Goal: Task Accomplishment & Management: Manage account settings

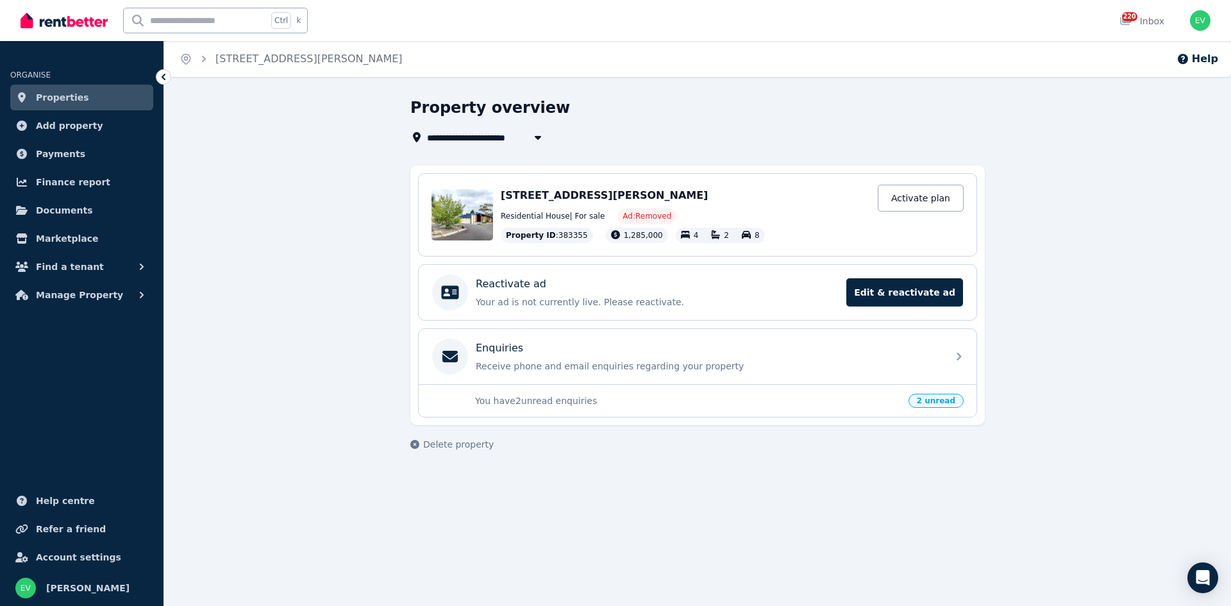
click at [89, 102] on link "Properties" at bounding box center [81, 98] width 143 height 26
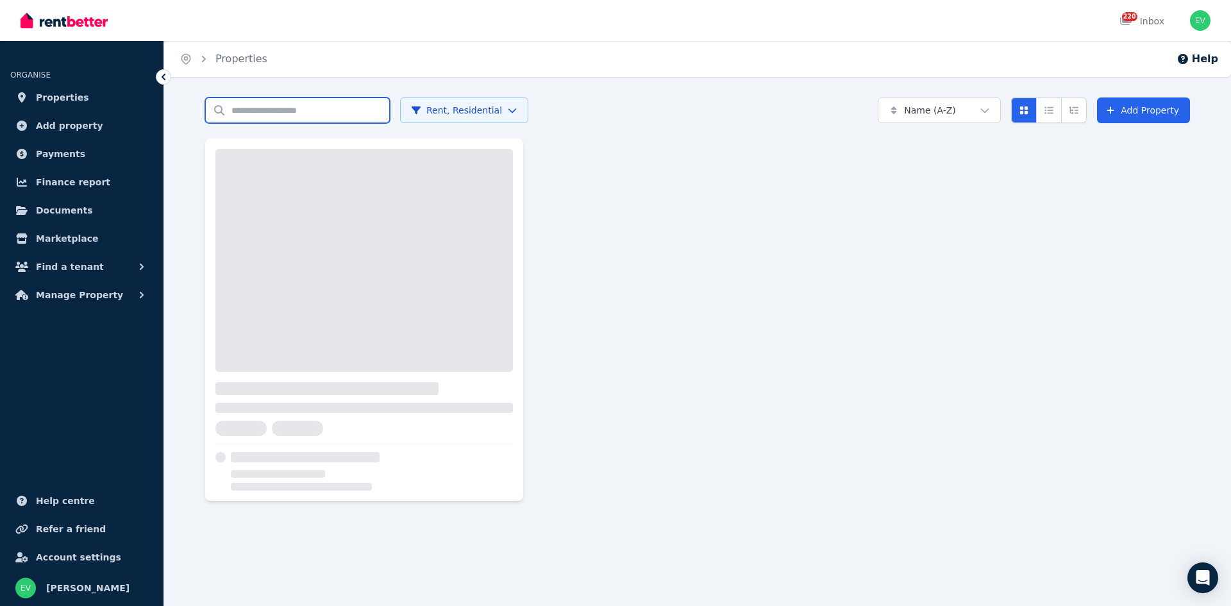
click at [293, 122] on input "Search properties" at bounding box center [297, 110] width 185 height 26
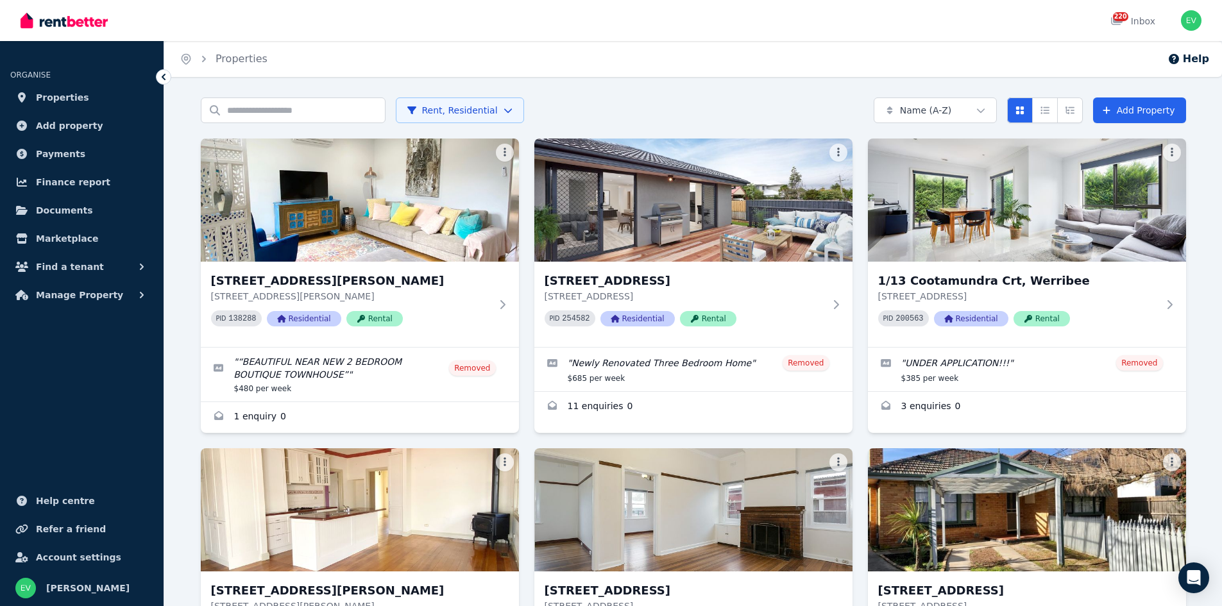
click at [444, 110] on html "Open main menu 220 Inbox Open user menu ORGANISE Properties Add property Paymen…" at bounding box center [611, 303] width 1222 height 606
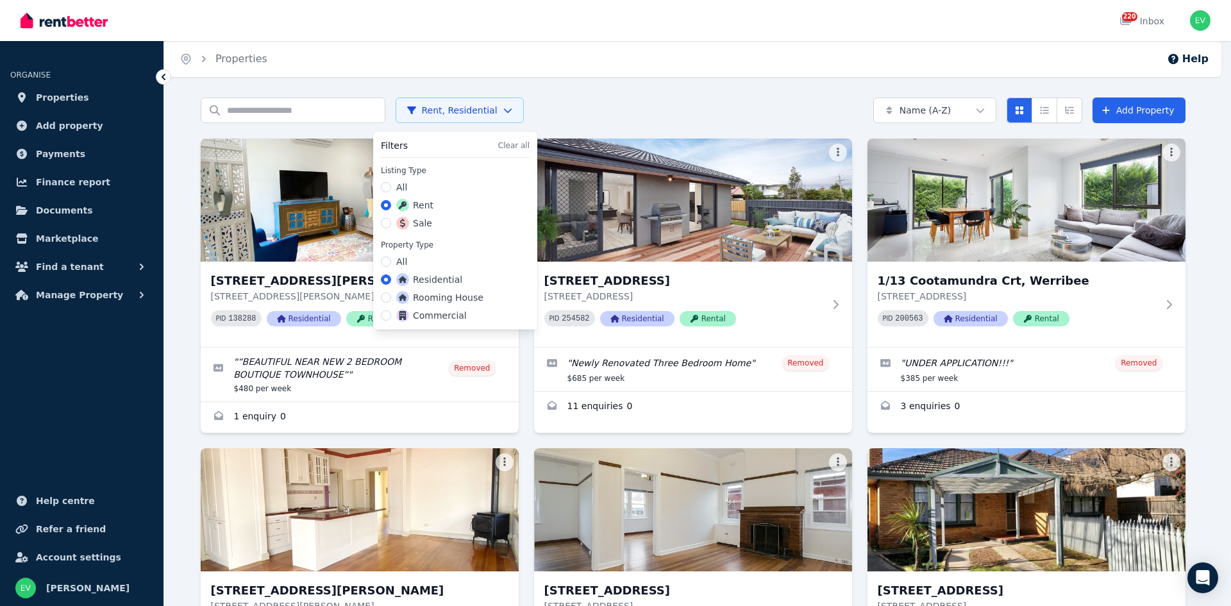
click at [412, 226] on label "Sale" at bounding box center [414, 223] width 36 height 13
click at [391, 226] on button "Sale" at bounding box center [386, 223] width 10 height 10
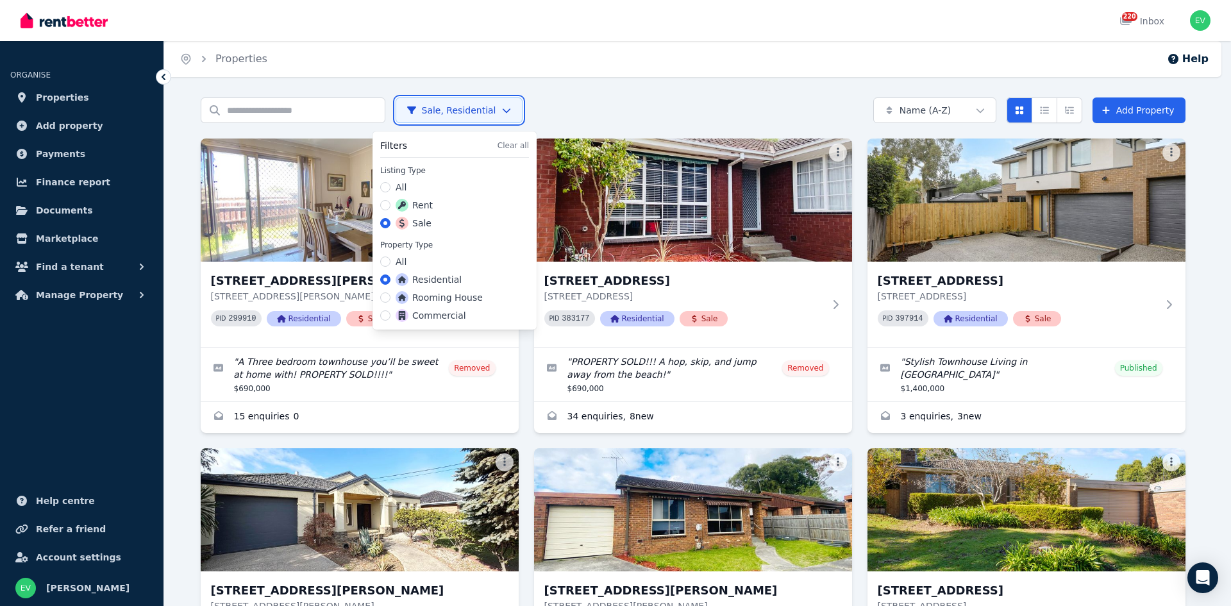
click at [312, 108] on html "Open main menu 220 Inbox Open user menu ORGANISE Properties Add property Paymen…" at bounding box center [615, 303] width 1231 height 606
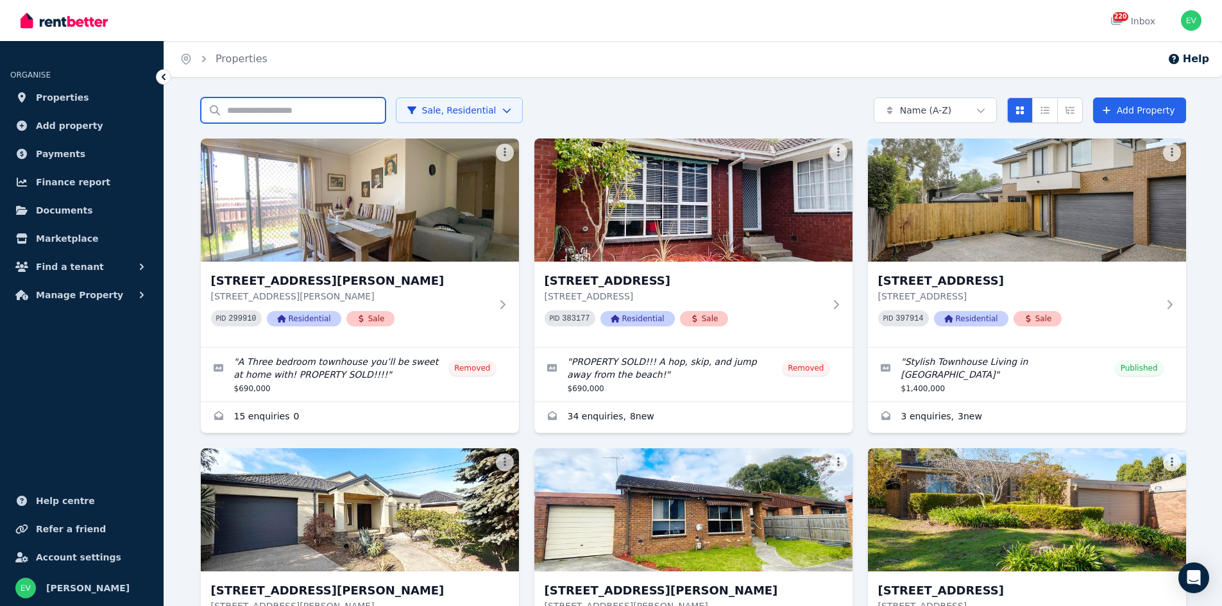
click at [312, 108] on input "Search properties" at bounding box center [293, 110] width 185 height 26
type input "*****"
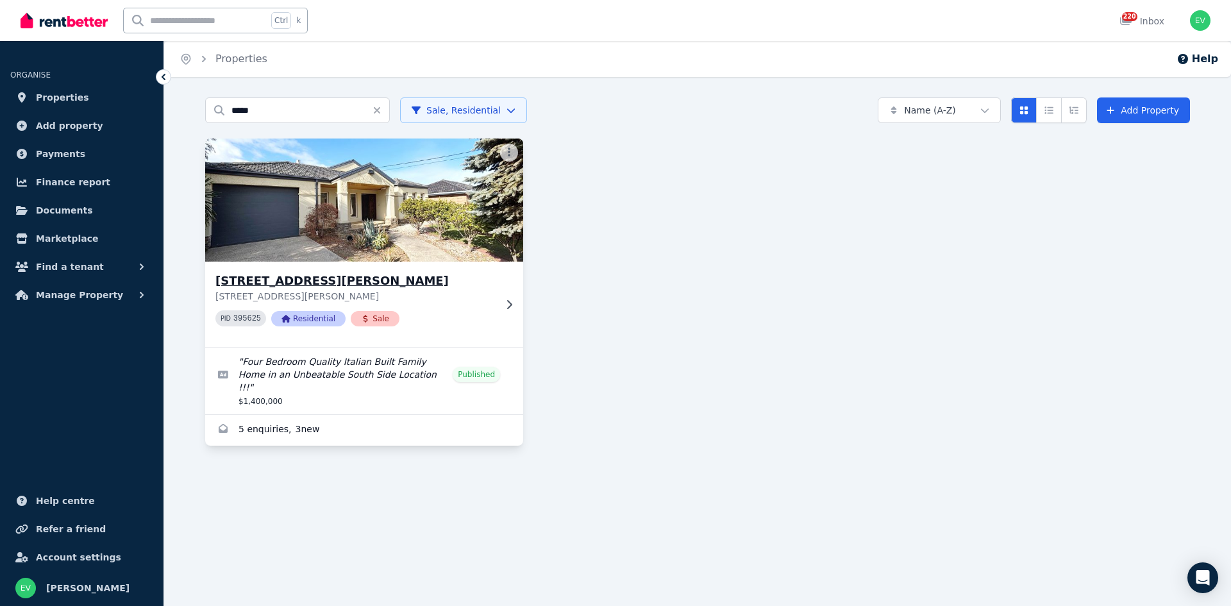
click at [396, 228] on img at bounding box center [365, 200] width 334 height 130
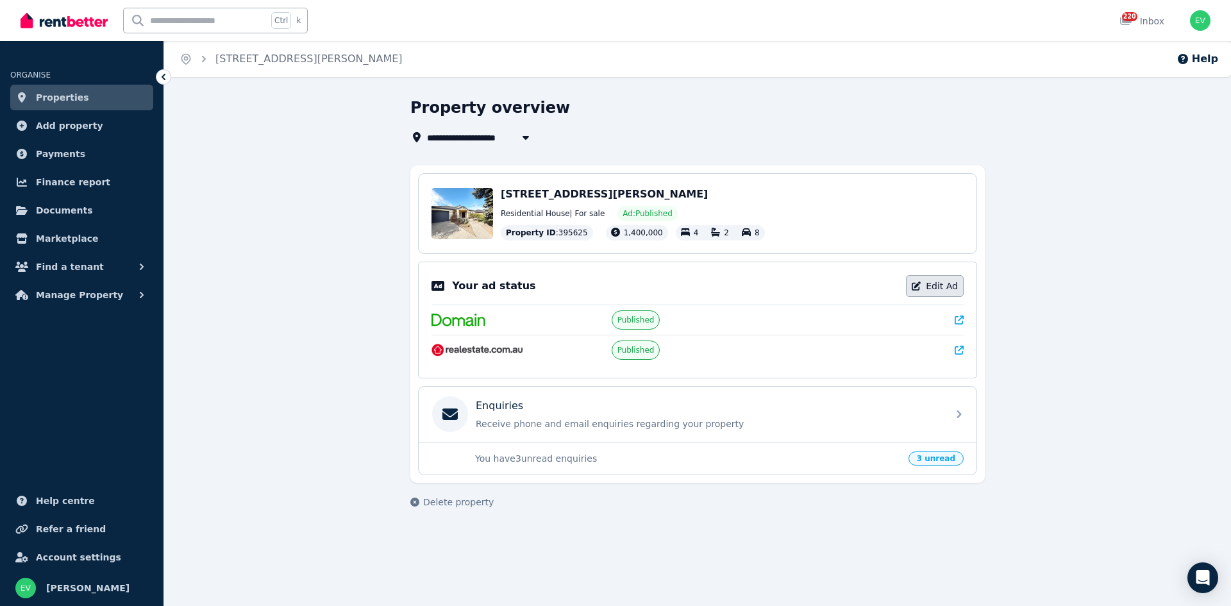
click at [943, 292] on link "Edit Ad" at bounding box center [935, 286] width 58 height 22
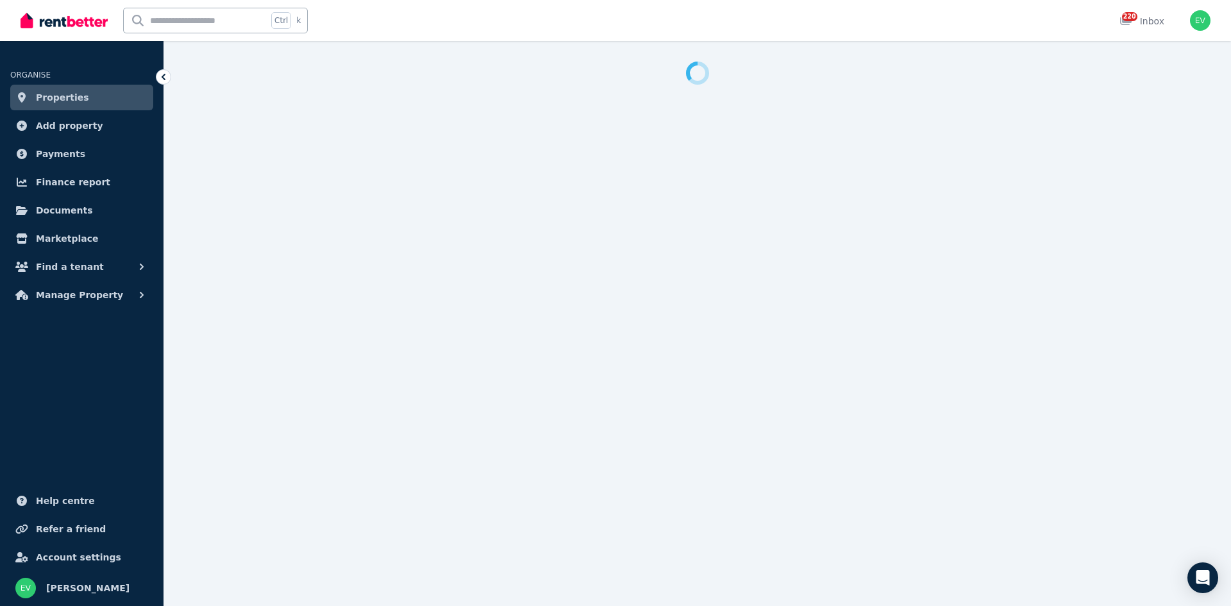
select select "**********"
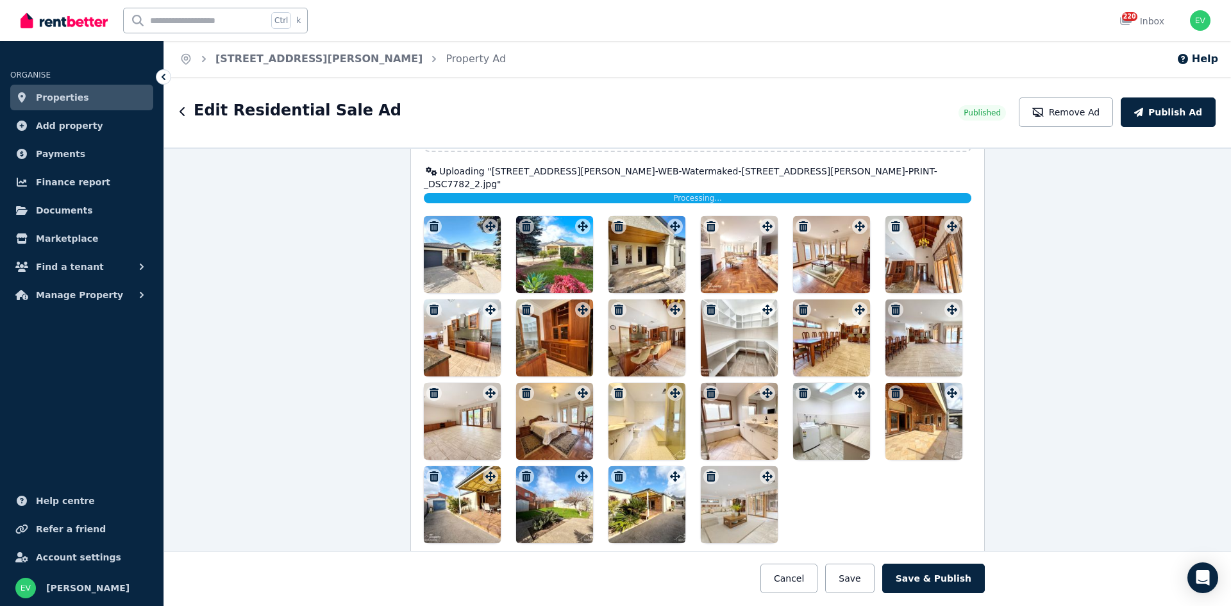
scroll to position [1539, 0]
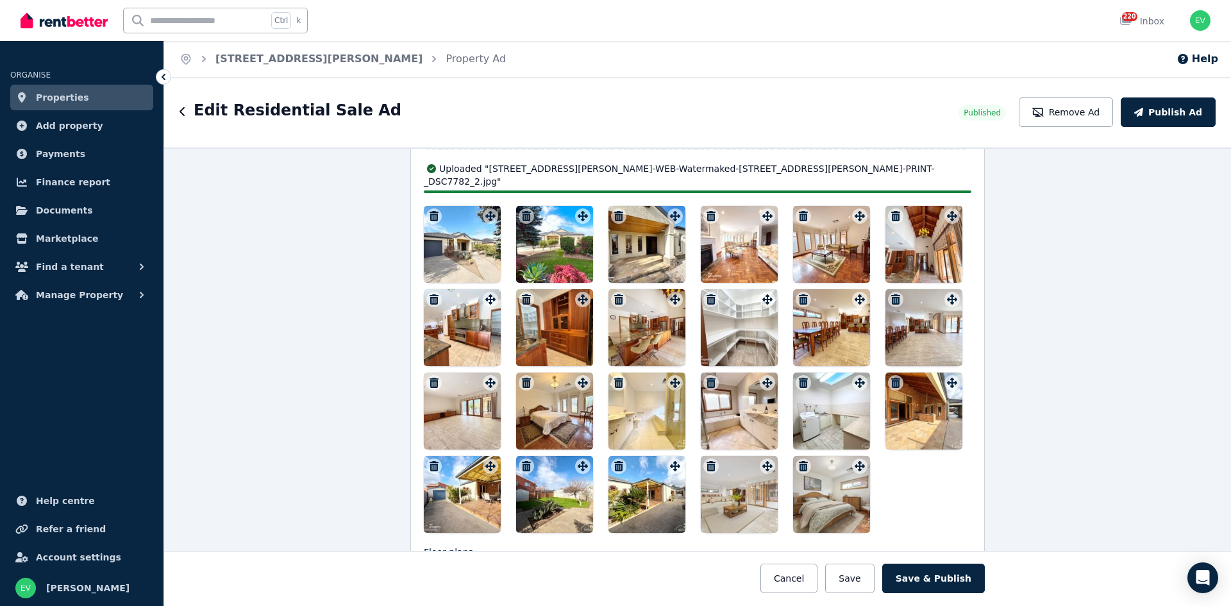
click at [430, 378] on icon "button" at bounding box center [434, 383] width 9 height 10
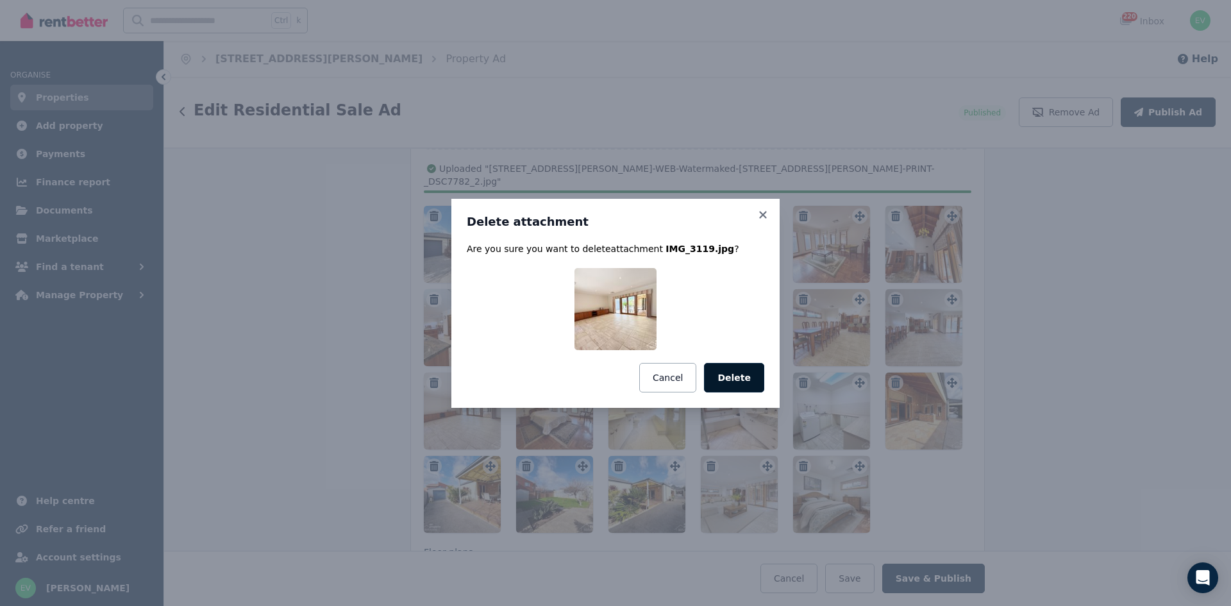
click at [731, 379] on button "Delete" at bounding box center [734, 378] width 60 height 30
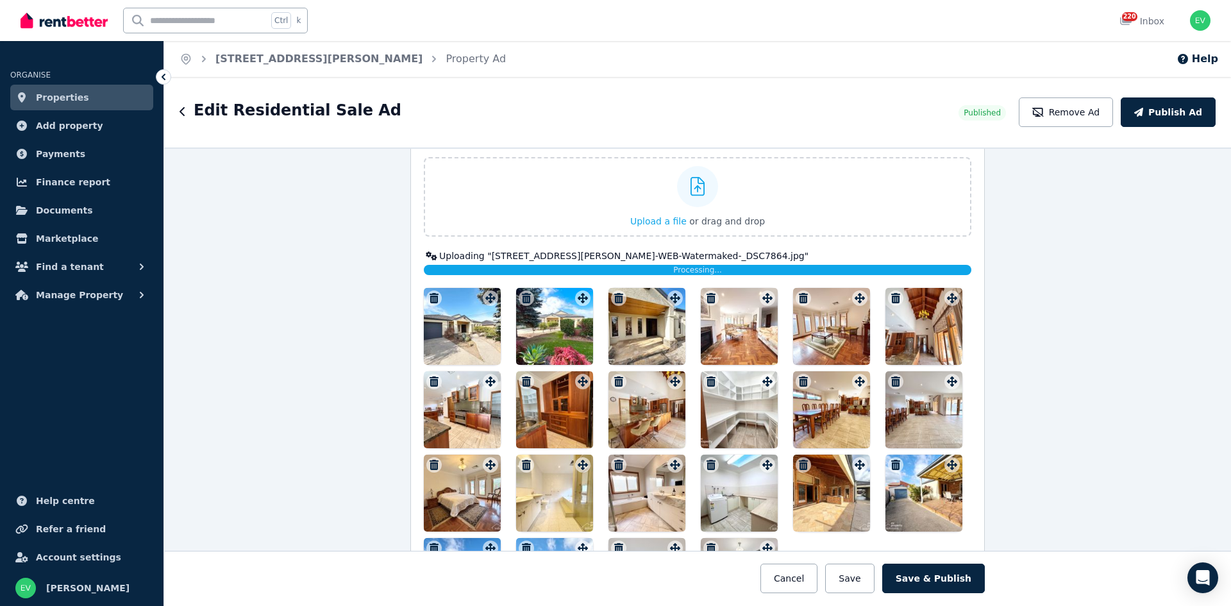
scroll to position [1475, 0]
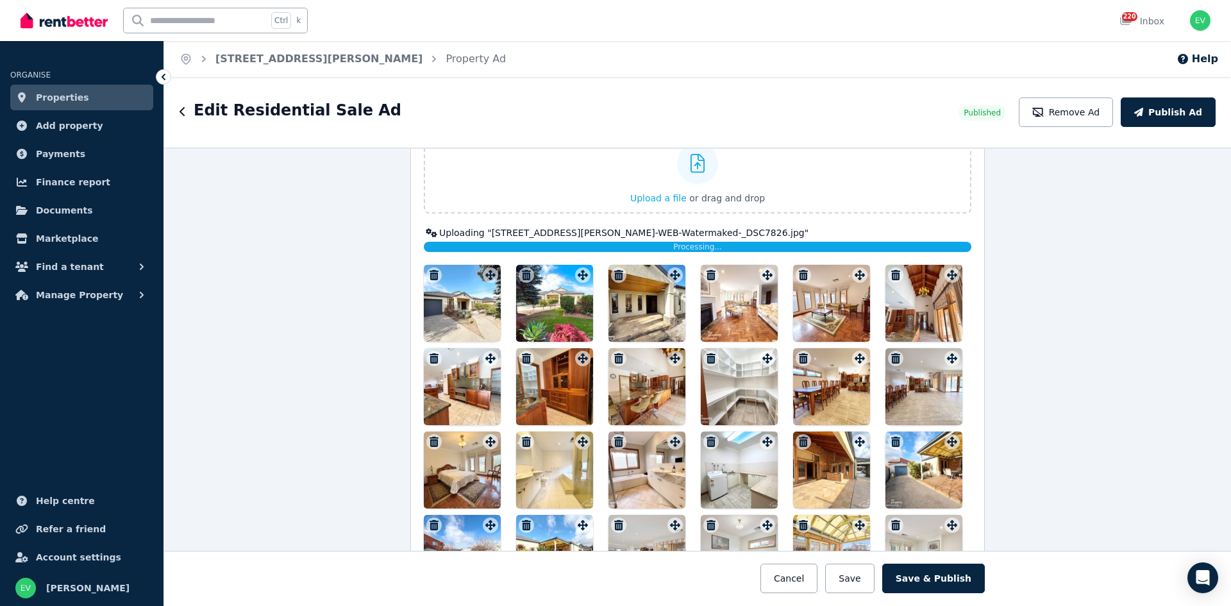
click at [430, 444] on icon "button" at bounding box center [434, 442] width 9 height 10
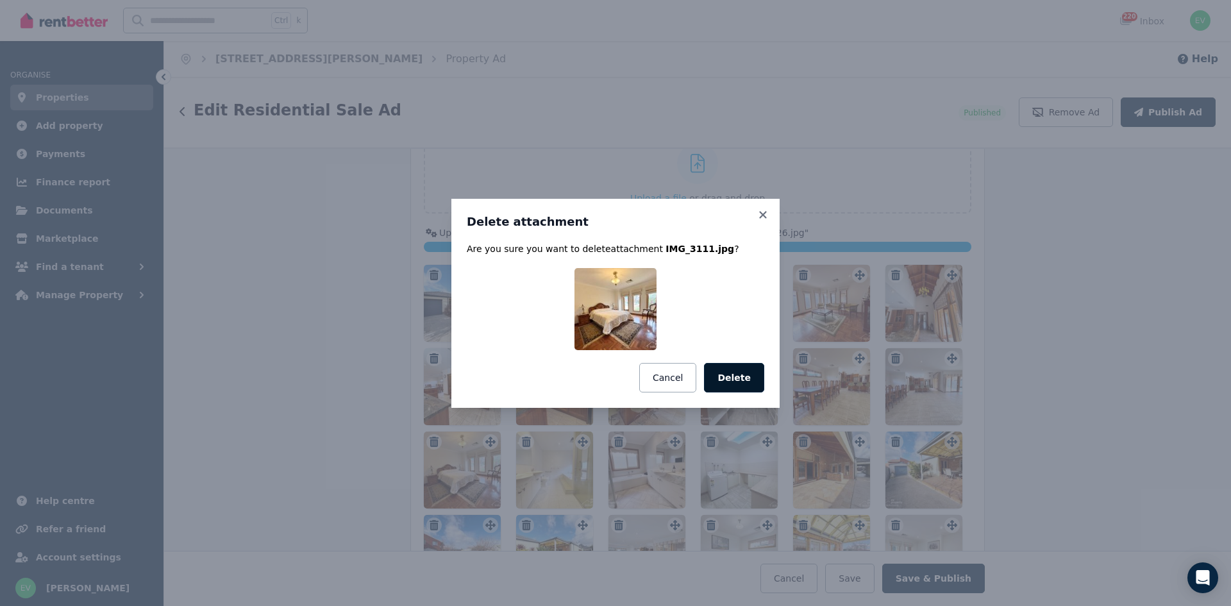
click at [741, 382] on button "Delete" at bounding box center [734, 378] width 60 height 30
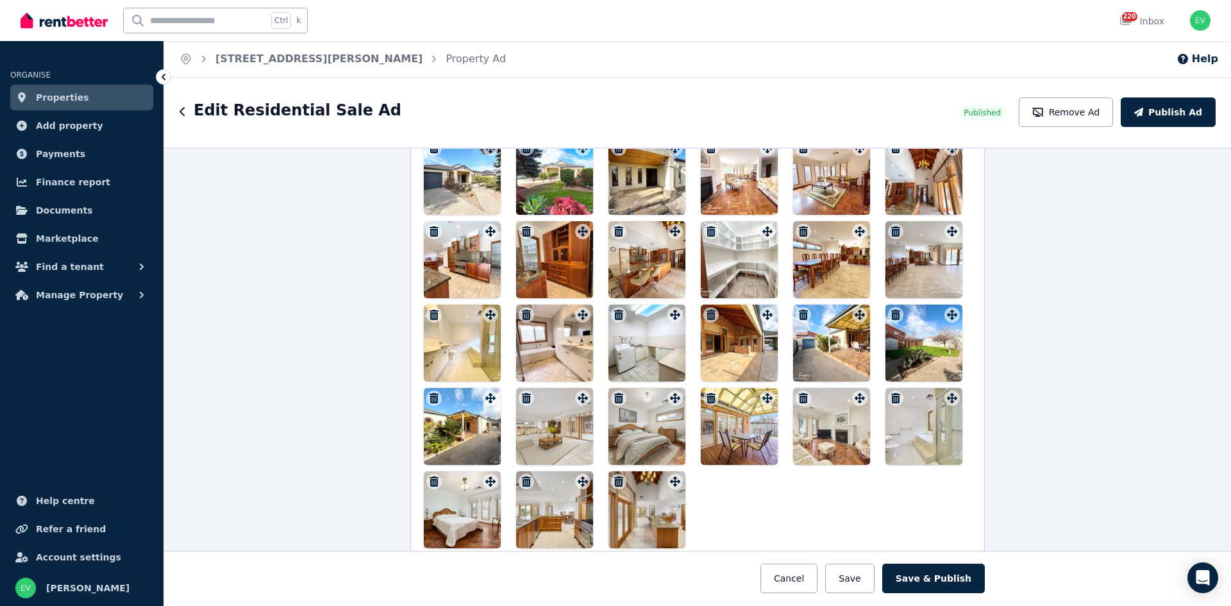
scroll to position [1603, 0]
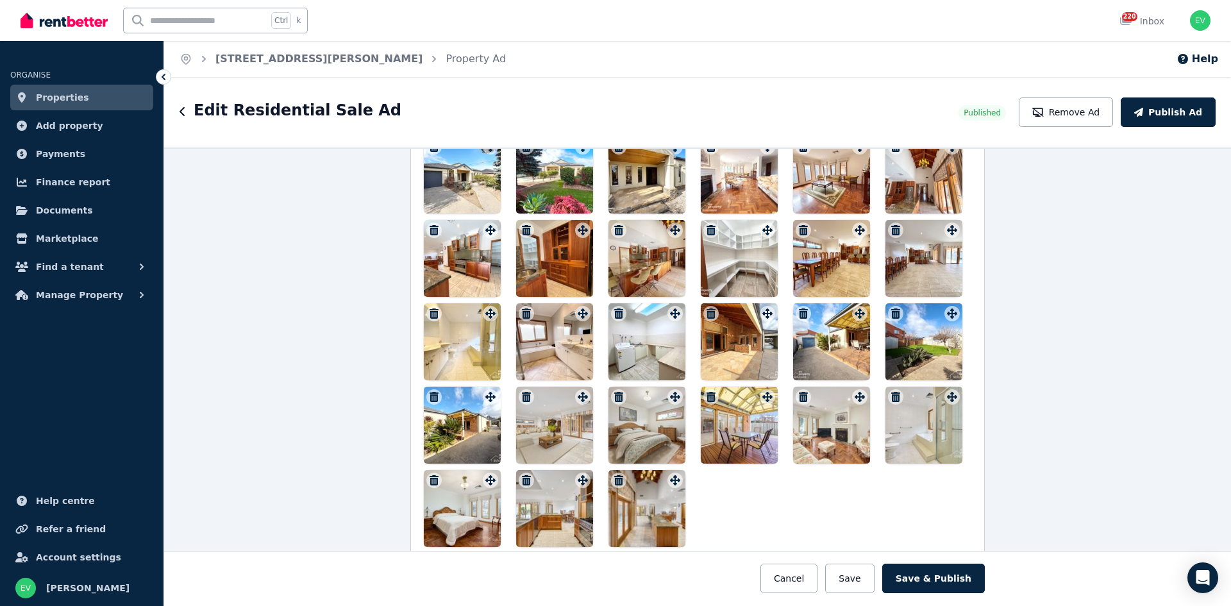
click at [893, 397] on icon "button" at bounding box center [895, 397] width 9 height 10
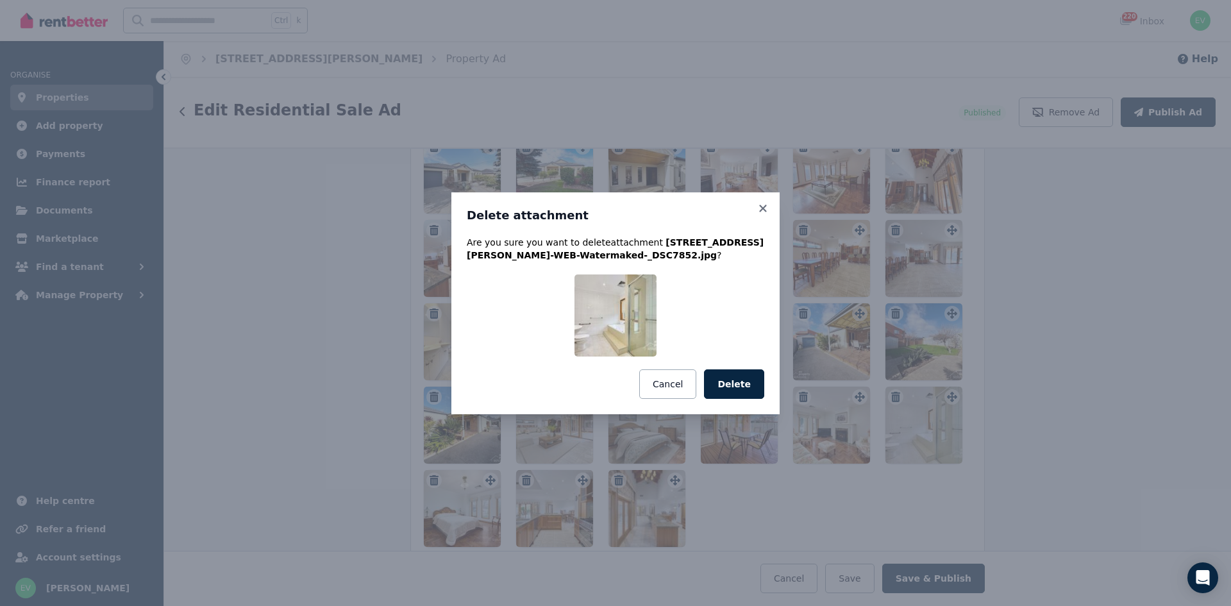
scroll to position [1596, 0]
click at [741, 387] on button "Delete" at bounding box center [734, 384] width 60 height 30
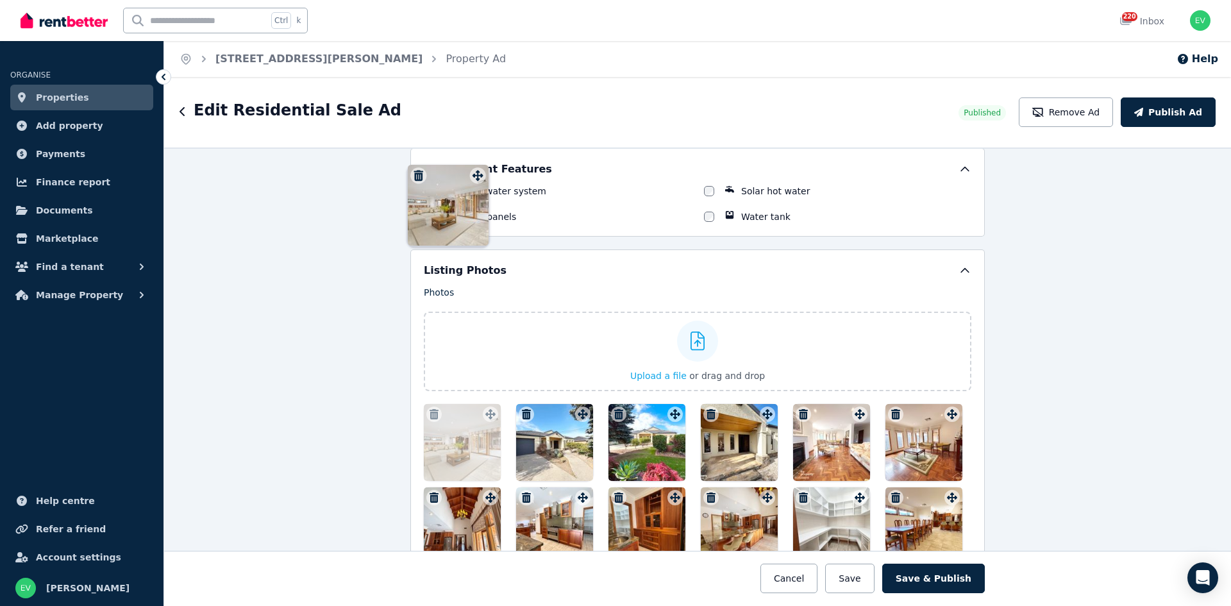
scroll to position [1256, 0]
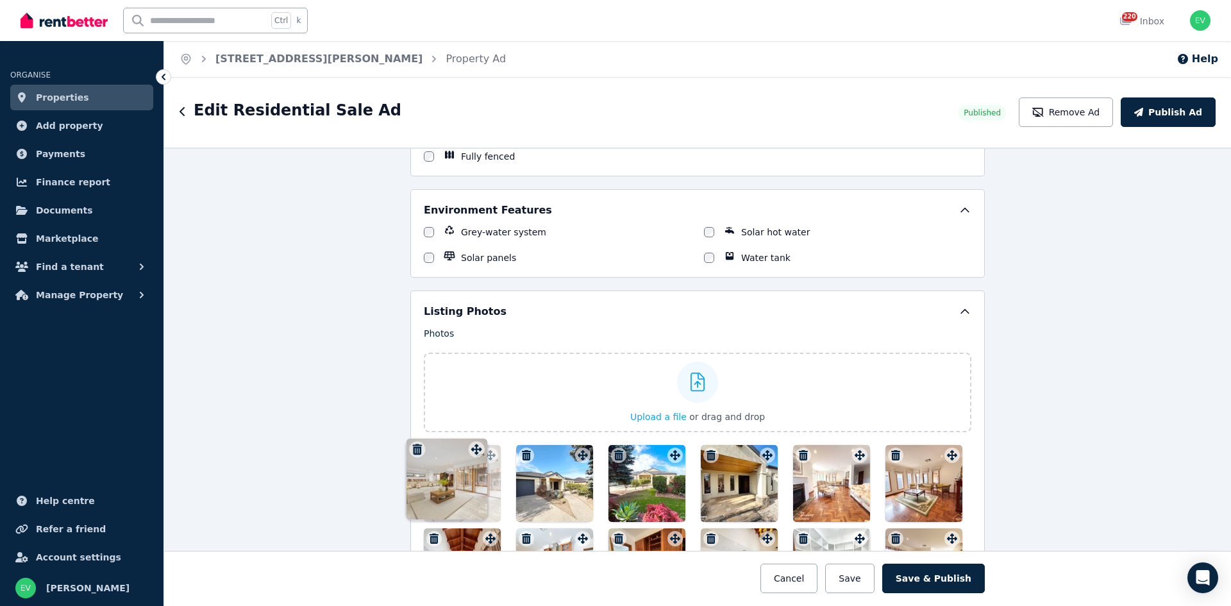
drag, startPoint x: 577, startPoint y: 365, endPoint x: 480, endPoint y: 444, distance: 125.3
click at [474, 440] on div "Photos Upload a file or drag and drop Uploaded " [STREET_ADDRESS][PERSON_NAME]-…" at bounding box center [698, 591] width 548 height 528
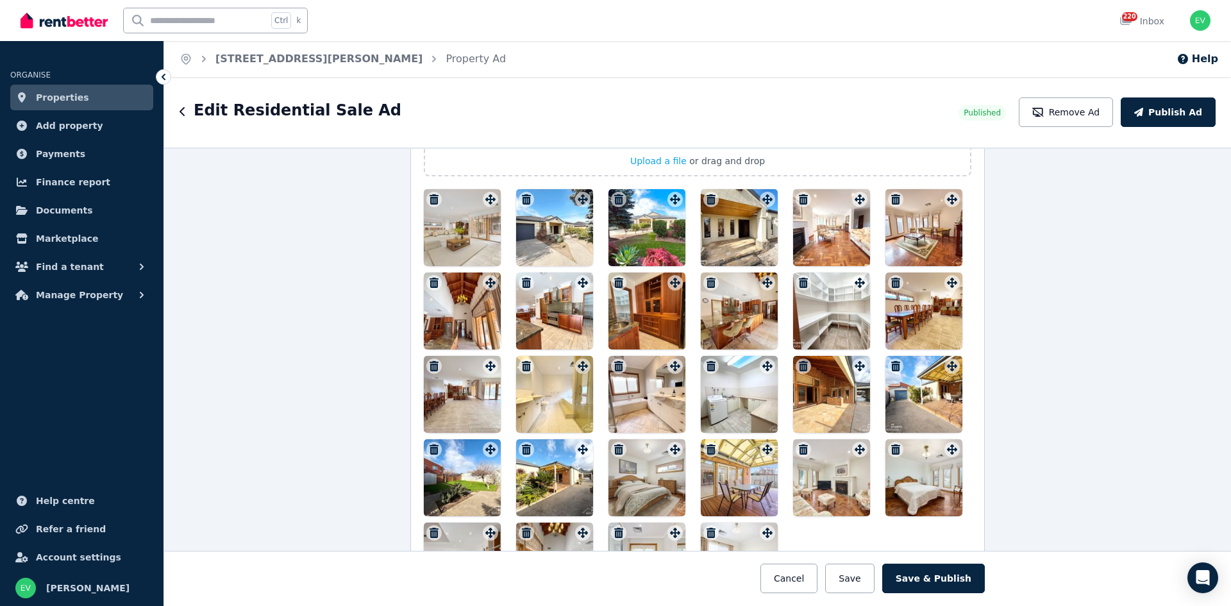
scroll to position [1513, 0]
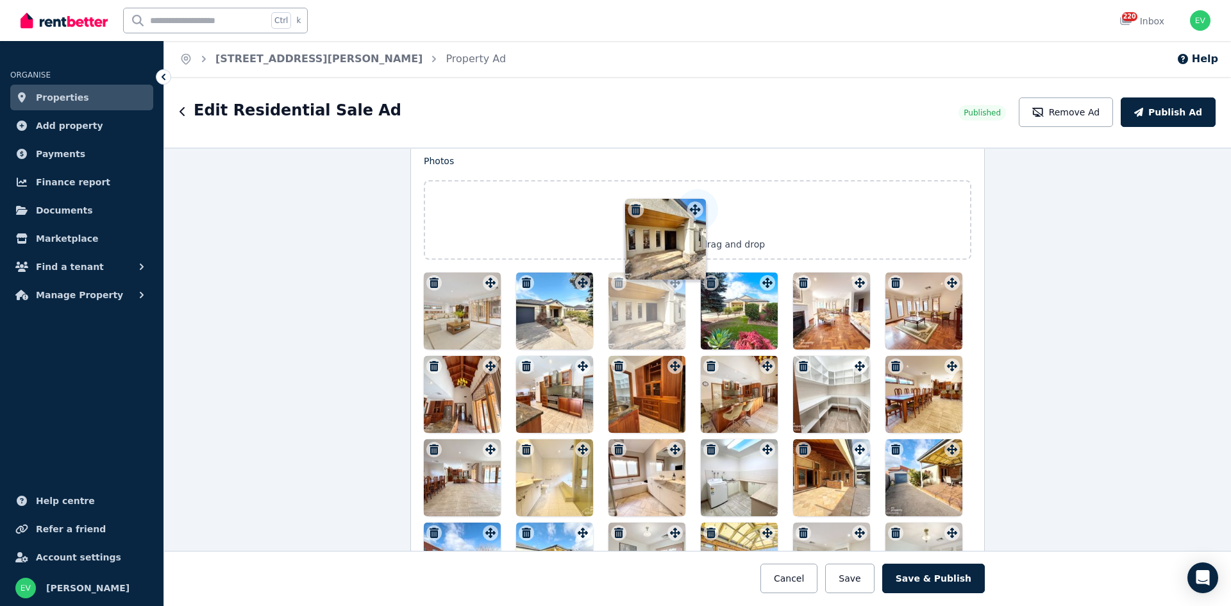
drag, startPoint x: 764, startPoint y: 198, endPoint x: 686, endPoint y: 194, distance: 77.7
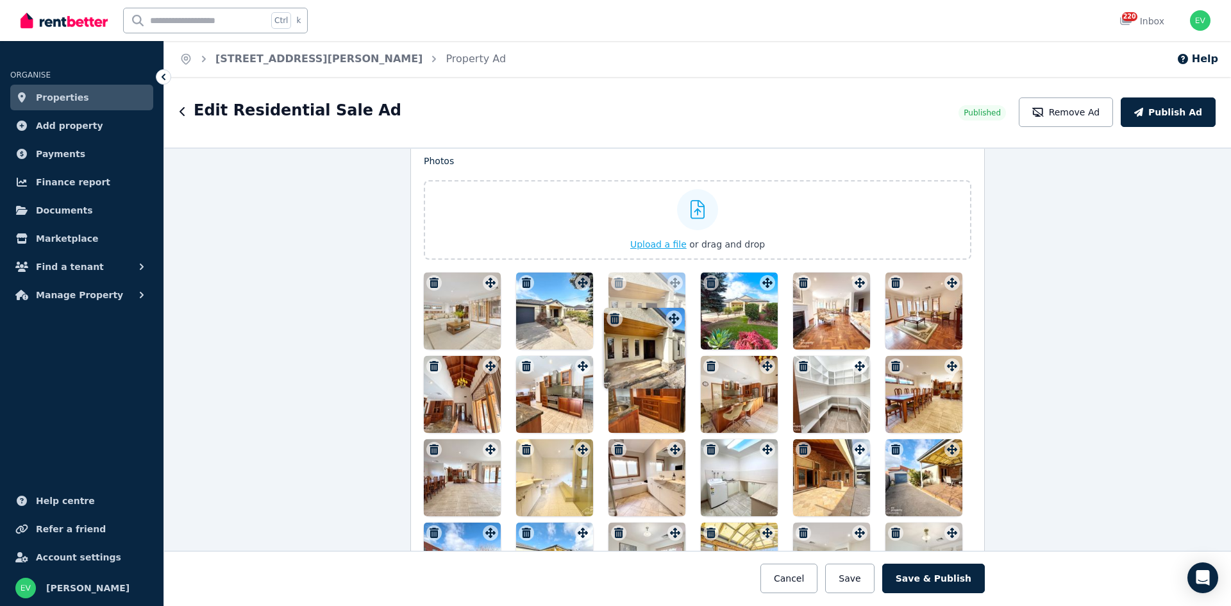
click at [686, 194] on div "Photos Upload a file or drag and drop Uploaded " [STREET_ADDRESS][PERSON_NAME]-…" at bounding box center [698, 419] width 548 height 528
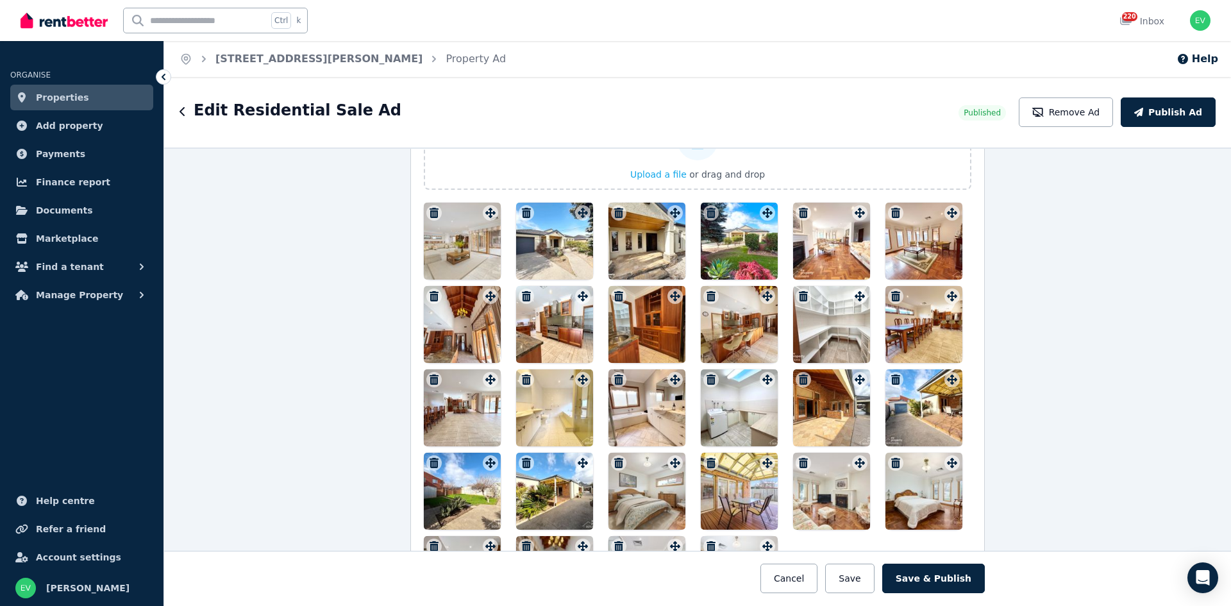
scroll to position [1522, 0]
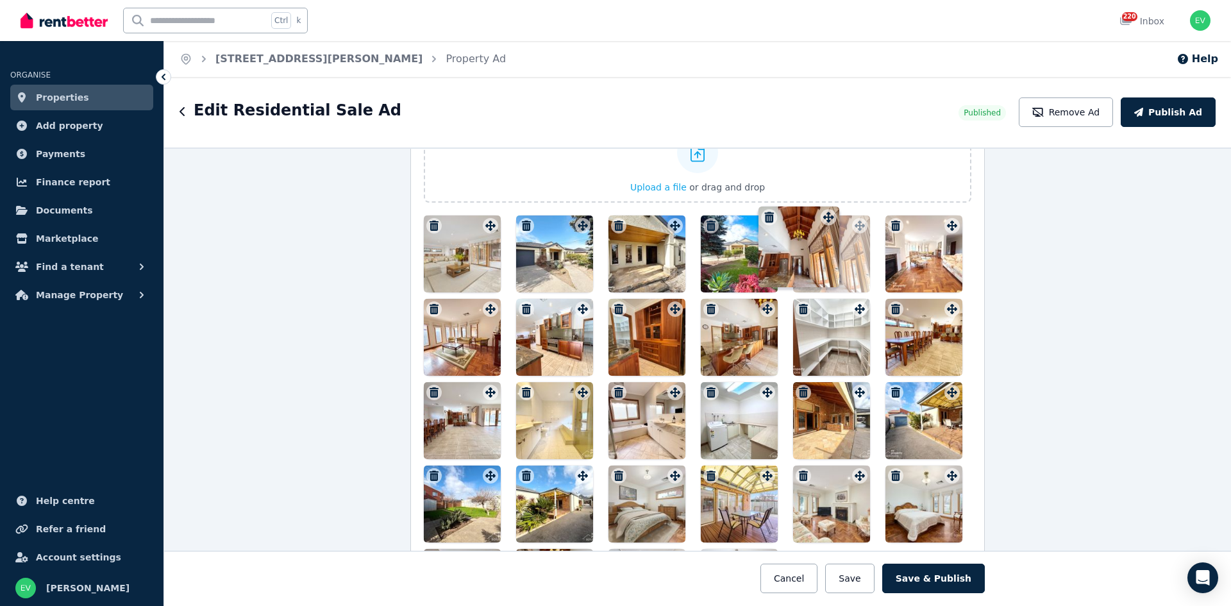
drag, startPoint x: 482, startPoint y: 278, endPoint x: 823, endPoint y: 210, distance: 347.8
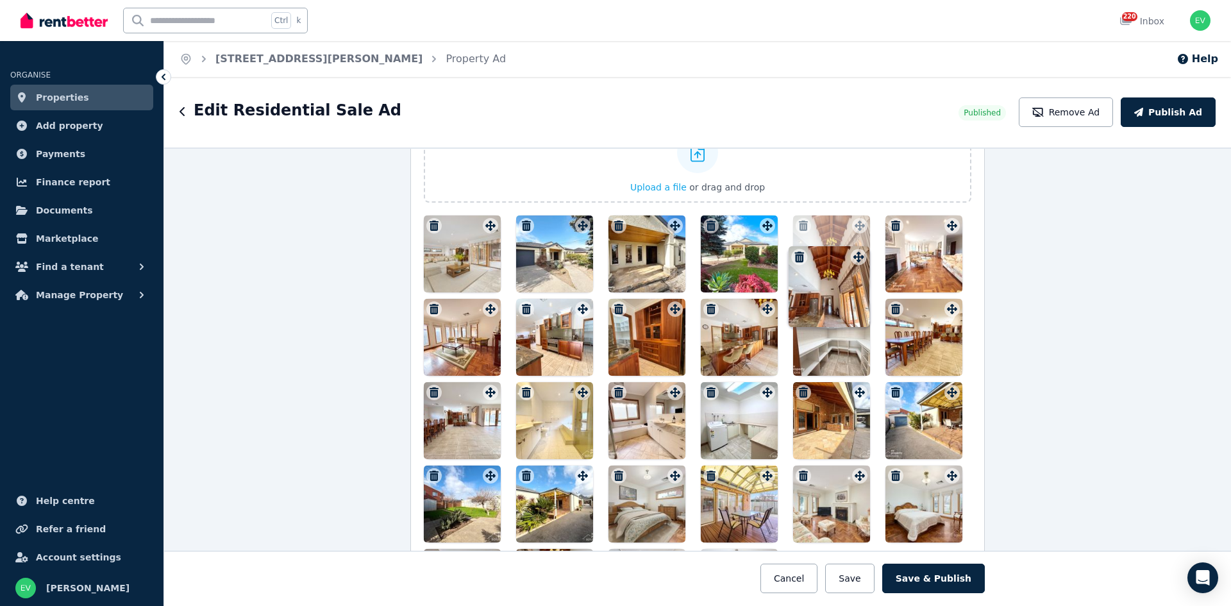
click at [823, 210] on div "Photos Upload a file or drag and drop Uploaded " [STREET_ADDRESS][PERSON_NAME]-…" at bounding box center [698, 361] width 548 height 528
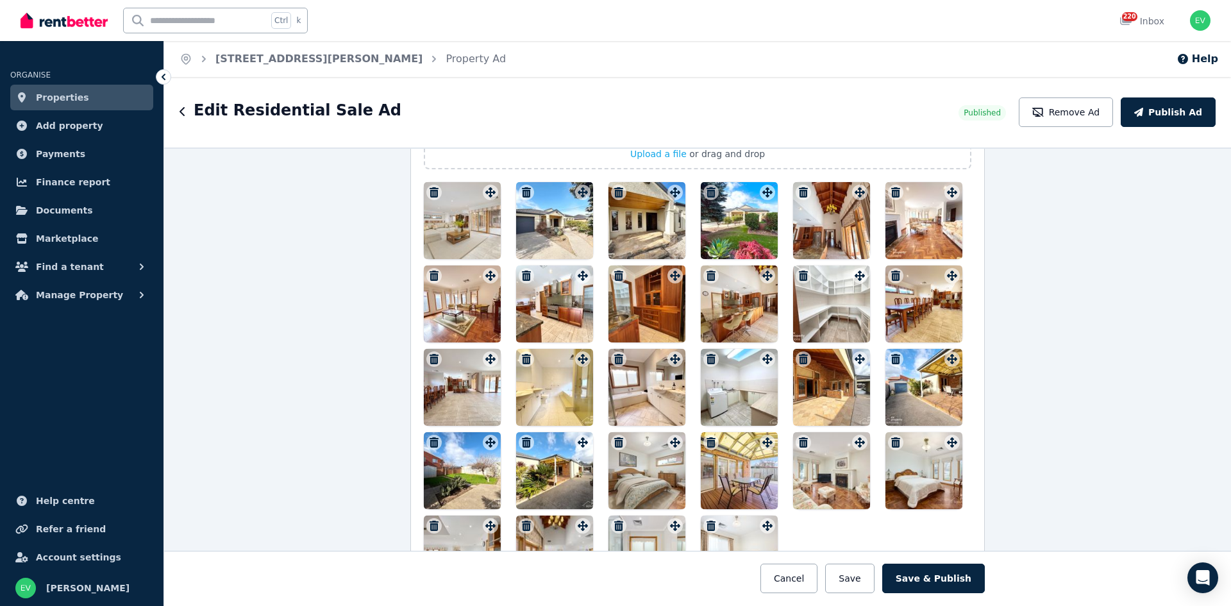
scroll to position [1583, 0]
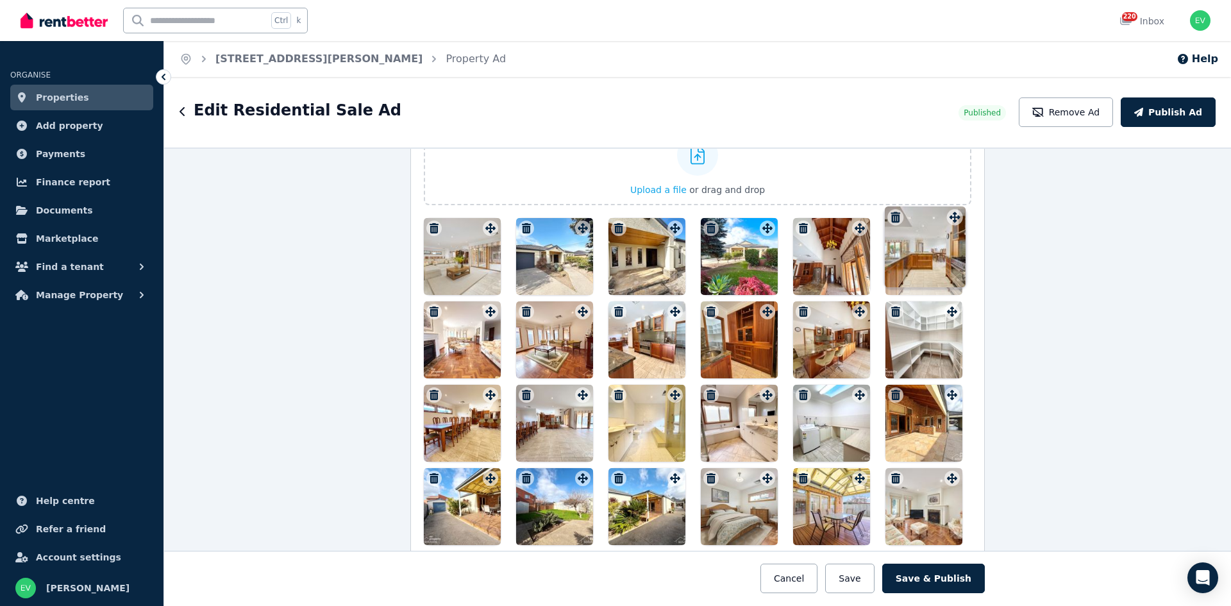
drag, startPoint x: 485, startPoint y: 462, endPoint x: 952, endPoint y: 206, distance: 533.0
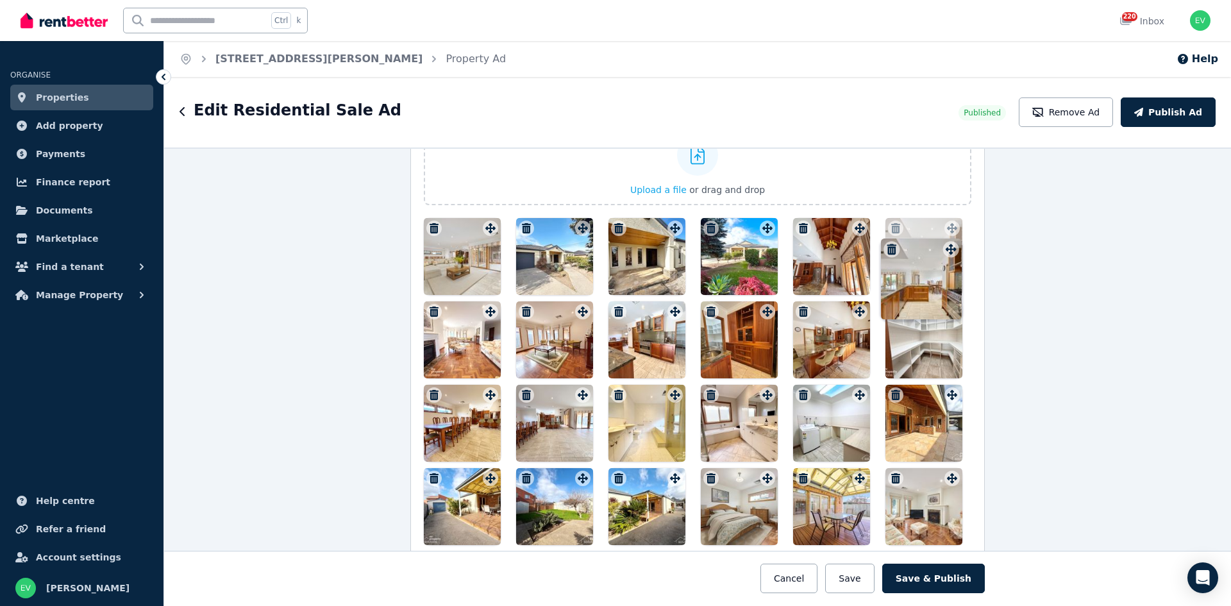
click at [952, 206] on div "Photos Upload a file or drag and drop Uploaded " [STREET_ADDRESS][PERSON_NAME]-…" at bounding box center [698, 364] width 548 height 528
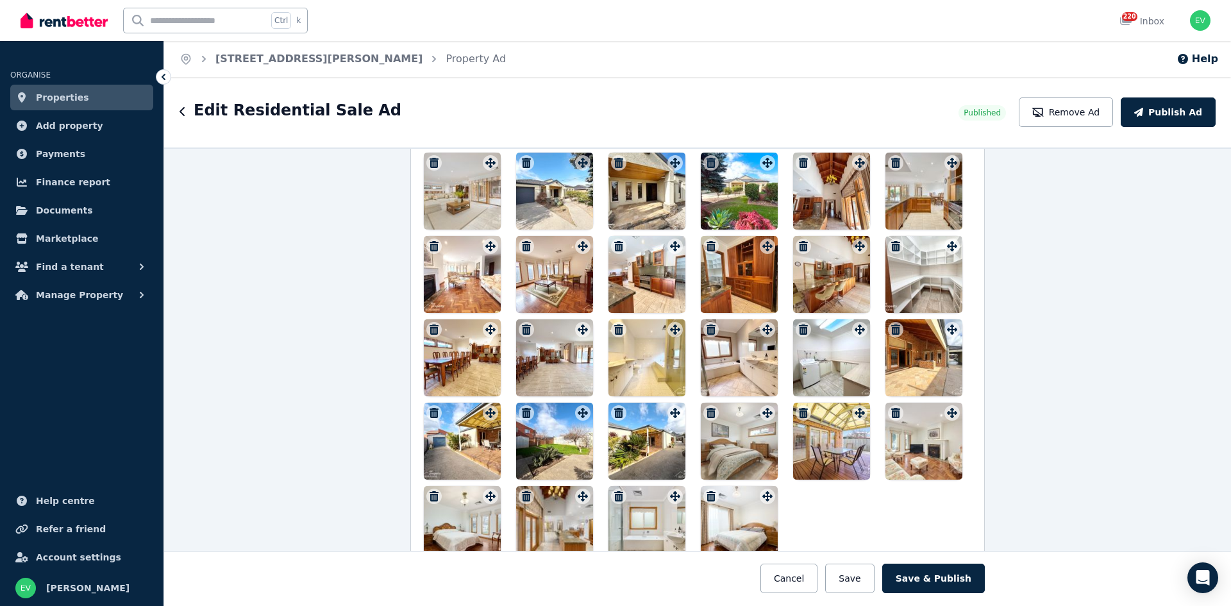
scroll to position [1591, 0]
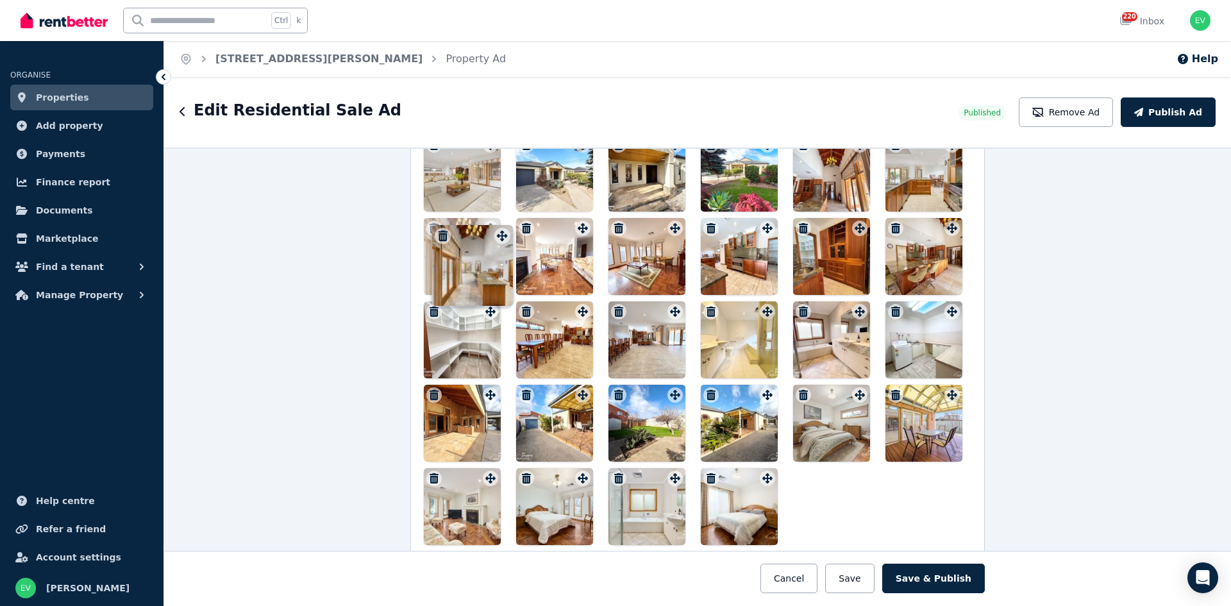
drag, startPoint x: 575, startPoint y: 457, endPoint x: 491, endPoint y: 224, distance: 247.5
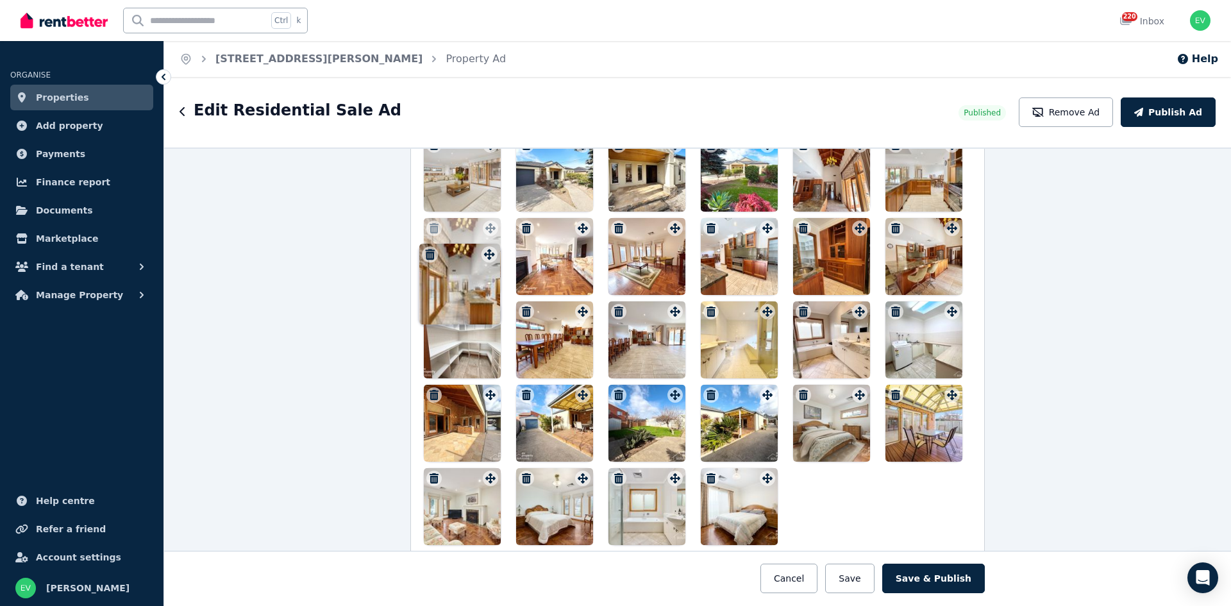
click at [491, 224] on div "Photos Upload a file or drag and drop Uploaded " [STREET_ADDRESS][PERSON_NAME]-…" at bounding box center [698, 281] width 548 height 528
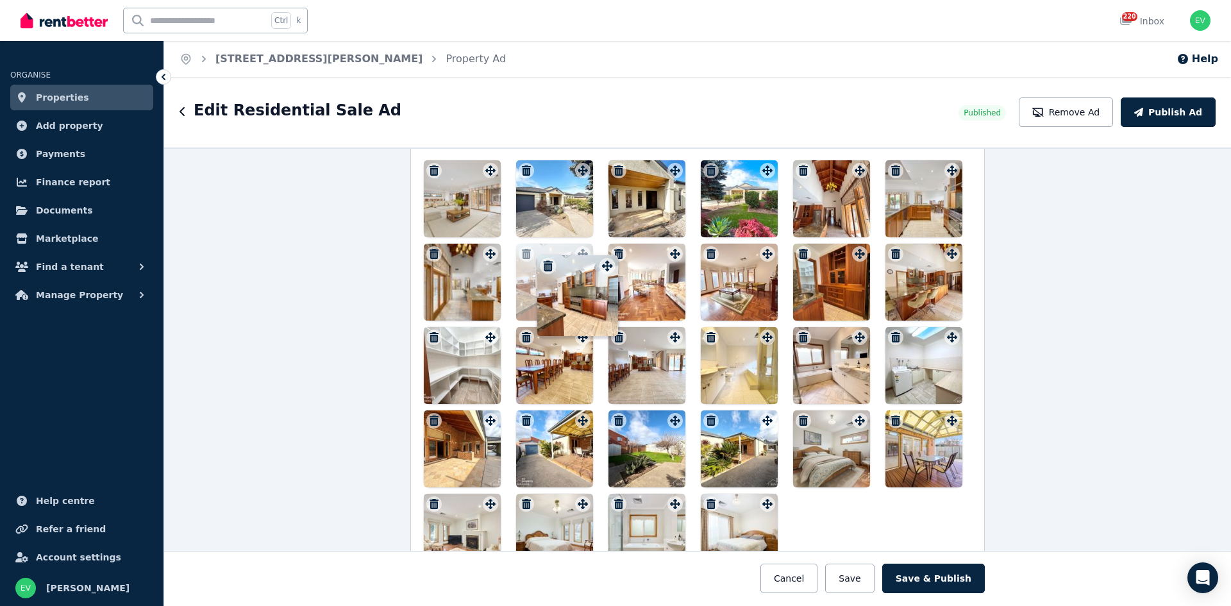
drag, startPoint x: 761, startPoint y: 258, endPoint x: 598, endPoint y: 258, distance: 163.5
click at [598, 258] on div "Photos Upload a file or drag and drop Uploaded " [STREET_ADDRESS][PERSON_NAME]-…" at bounding box center [698, 306] width 548 height 528
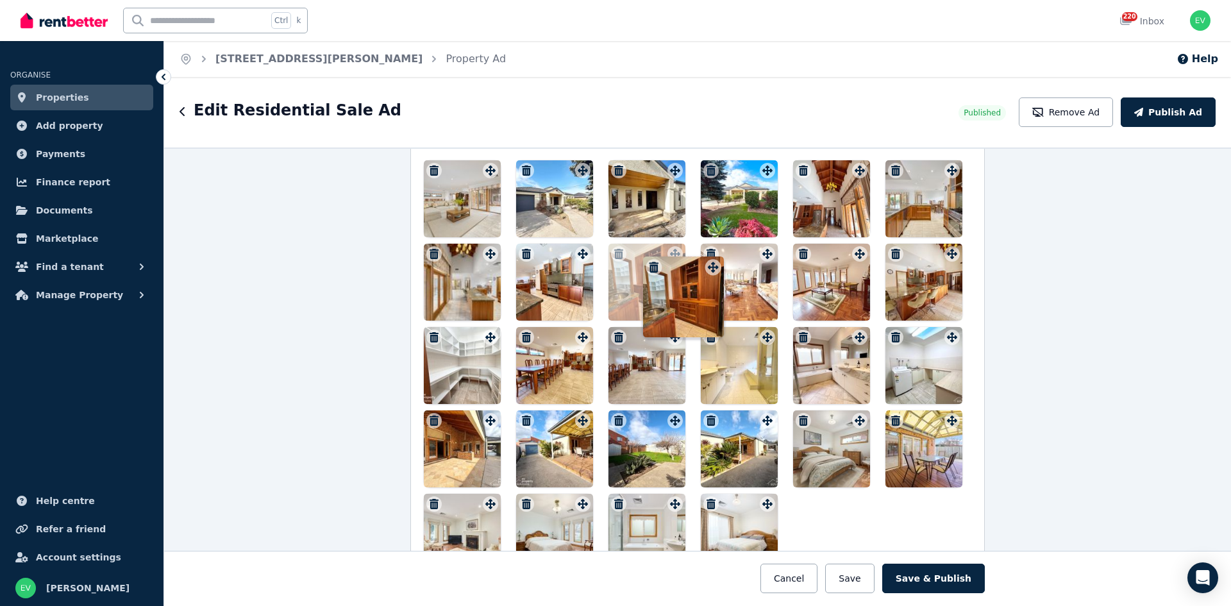
drag, startPoint x: 857, startPoint y: 258, endPoint x: 674, endPoint y: 256, distance: 182.8
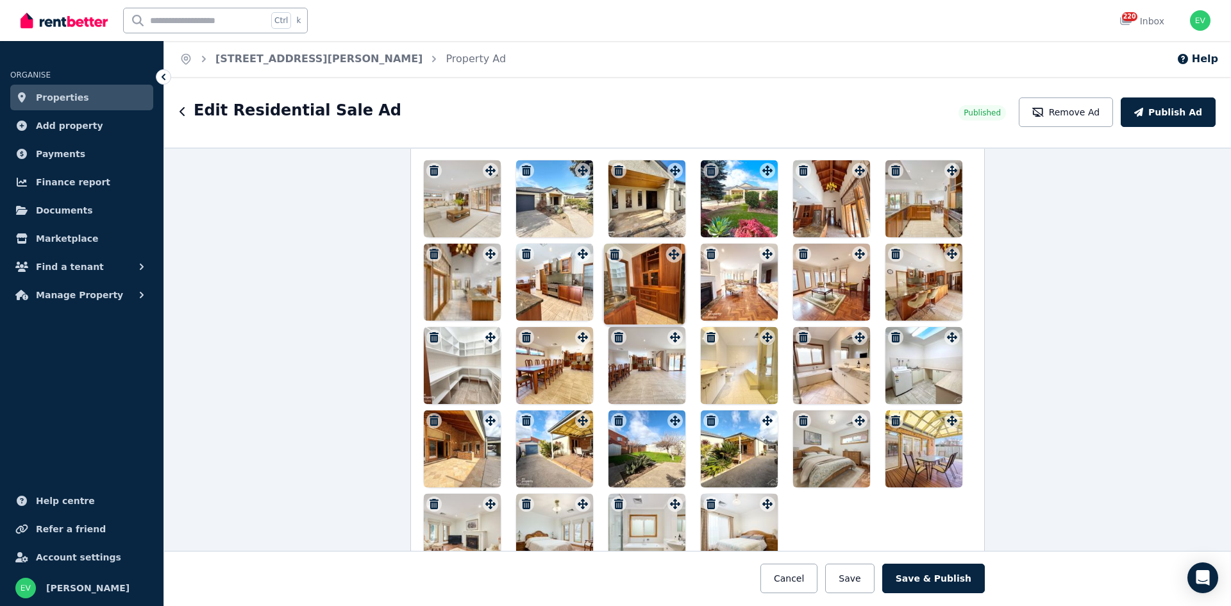
click at [674, 256] on div "Photos Upload a file or drag and drop Uploaded " [STREET_ADDRESS][PERSON_NAME]-…" at bounding box center [698, 306] width 548 height 528
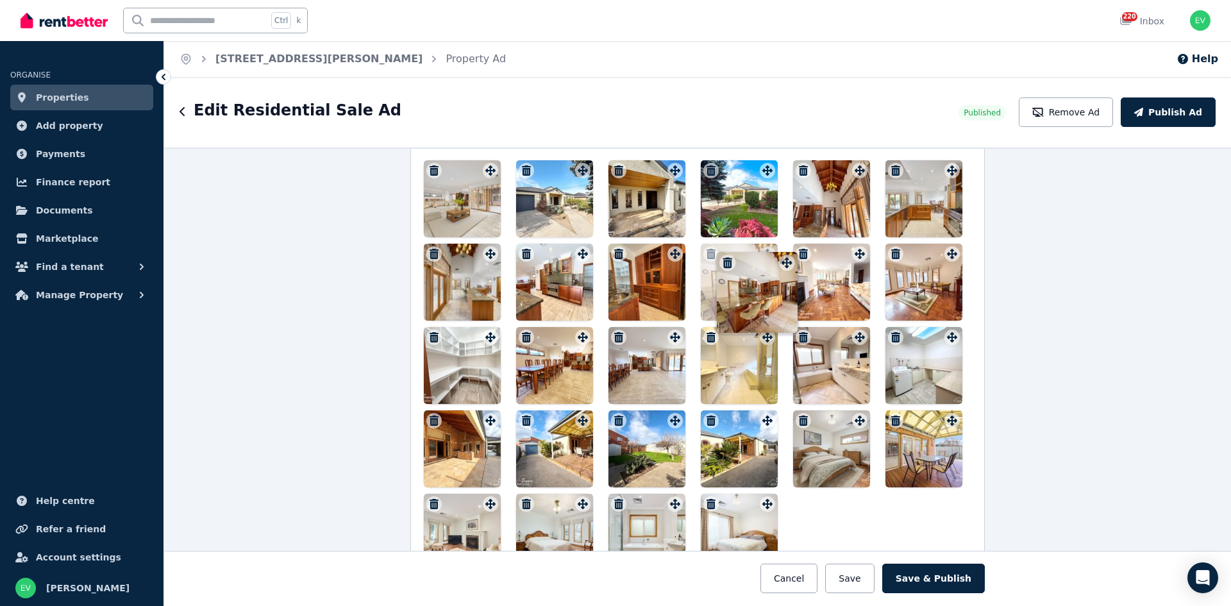
drag, startPoint x: 949, startPoint y: 257, endPoint x: 762, endPoint y: 253, distance: 186.7
click at [763, 253] on div "Photos Upload a file or drag and drop Uploaded " [STREET_ADDRESS][PERSON_NAME]-…" at bounding box center [698, 306] width 548 height 528
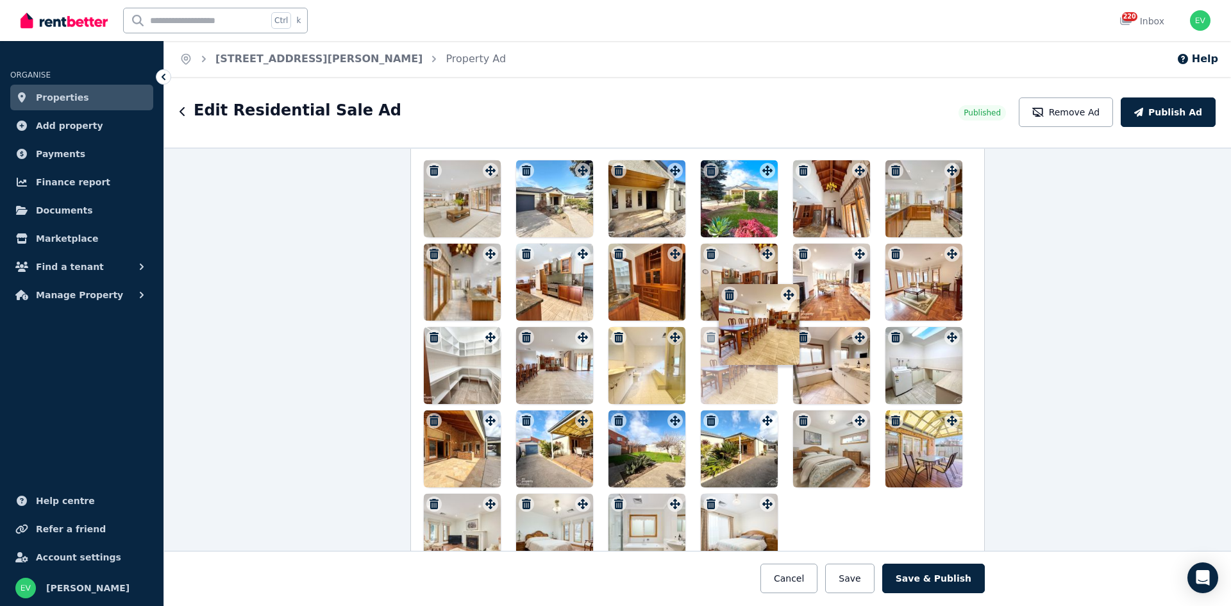
drag, startPoint x: 573, startPoint y: 342, endPoint x: 813, endPoint y: 271, distance: 250.4
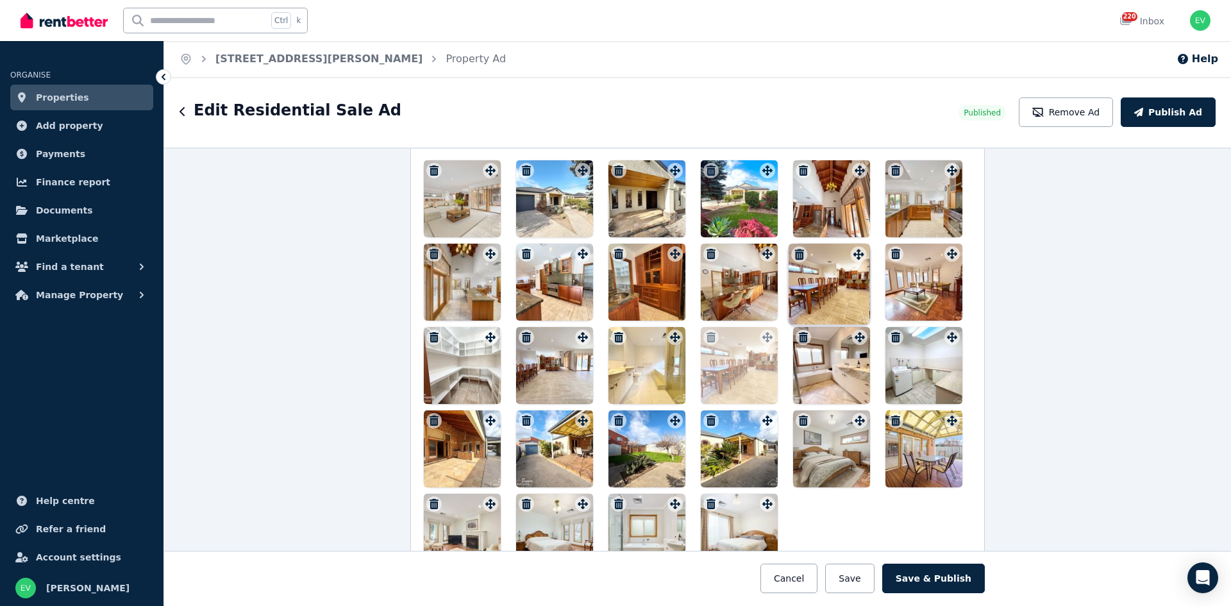
click at [813, 271] on div "Photos Upload a file or drag and drop Uploaded " [STREET_ADDRESS][PERSON_NAME]-…" at bounding box center [698, 306] width 548 height 528
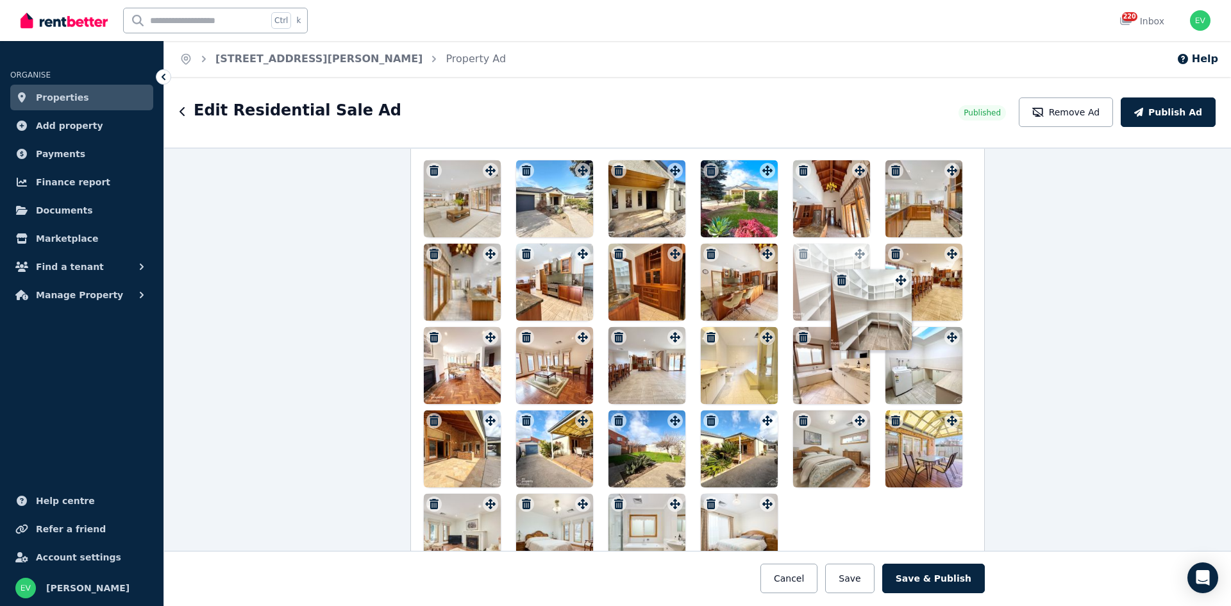
drag, startPoint x: 576, startPoint y: 341, endPoint x: 902, endPoint y: 270, distance: 334.0
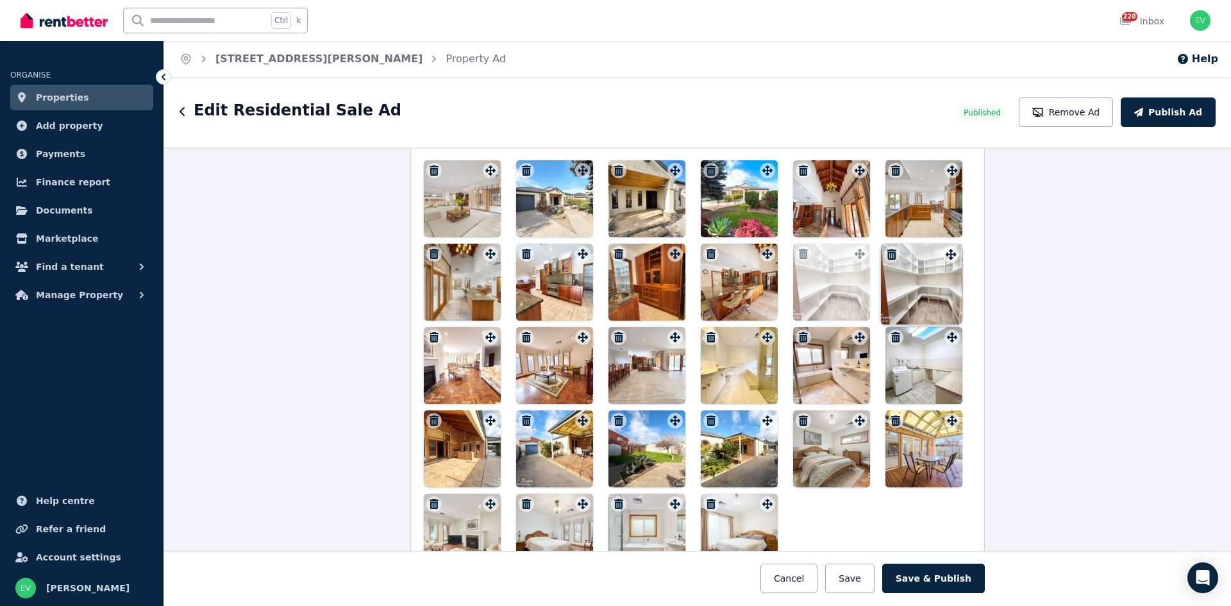
click at [903, 269] on div "Photos Upload a file or drag and drop Uploaded " [STREET_ADDRESS][PERSON_NAME]-…" at bounding box center [698, 306] width 548 height 528
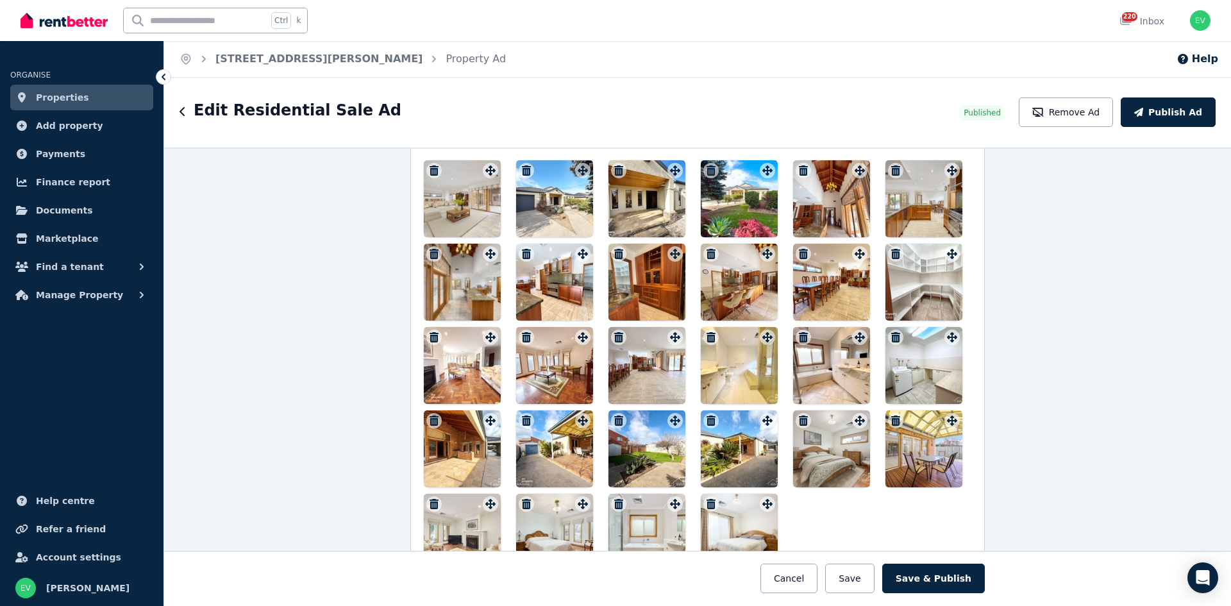
click at [707, 339] on icon "button" at bounding box center [711, 337] width 9 height 10
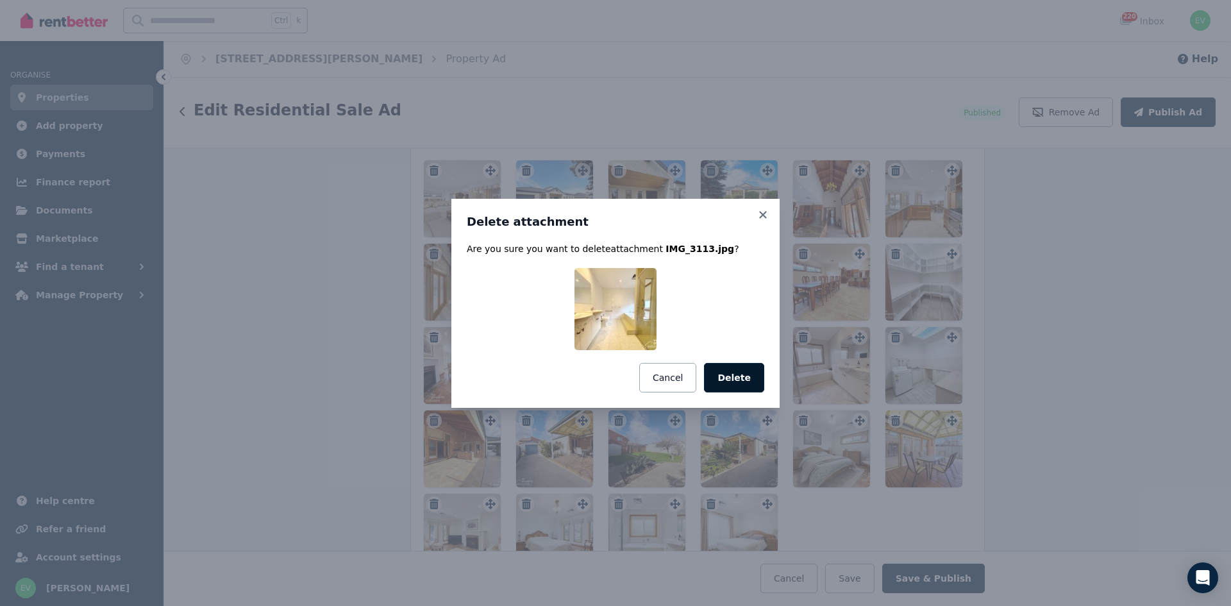
click at [741, 373] on button "Delete" at bounding box center [734, 378] width 60 height 30
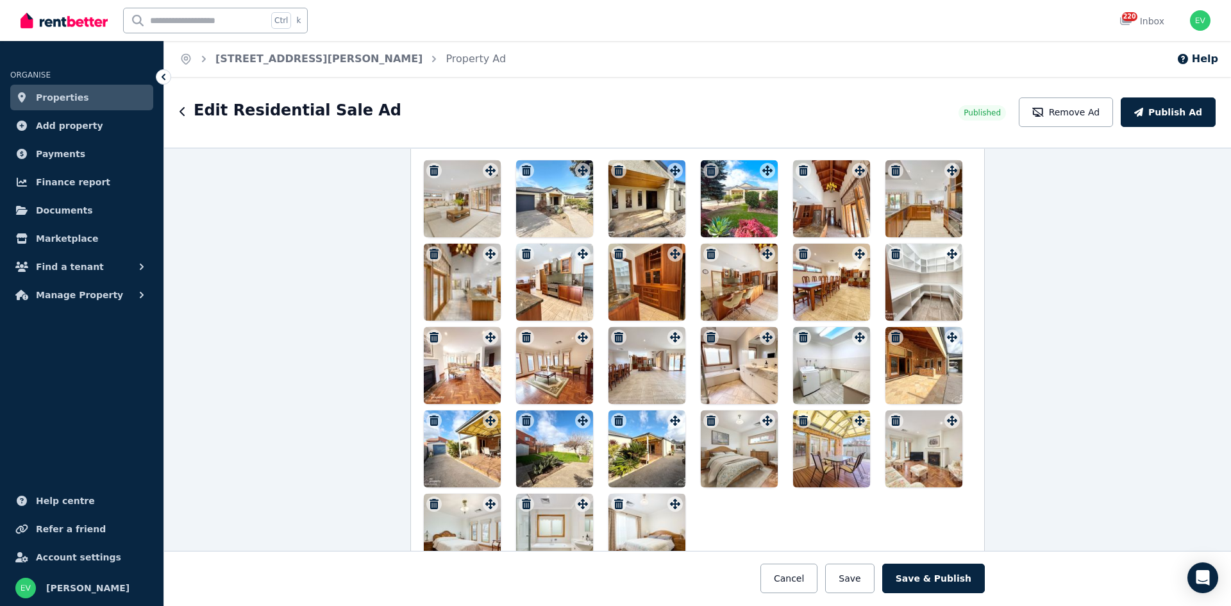
scroll to position [1605, 0]
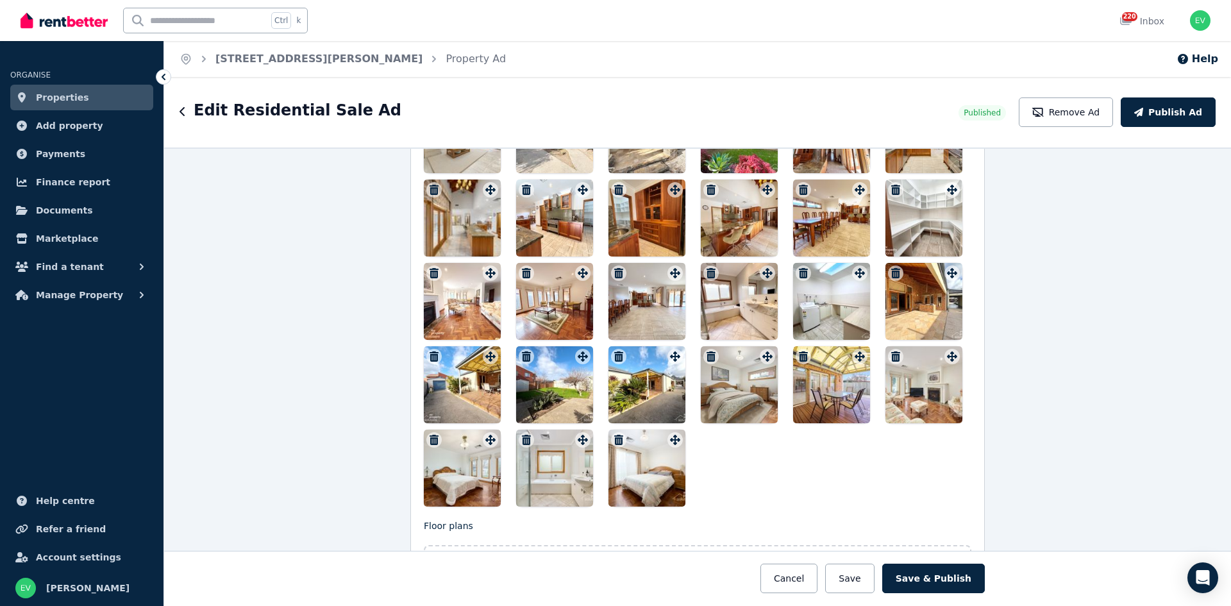
click at [615, 276] on icon "button" at bounding box center [618, 273] width 9 height 10
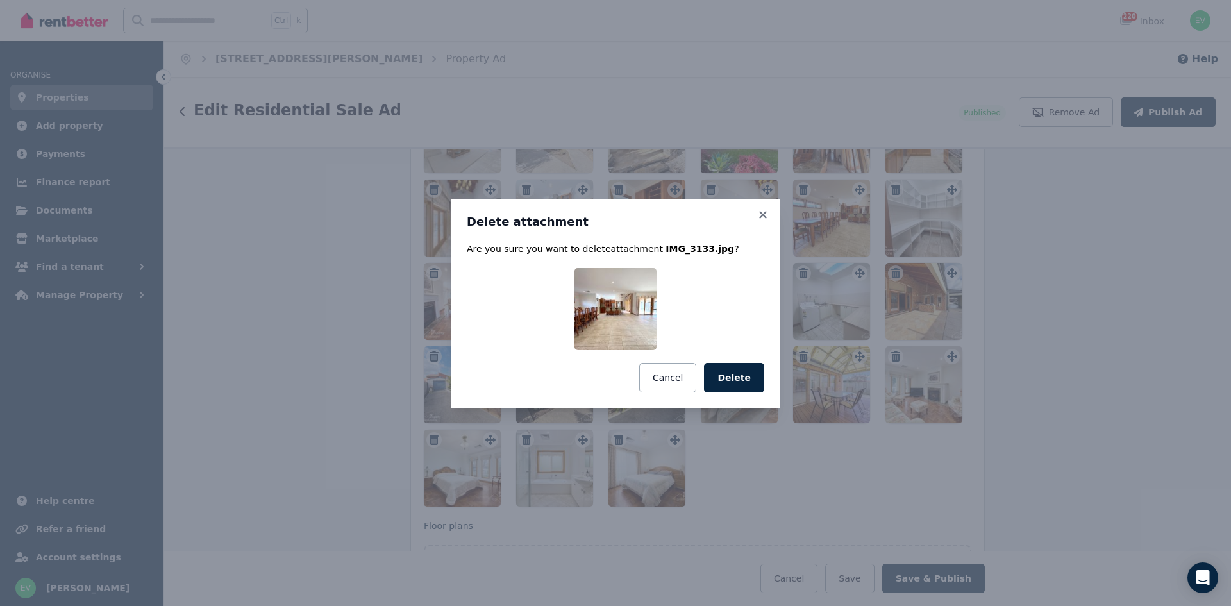
click at [636, 329] on img at bounding box center [616, 309] width 82 height 82
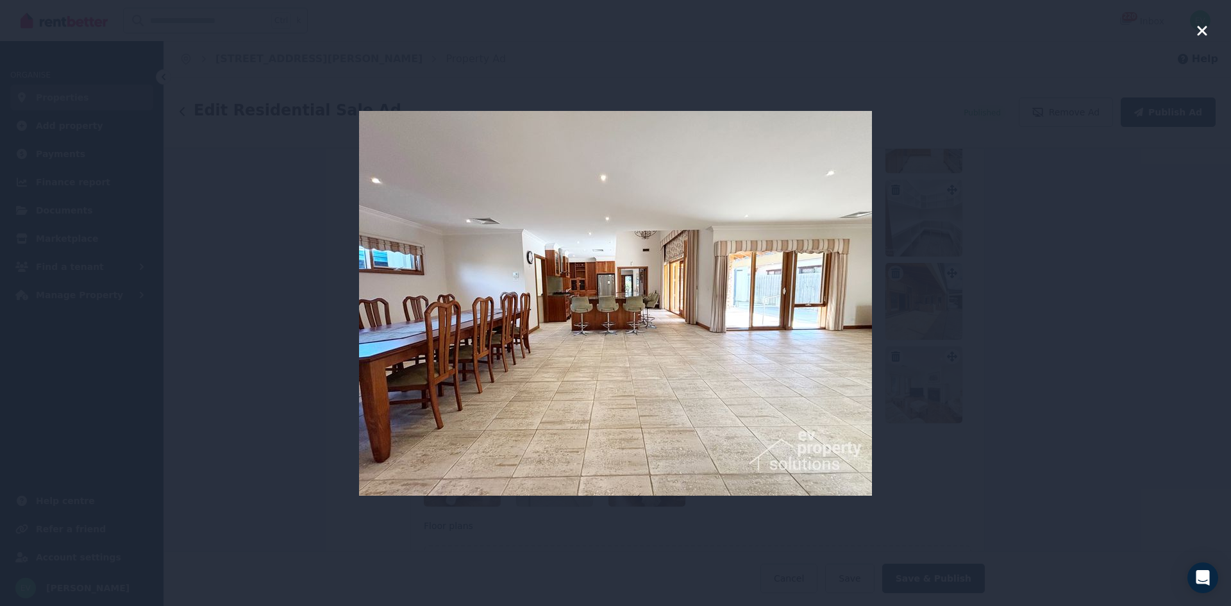
click at [974, 385] on div "Delete attachment Are you sure you want to delete attachment IMG_3133.jpg ? Can…" at bounding box center [615, 303] width 1231 height 606
click at [1206, 33] on div "Delete attachment Are you sure you want to delete attachment IMG_3133.jpg ? Can…" at bounding box center [615, 303] width 1231 height 606
click at [1199, 31] on div "Delete attachment Are you sure you want to delete attachment IMG_3133.jpg ? Can…" at bounding box center [615, 303] width 1231 height 606
click at [881, 337] on div "Delete attachment Are you sure you want to delete attachment IMG_3133.jpg ? Can…" at bounding box center [615, 303] width 1231 height 606
click at [884, 307] on div "Delete attachment Are you sure you want to delete attachment IMG_3133.jpg ? Can…" at bounding box center [615, 303] width 1231 height 606
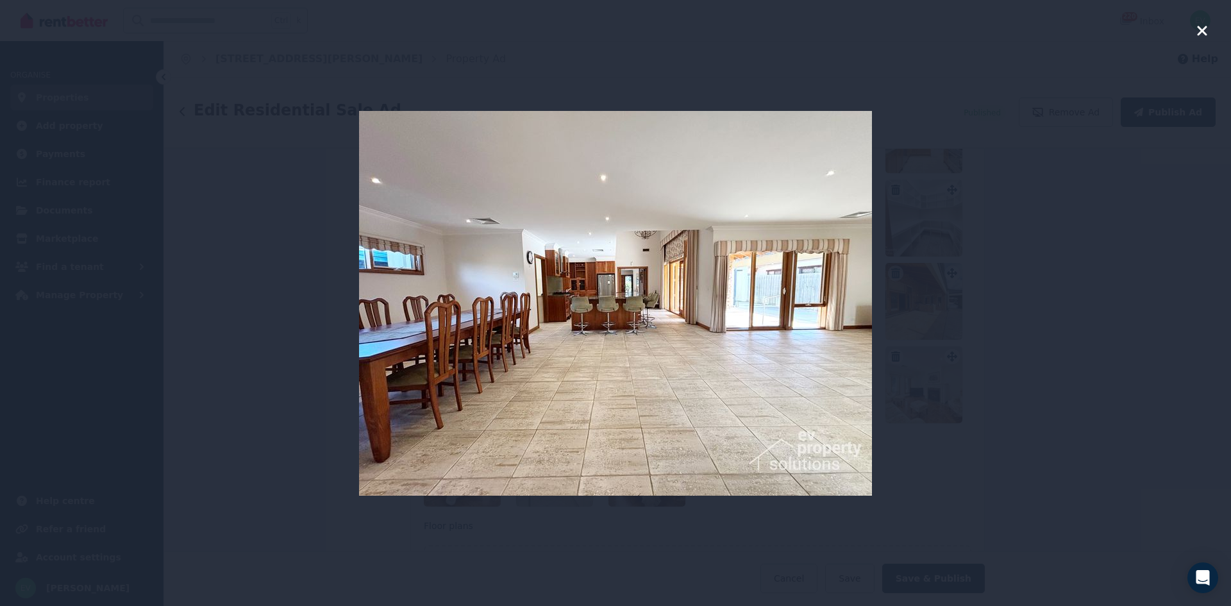
click at [908, 305] on div "Delete attachment Are you sure you want to delete attachment IMG_3133.jpg ? Can…" at bounding box center [615, 303] width 1231 height 606
click at [1201, 32] on div "Delete attachment Are you sure you want to delete attachment IMG_3133.jpg ? Can…" at bounding box center [615, 303] width 1231 height 606
click at [1128, 259] on div "Delete attachment Are you sure you want to delete attachment IMG_3133.jpg ? Can…" at bounding box center [615, 303] width 1231 height 606
click at [1206, 34] on div "Delete attachment Are you sure you want to delete attachment IMG_3133.jpg ? Can…" at bounding box center [615, 303] width 1231 height 606
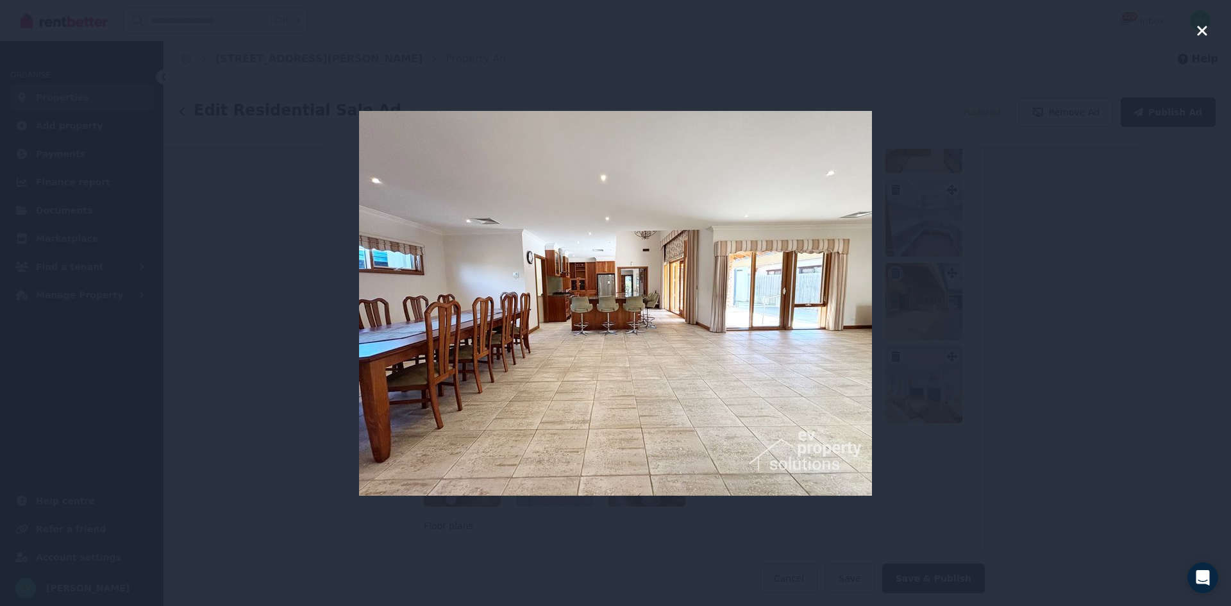
click at [1206, 34] on div "Delete attachment Are you sure you want to delete attachment IMG_3133.jpg ? Can…" at bounding box center [615, 303] width 1231 height 606
drag, startPoint x: 1206, startPoint y: 34, endPoint x: 566, endPoint y: 23, distance: 640.2
click at [1202, 36] on div "Delete attachment Are you sure you want to delete attachment IMG_3133.jpg ? Can…" at bounding box center [615, 303] width 1231 height 606
click at [1203, 30] on div "Delete attachment Are you sure you want to delete attachment IMG_3133.jpg ? Can…" at bounding box center [615, 303] width 1231 height 606
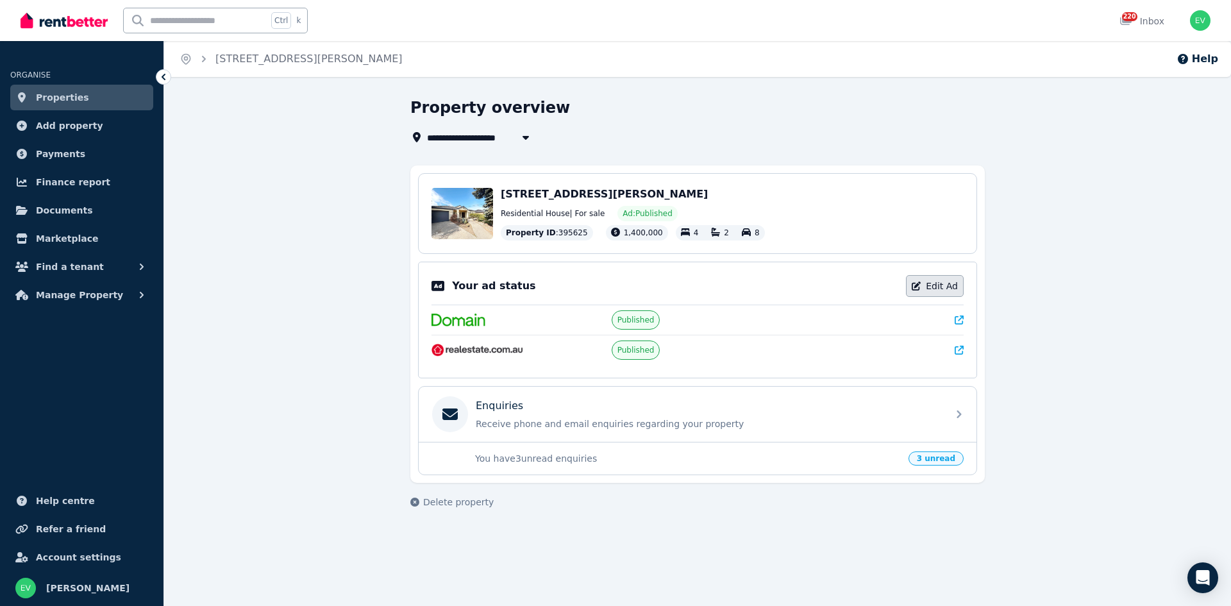
click at [926, 285] on link "Edit Ad" at bounding box center [935, 286] width 58 height 22
select select "**********"
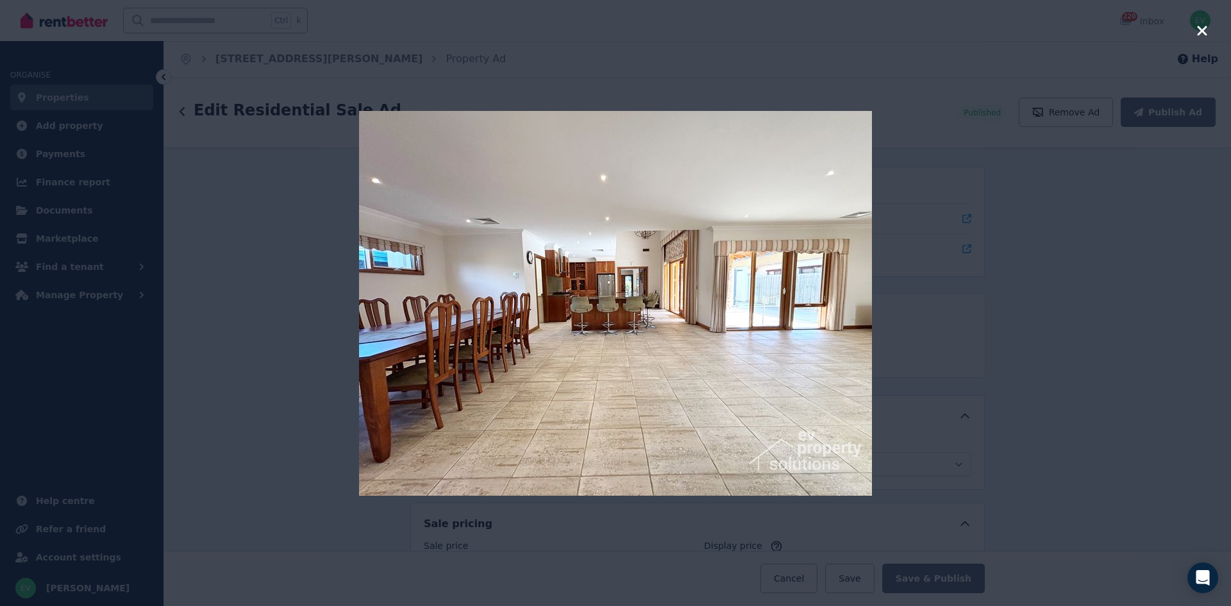
click at [1208, 27] on icon "button" at bounding box center [1203, 30] width 12 height 15
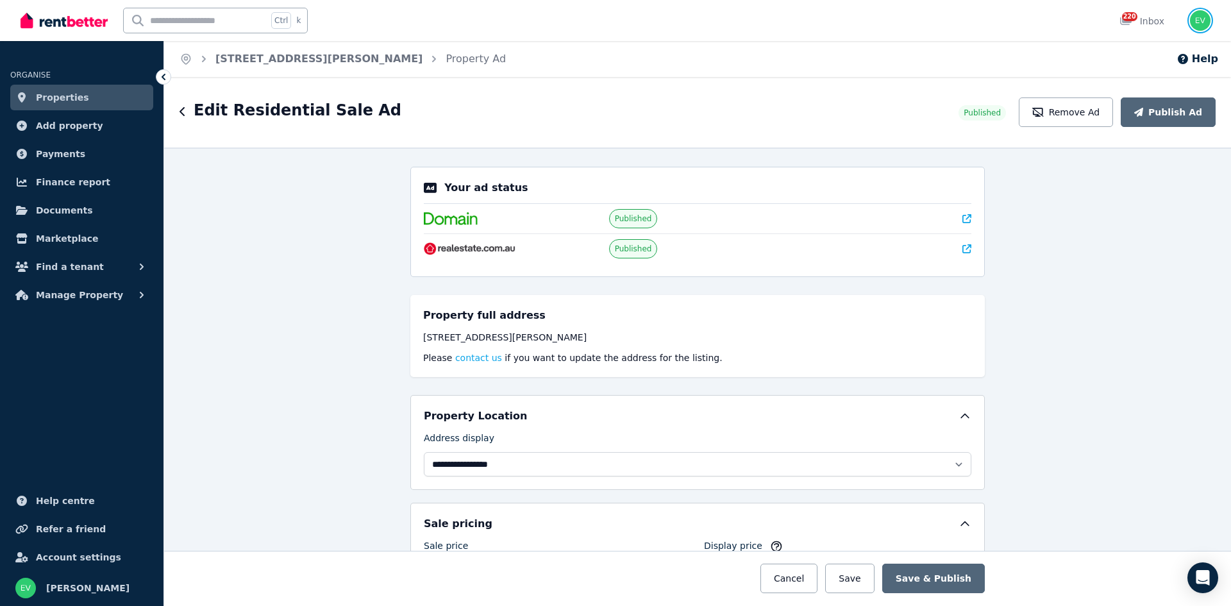
click at [1205, 29] on img "button" at bounding box center [1200, 20] width 21 height 21
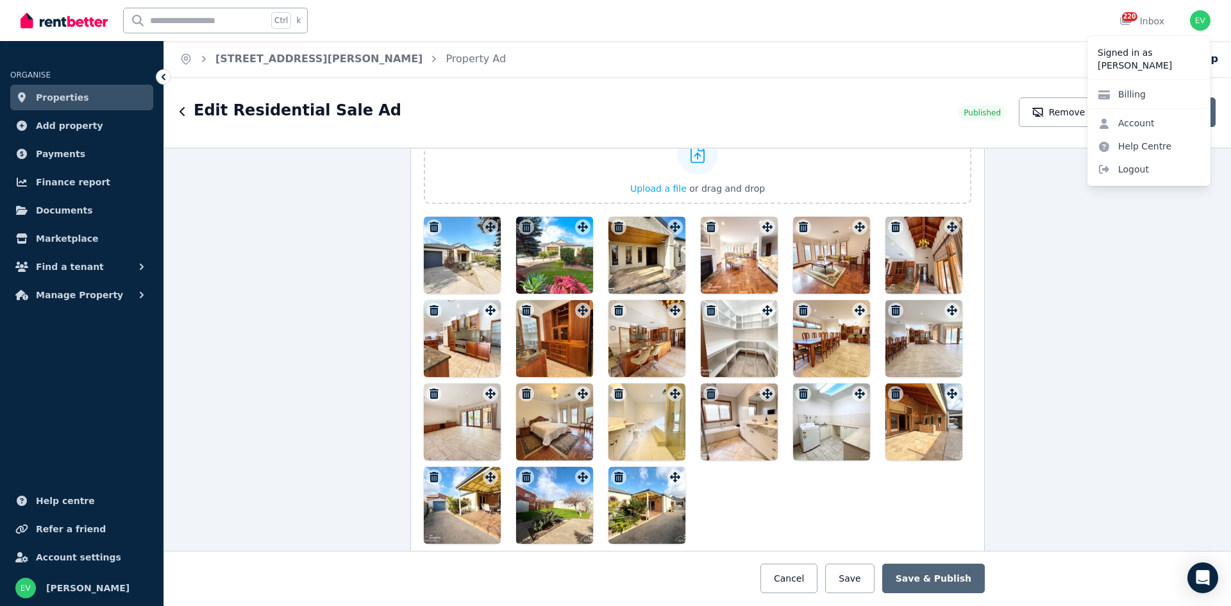
scroll to position [1603, 0]
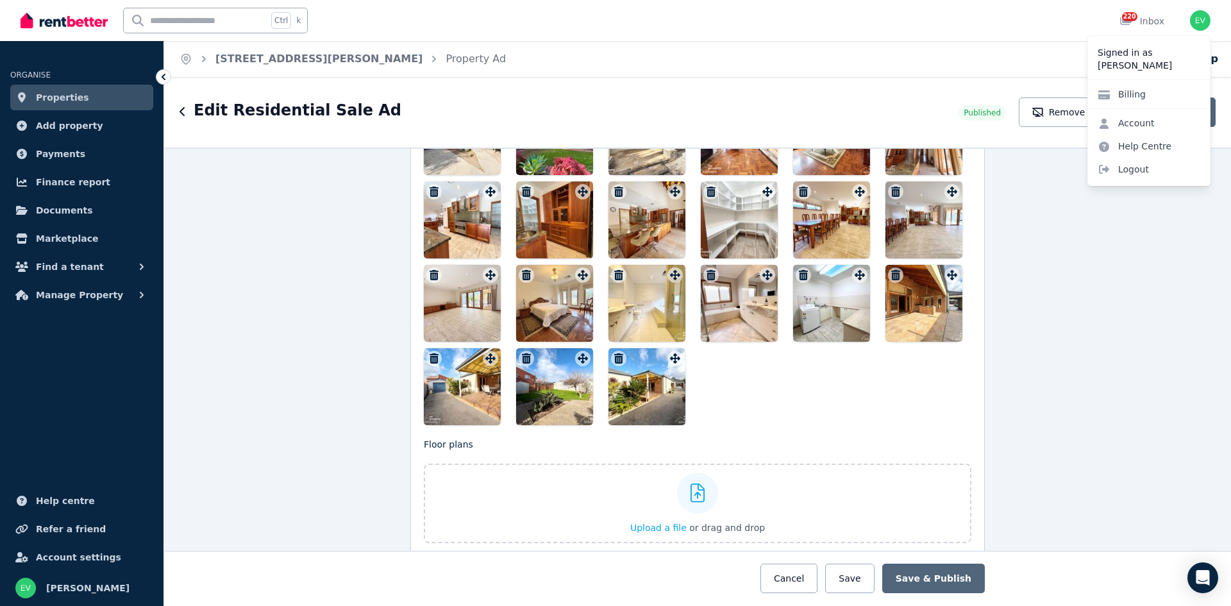
click at [1080, 310] on div "**********" at bounding box center [697, 377] width 1067 height 459
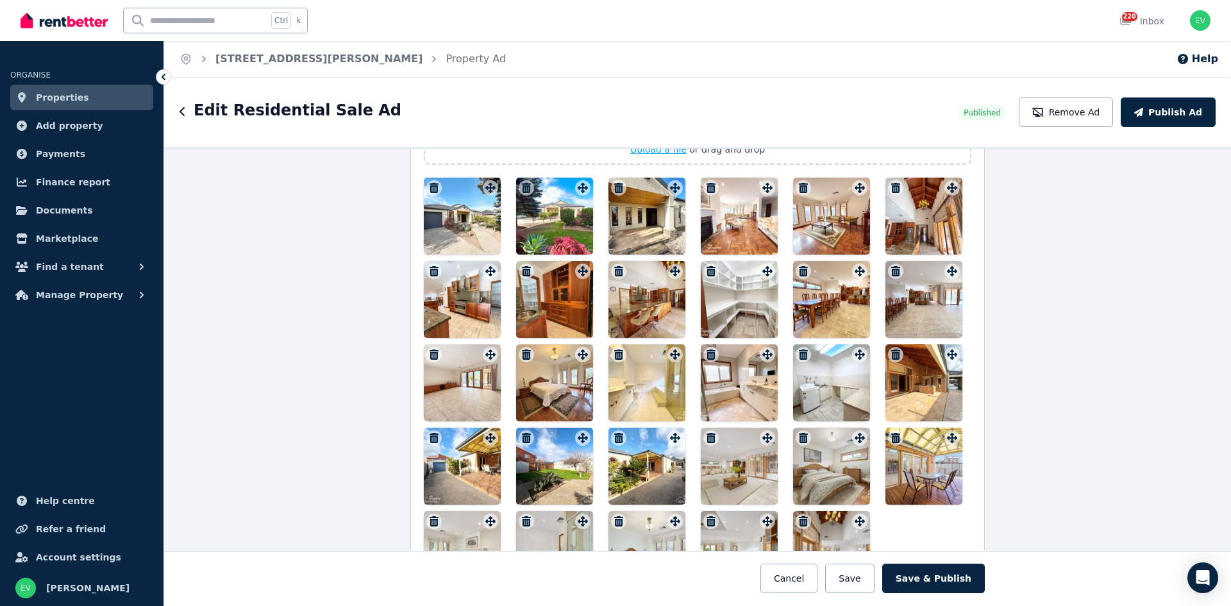
scroll to position [1598, 0]
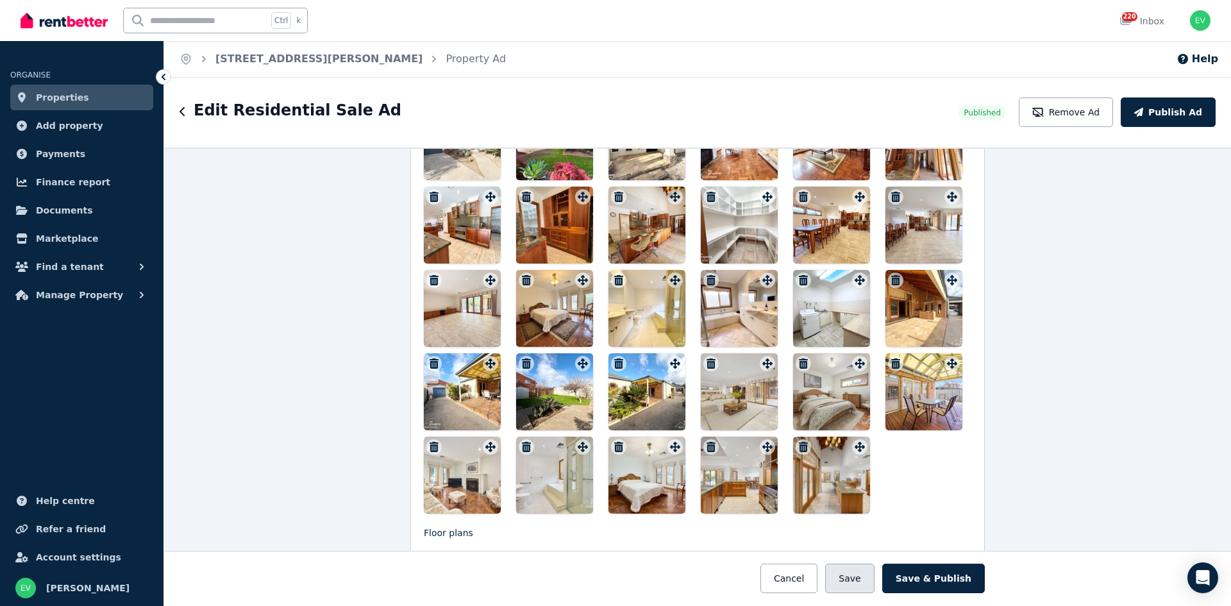
click at [870, 587] on button "Save" at bounding box center [849, 579] width 49 height 30
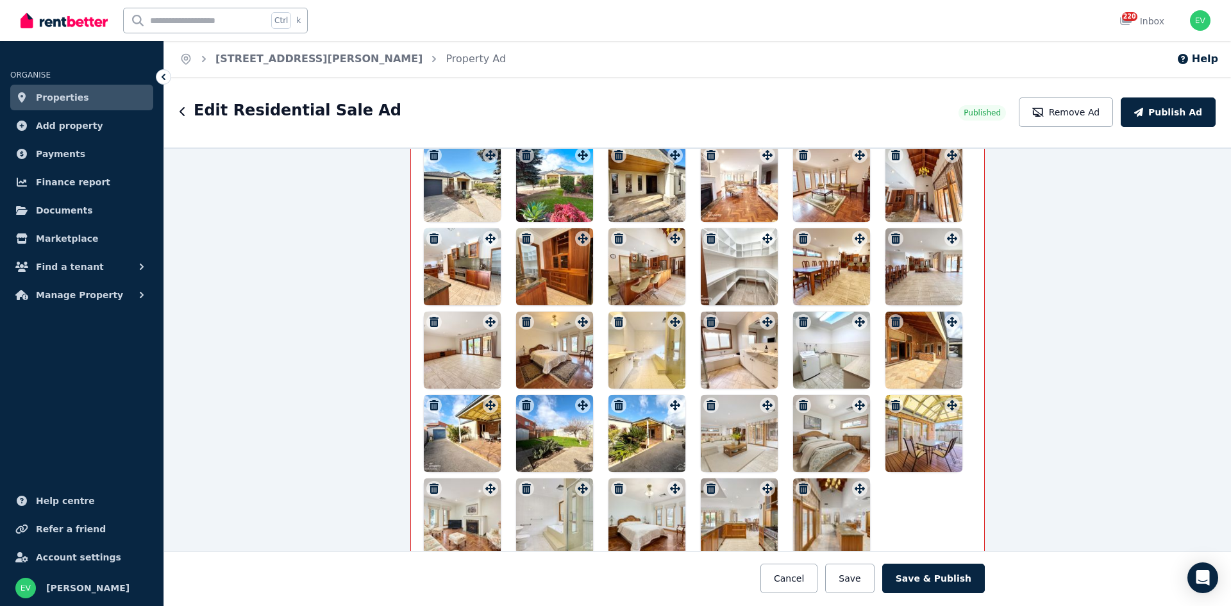
scroll to position [1635, 0]
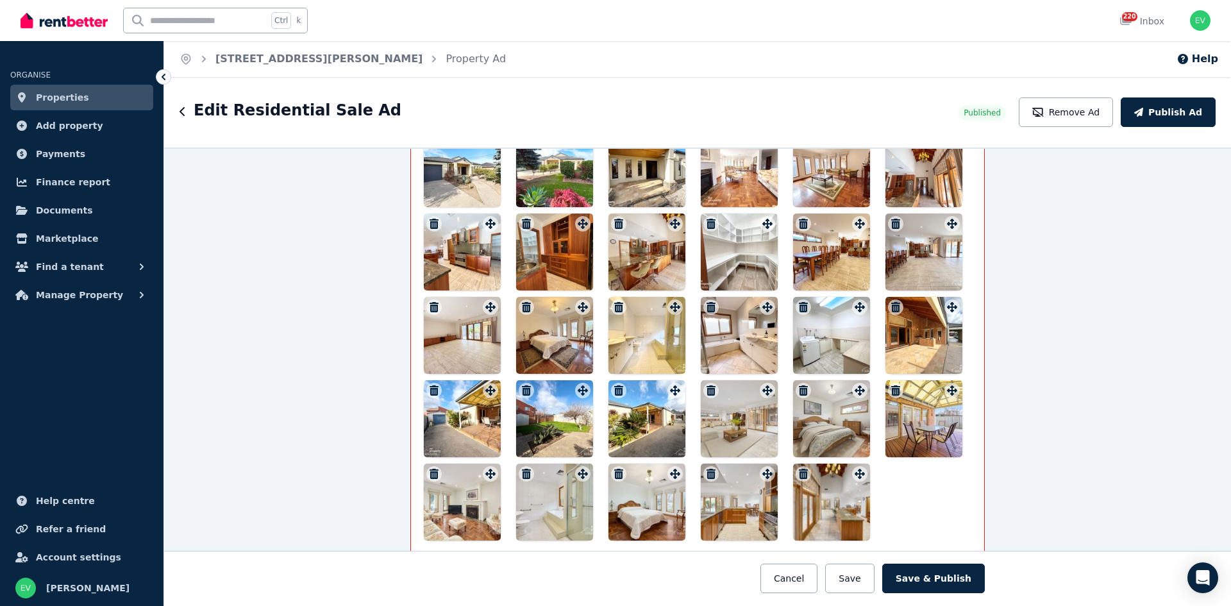
click at [522, 307] on icon "button" at bounding box center [526, 307] width 9 height 10
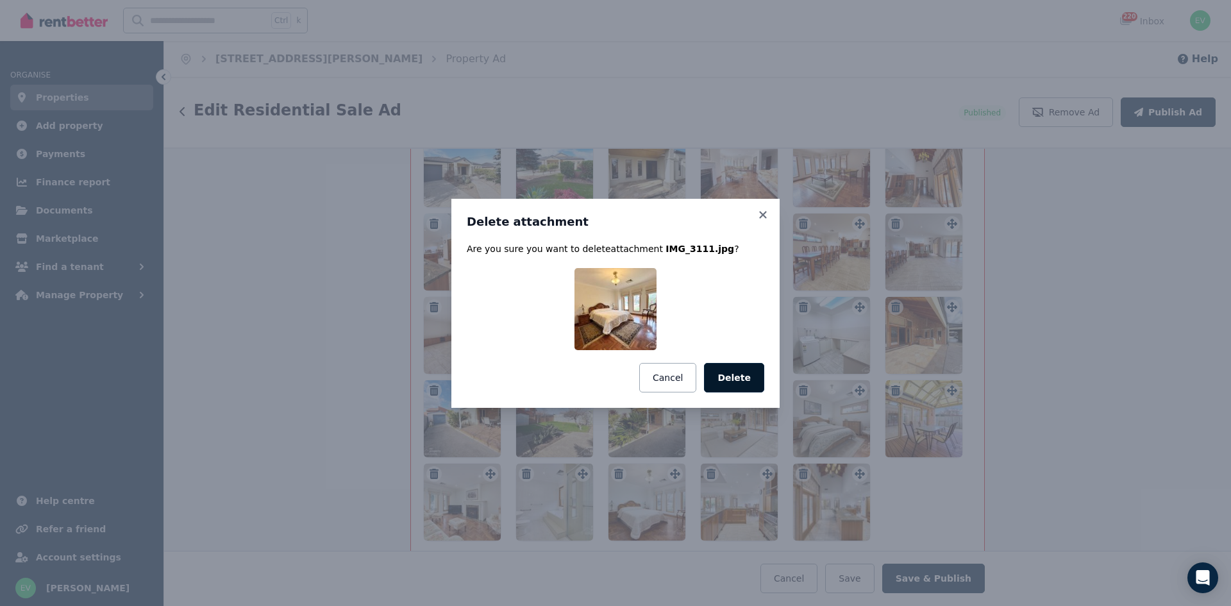
click at [727, 368] on button "Delete" at bounding box center [734, 378] width 60 height 30
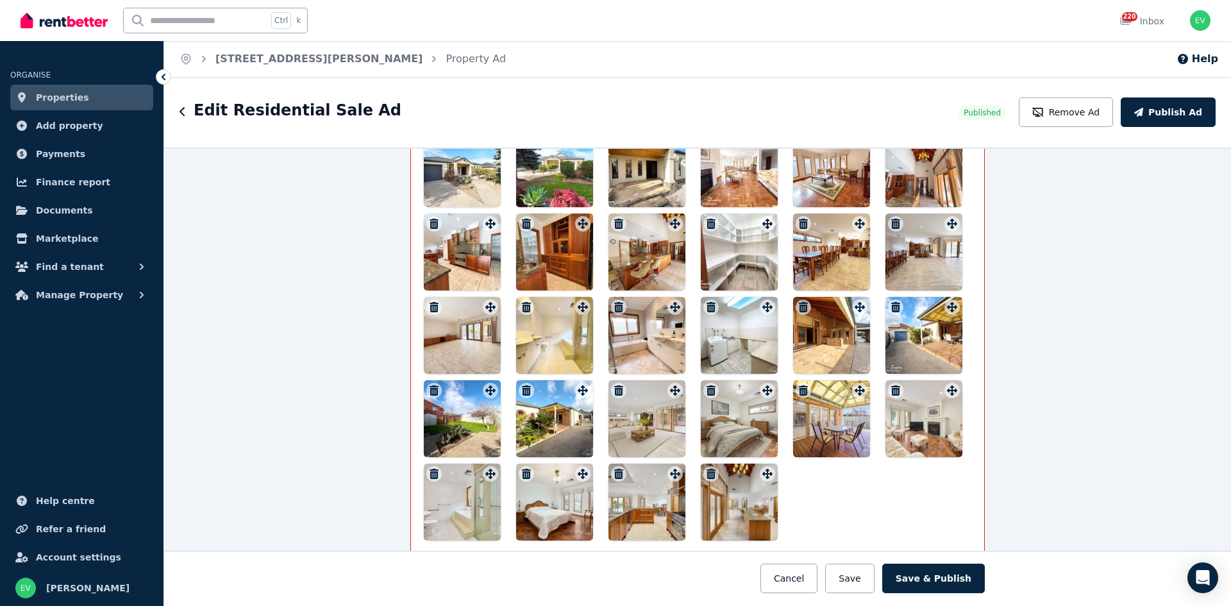
click at [522, 308] on icon "button" at bounding box center [526, 307] width 9 height 10
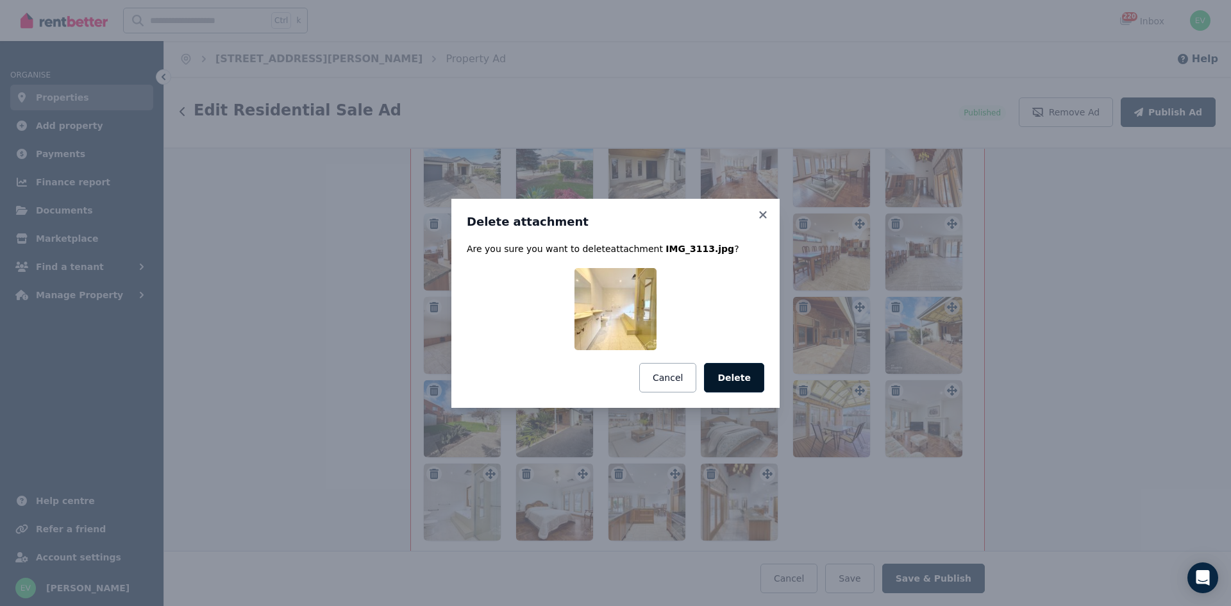
click at [739, 377] on button "Delete" at bounding box center [734, 378] width 60 height 30
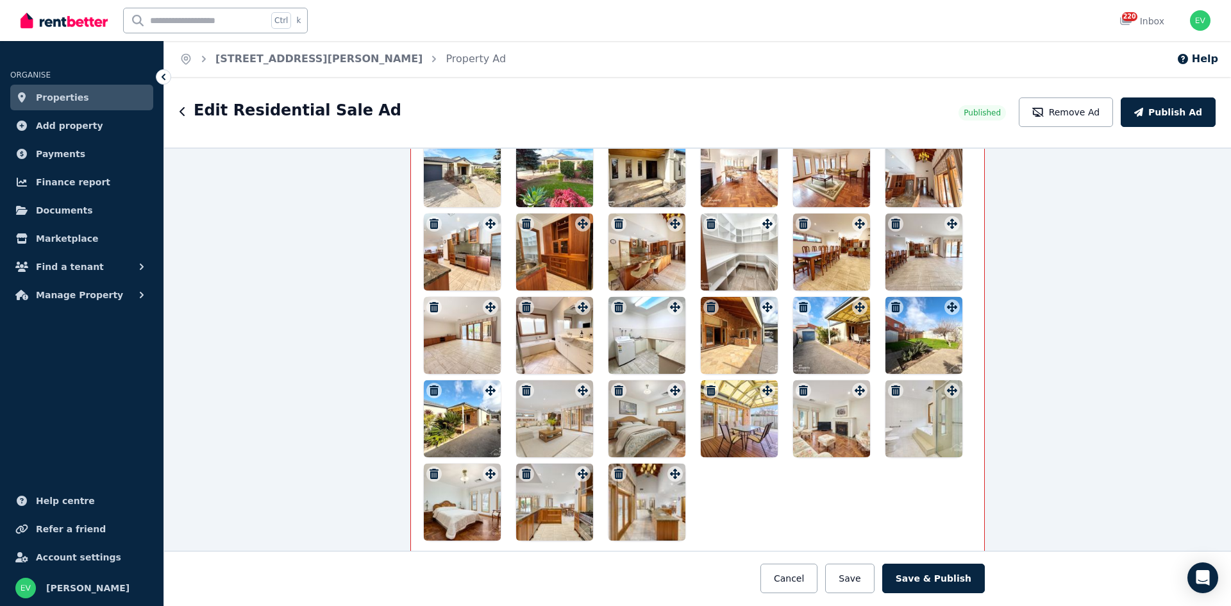
click at [430, 307] on icon "button" at bounding box center [434, 307] width 9 height 10
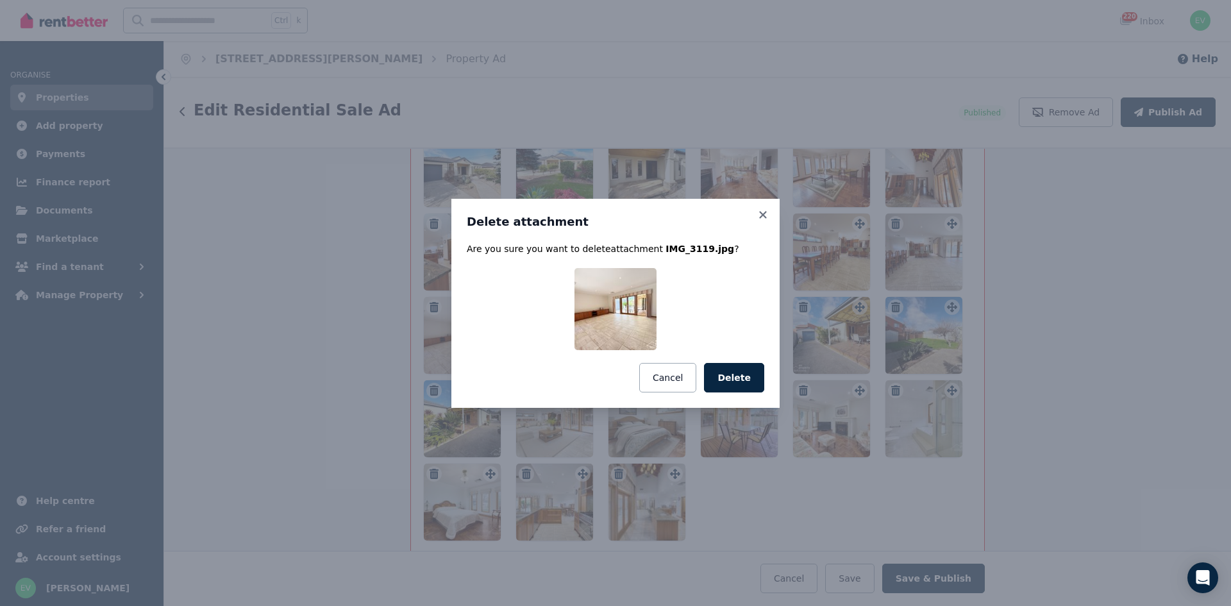
click at [735, 377] on button "Delete" at bounding box center [734, 378] width 60 height 30
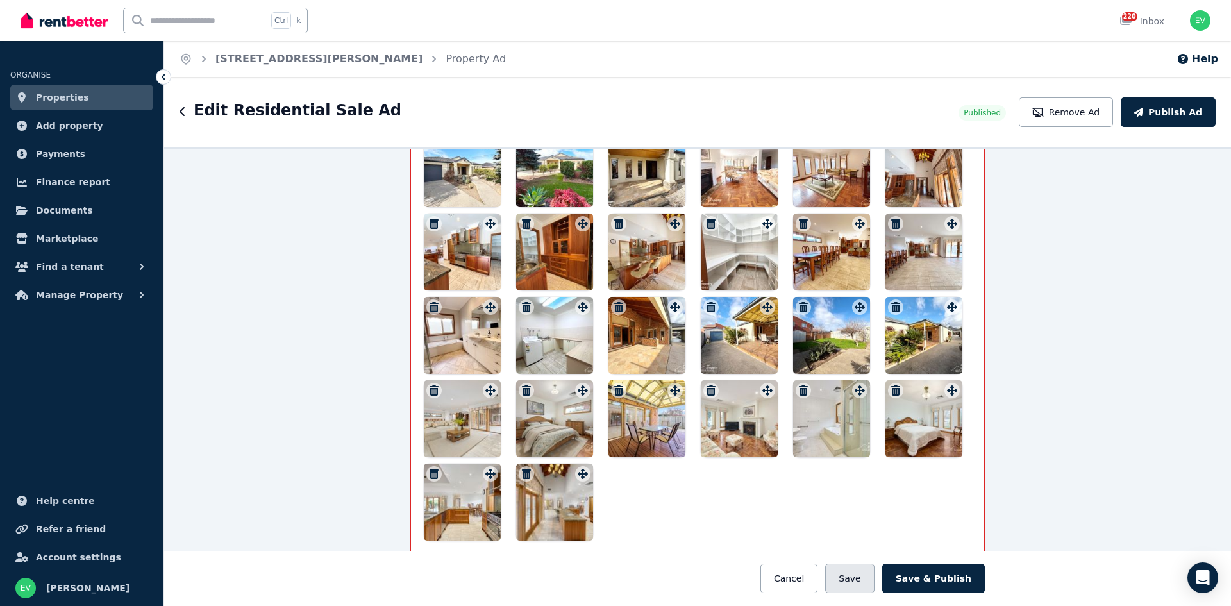
click at [859, 578] on button "Save" at bounding box center [849, 579] width 49 height 30
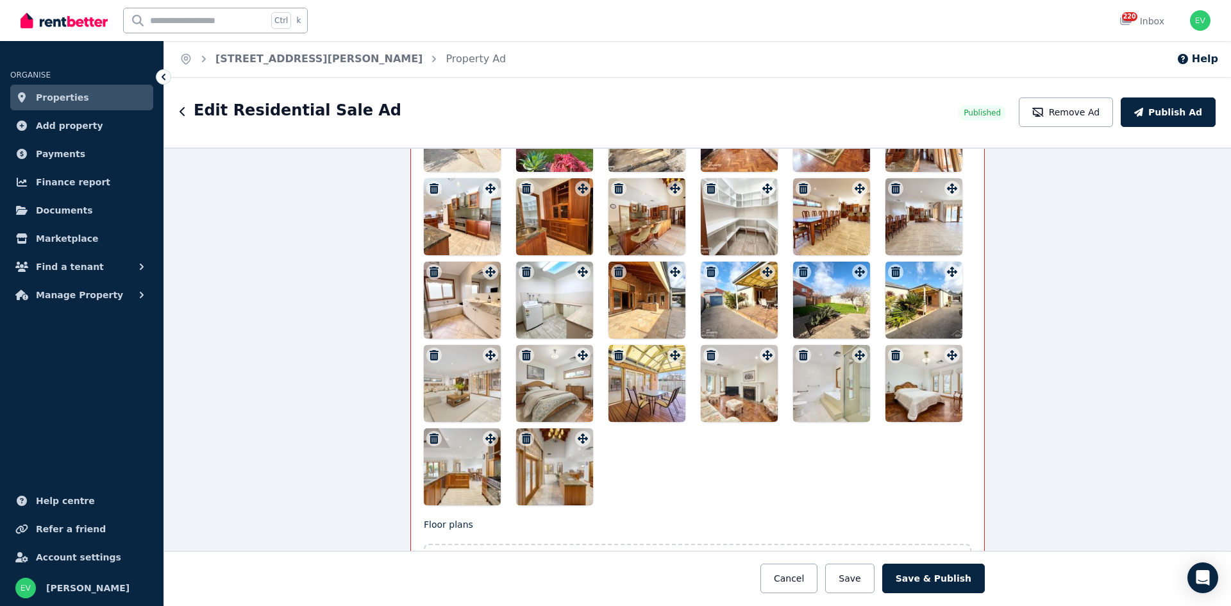
scroll to position [1607, 0]
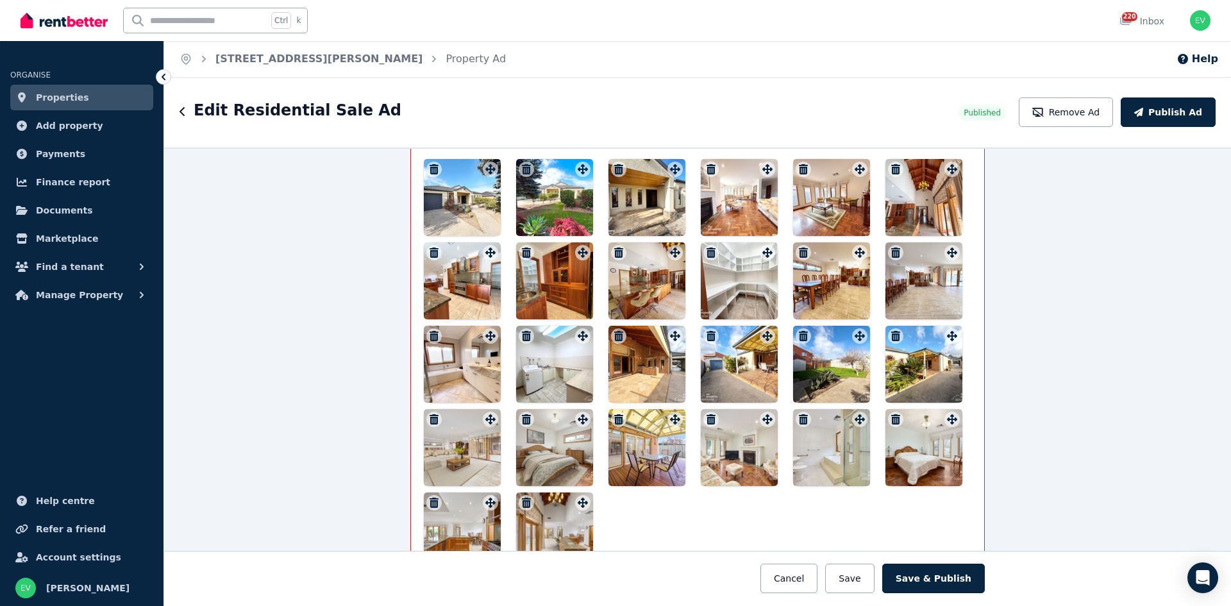
click at [891, 253] on icon "button" at bounding box center [895, 253] width 9 height 10
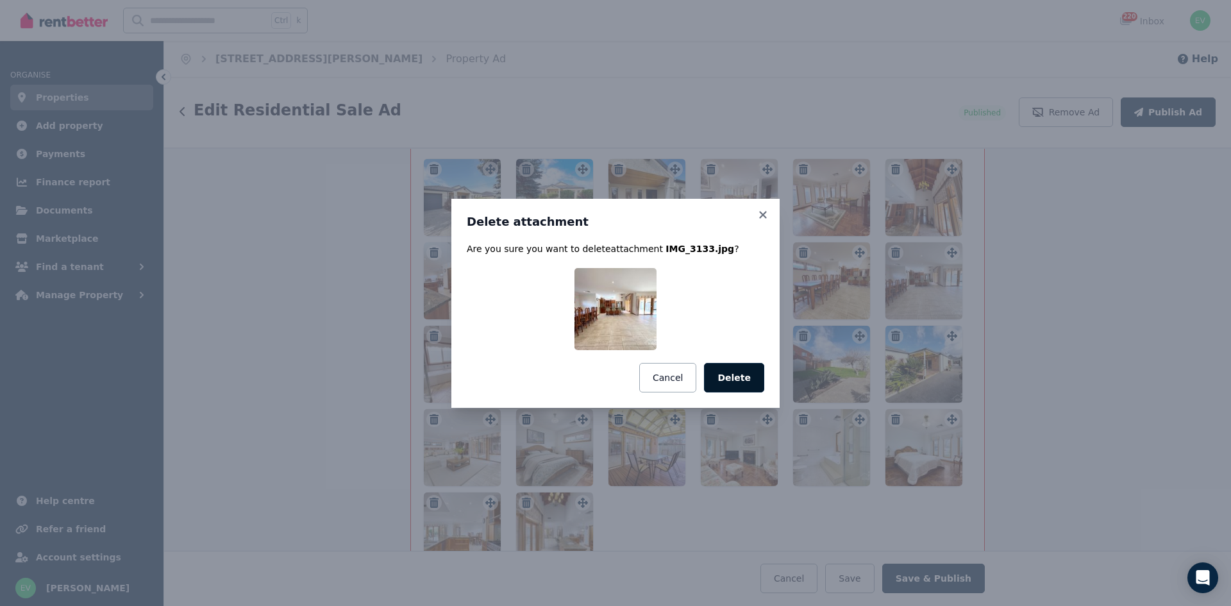
click at [750, 375] on button "Delete" at bounding box center [734, 378] width 60 height 30
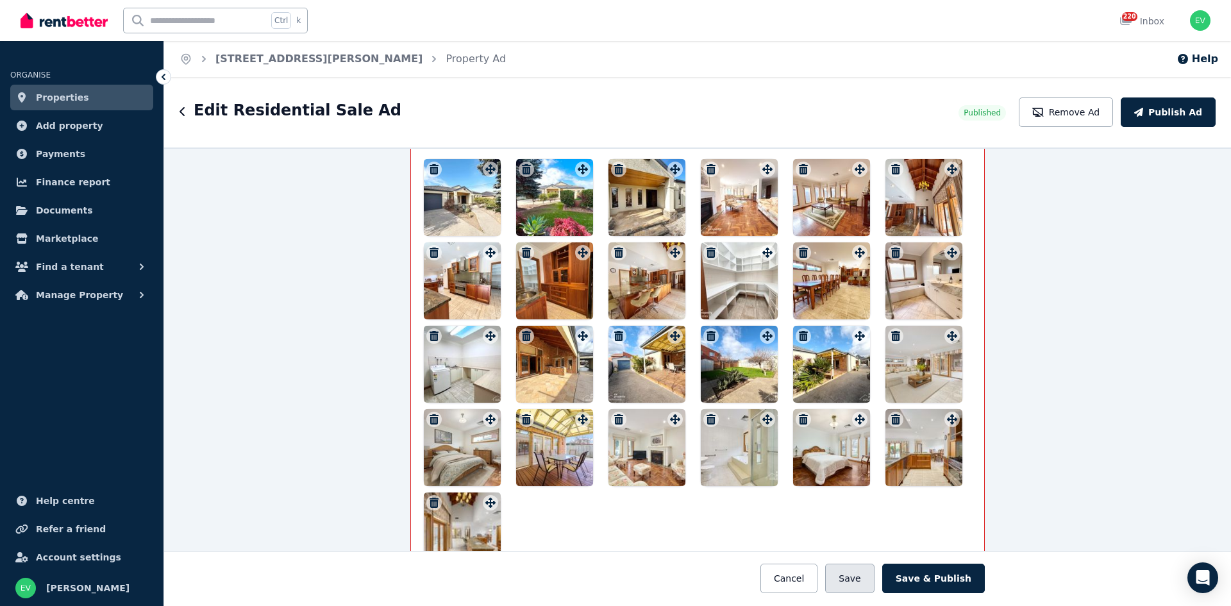
click at [856, 577] on button "Save" at bounding box center [849, 579] width 49 height 30
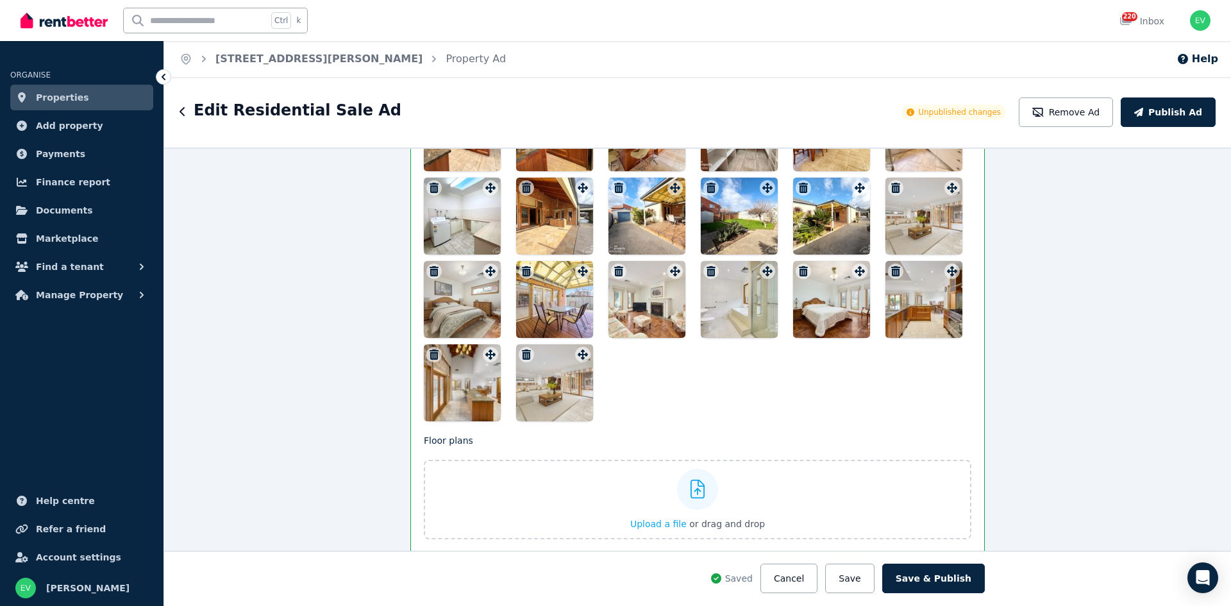
scroll to position [1735, 0]
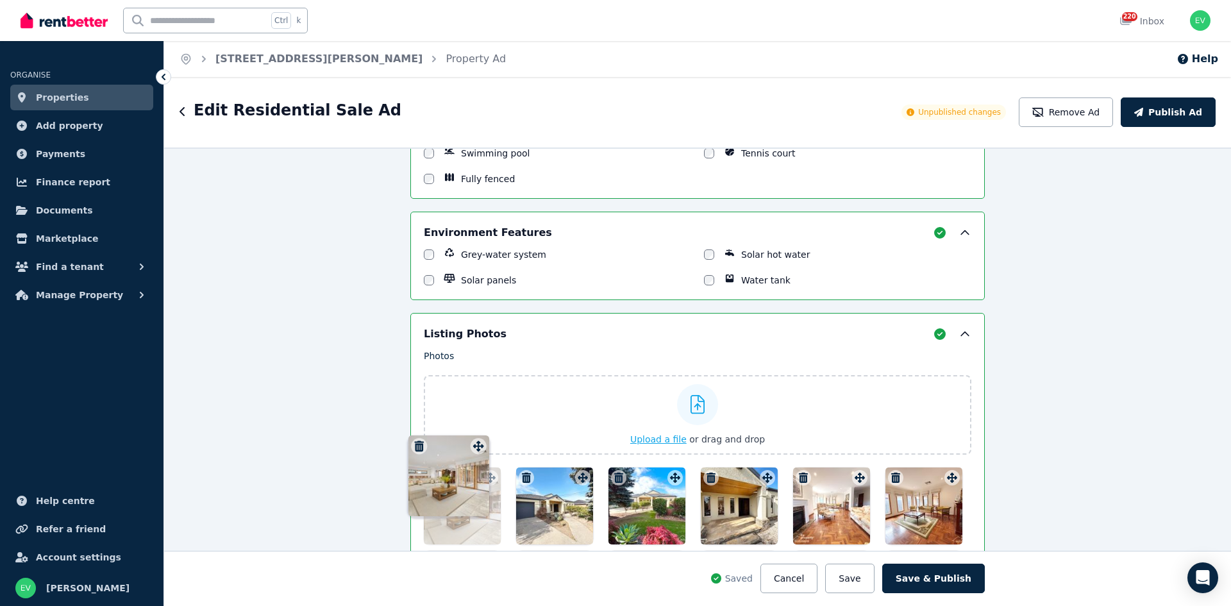
drag, startPoint x: 582, startPoint y: 348, endPoint x: 482, endPoint y: 457, distance: 148.0
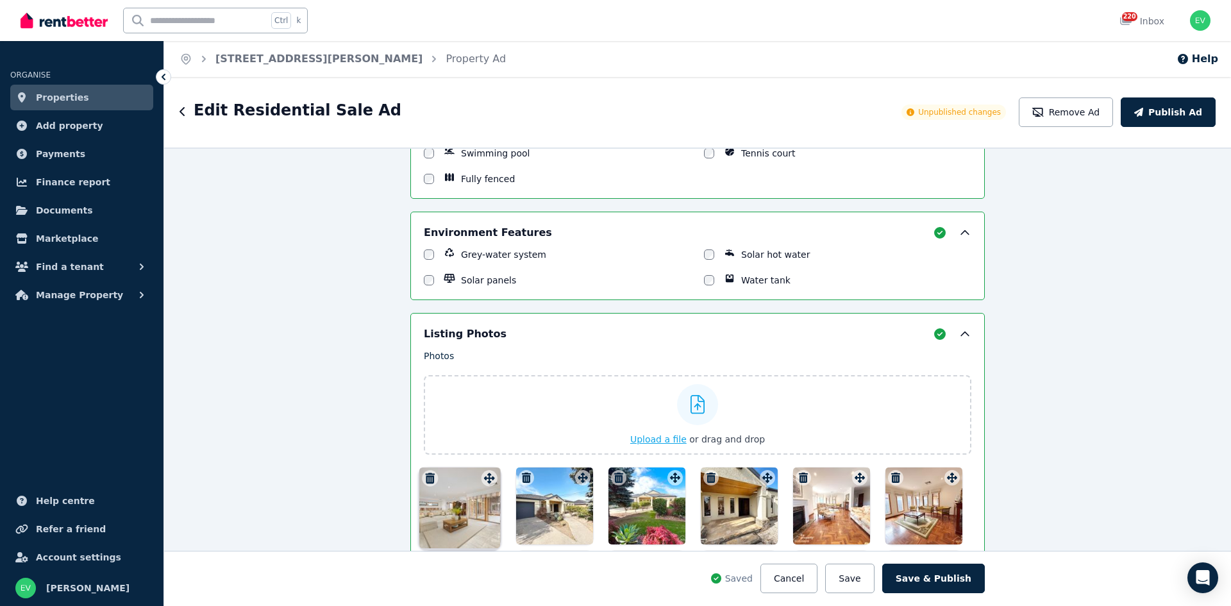
click at [482, 455] on div "Photos Upload a file or drag and drop Uploaded " [STREET_ADDRESS][PERSON_NAME]-…" at bounding box center [698, 614] width 548 height 528
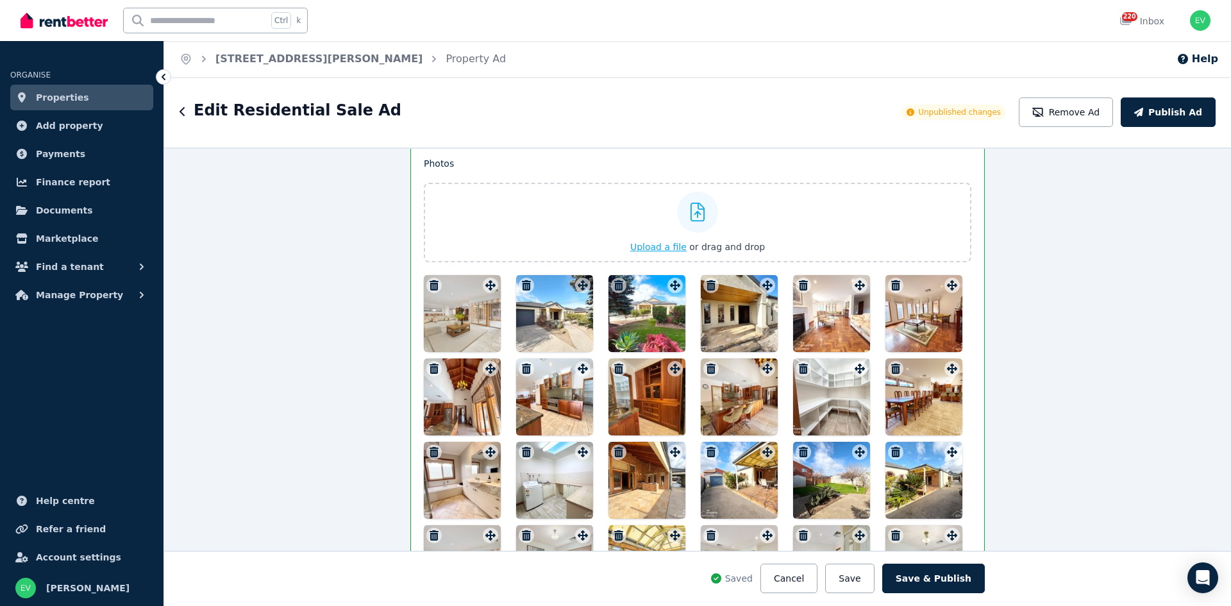
scroll to position [1555, 0]
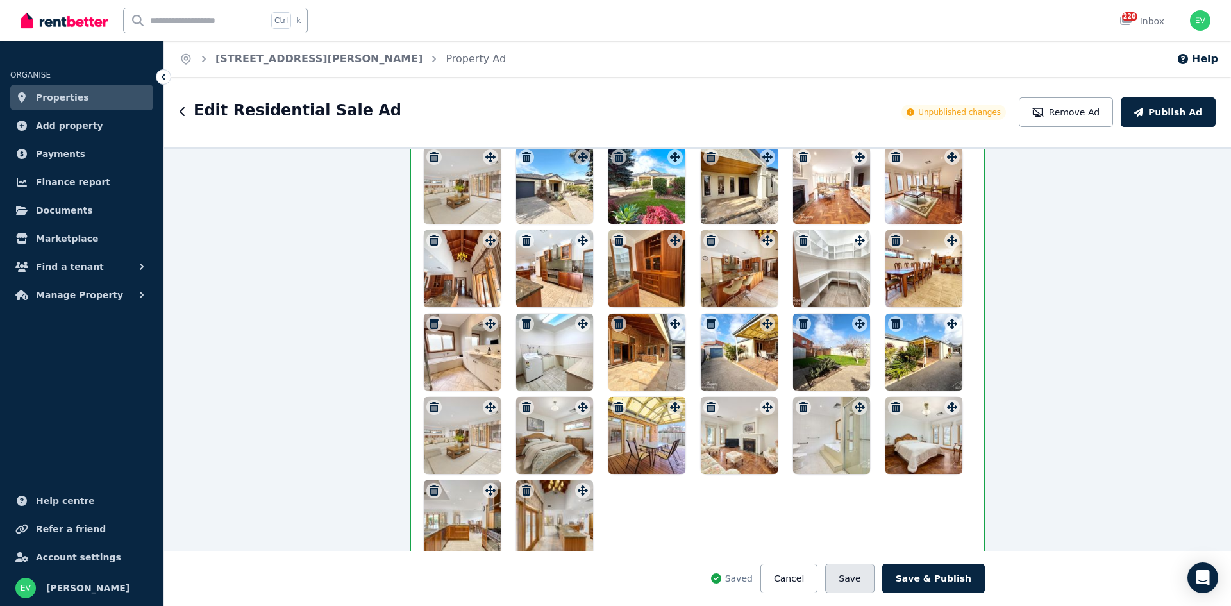
click at [865, 583] on button "Save" at bounding box center [849, 579] width 49 height 30
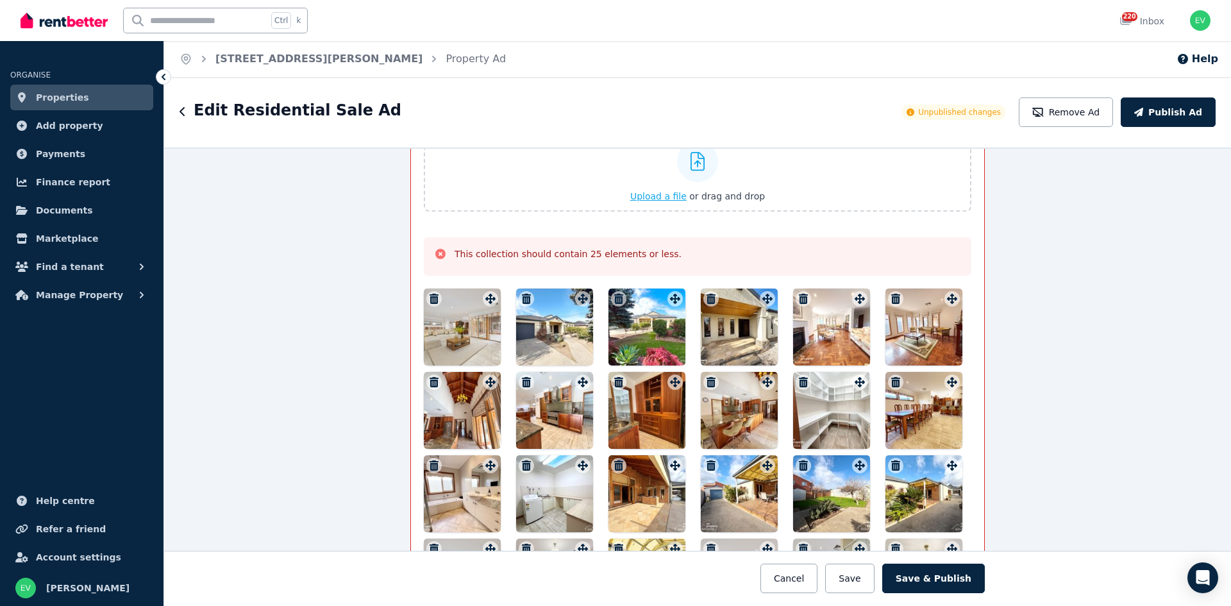
scroll to position [1478, 0]
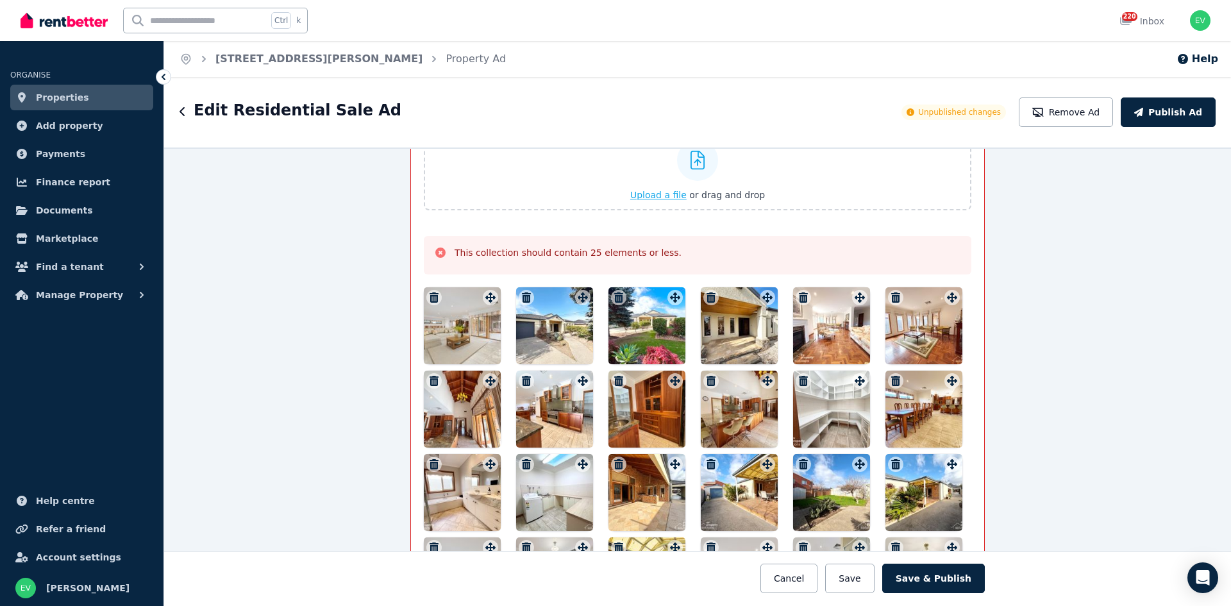
click at [802, 299] on icon "button" at bounding box center [803, 297] width 9 height 10
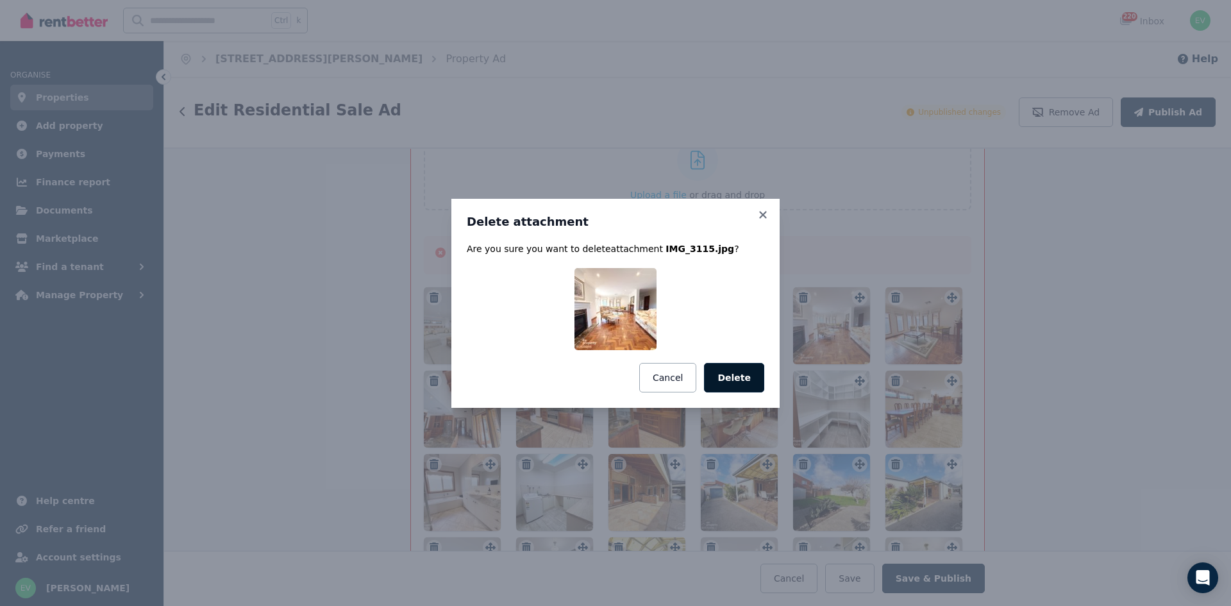
click at [738, 375] on button "Delete" at bounding box center [734, 378] width 60 height 30
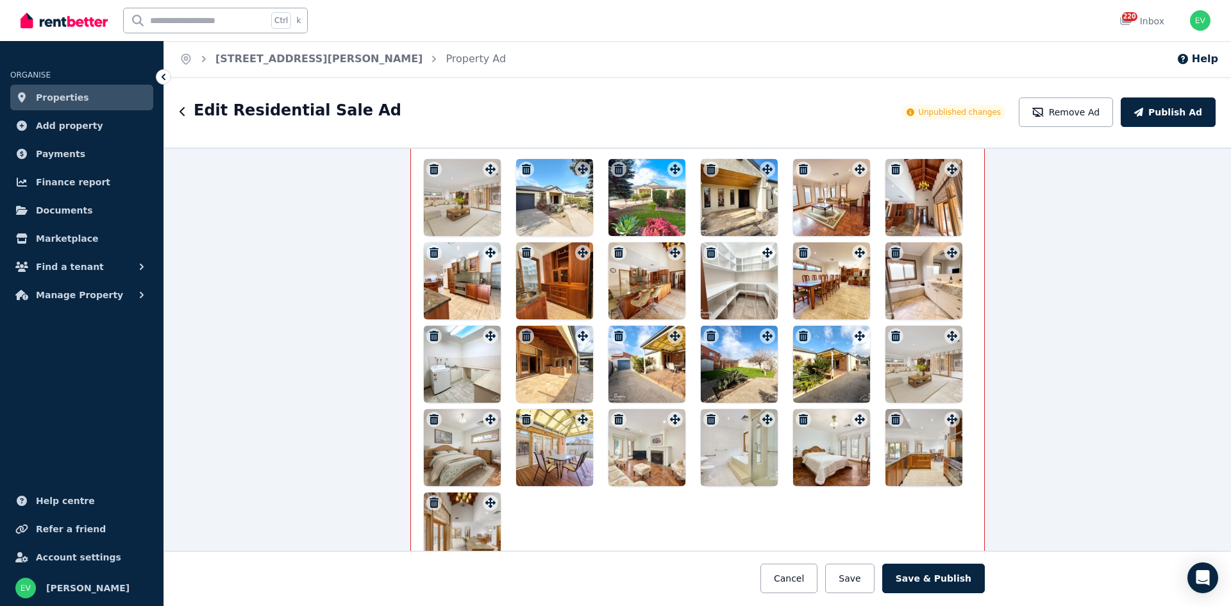
scroll to position [1671, 0]
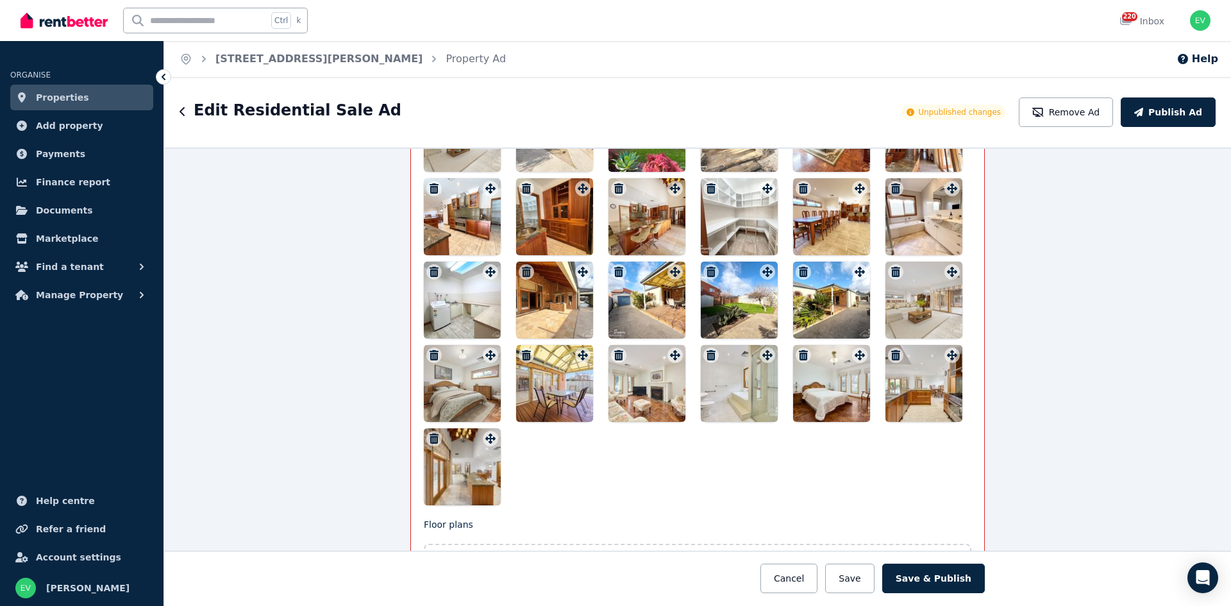
click at [520, 356] on icon "button" at bounding box center [526, 355] width 13 height 10
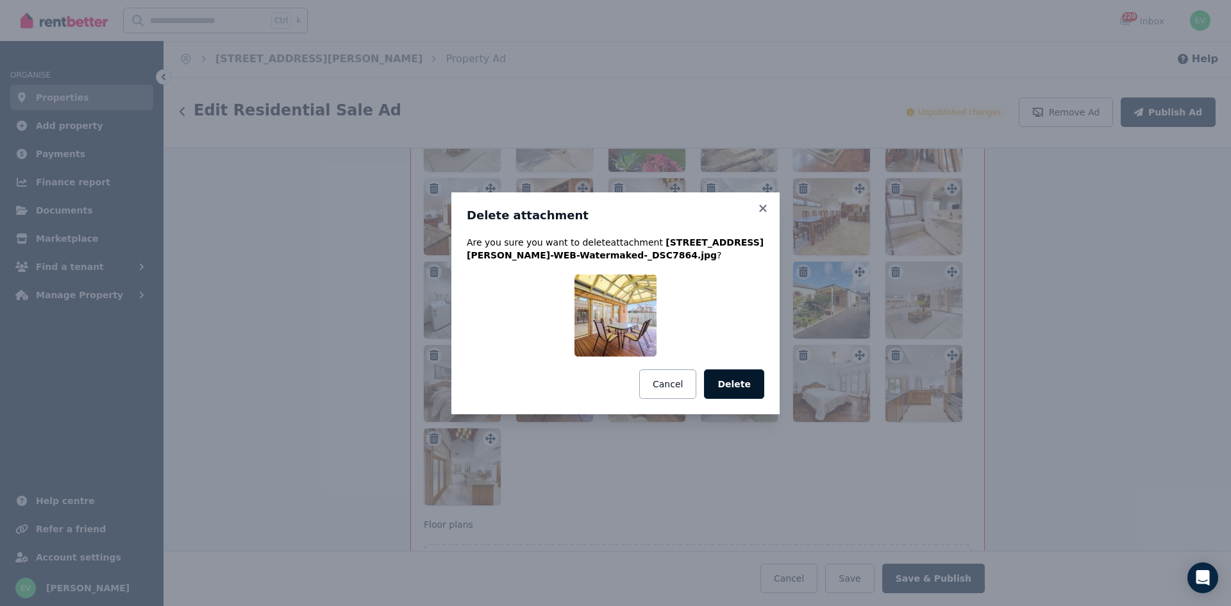
click at [728, 388] on button "Delete" at bounding box center [734, 384] width 60 height 30
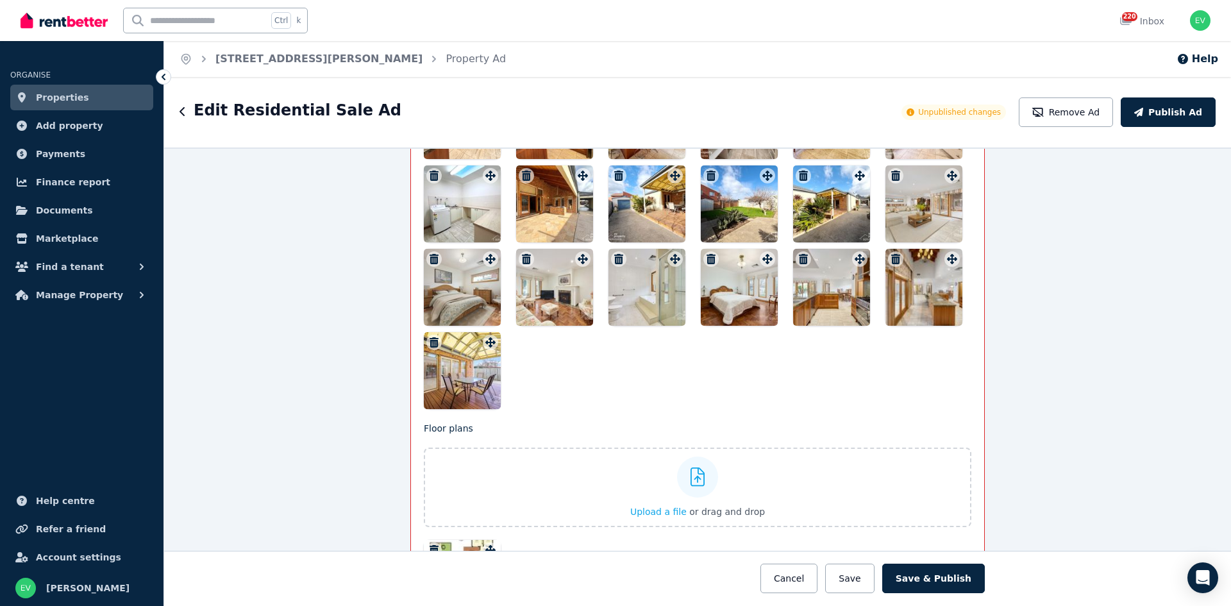
scroll to position [1735, 0]
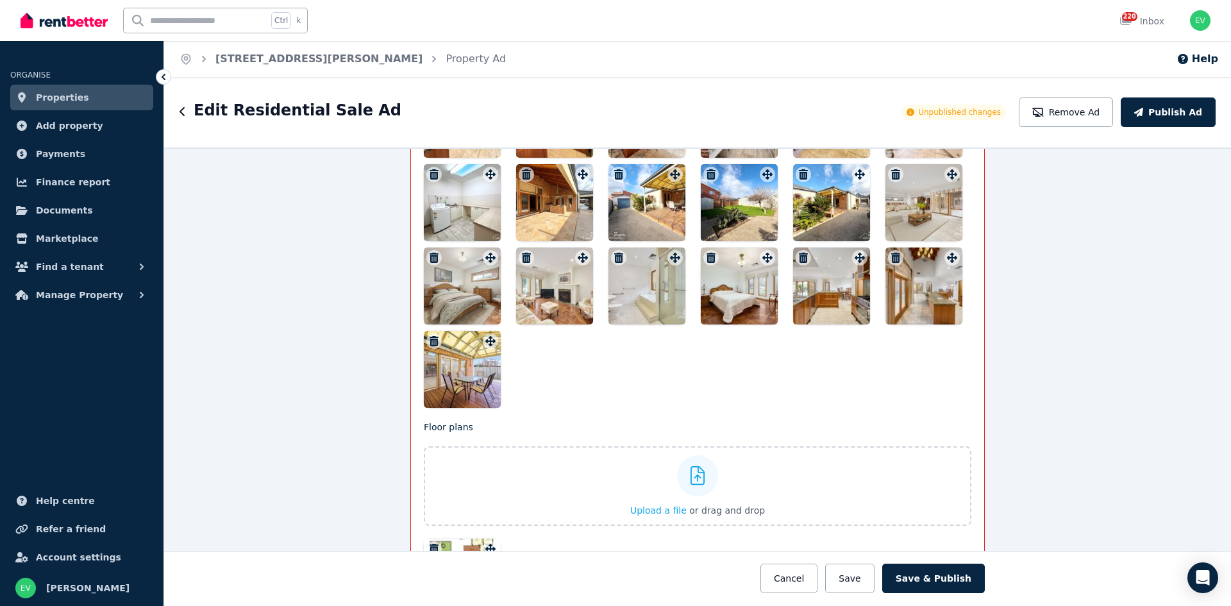
click at [430, 342] on icon "button" at bounding box center [434, 341] width 9 height 10
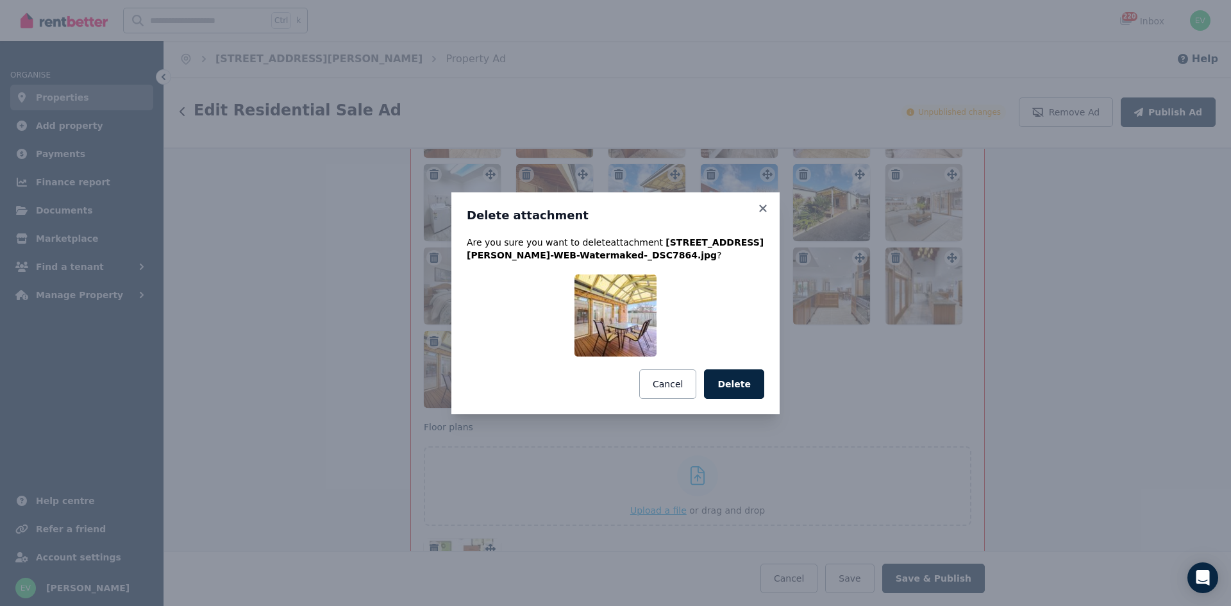
click at [738, 391] on button "Delete" at bounding box center [734, 384] width 60 height 30
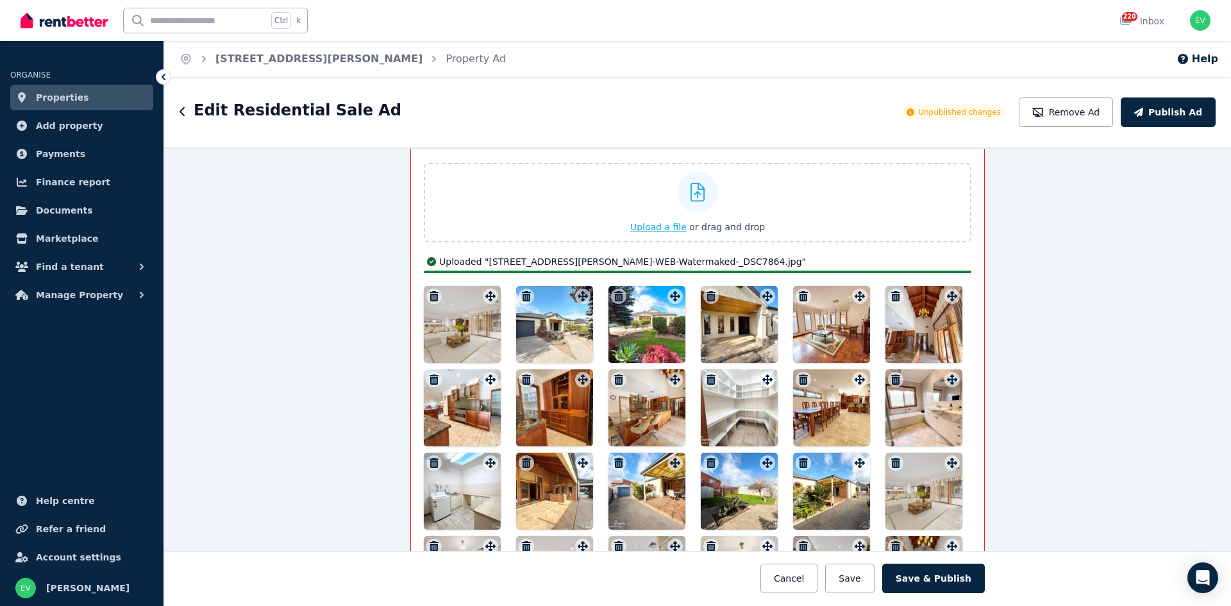
scroll to position [1640, 0]
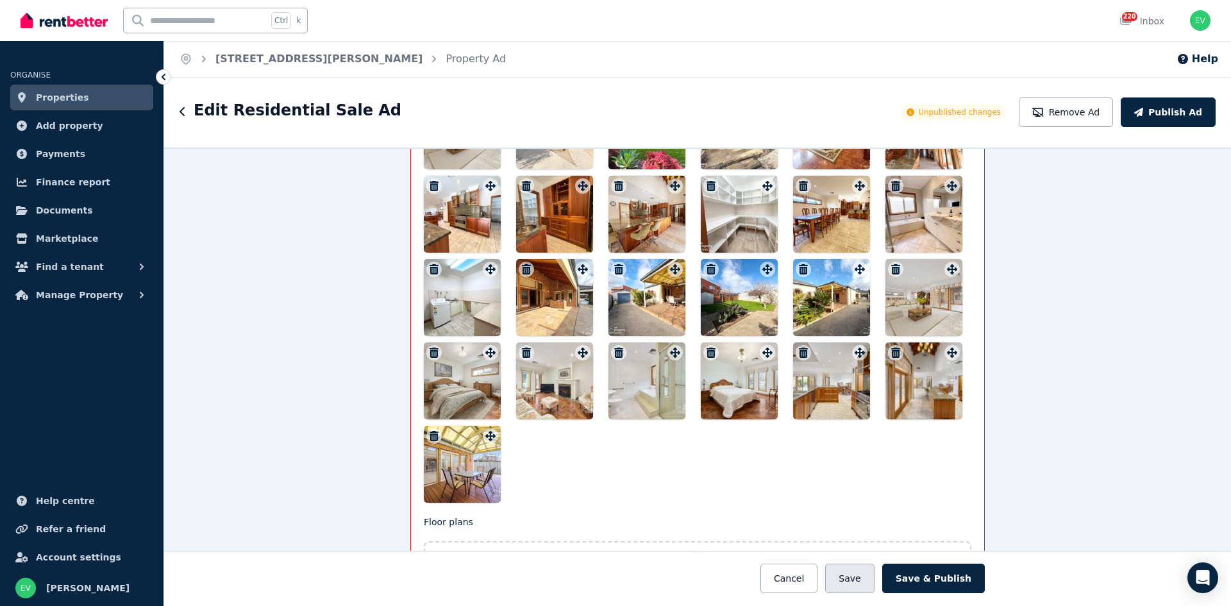
click at [859, 574] on button "Save" at bounding box center [849, 579] width 49 height 30
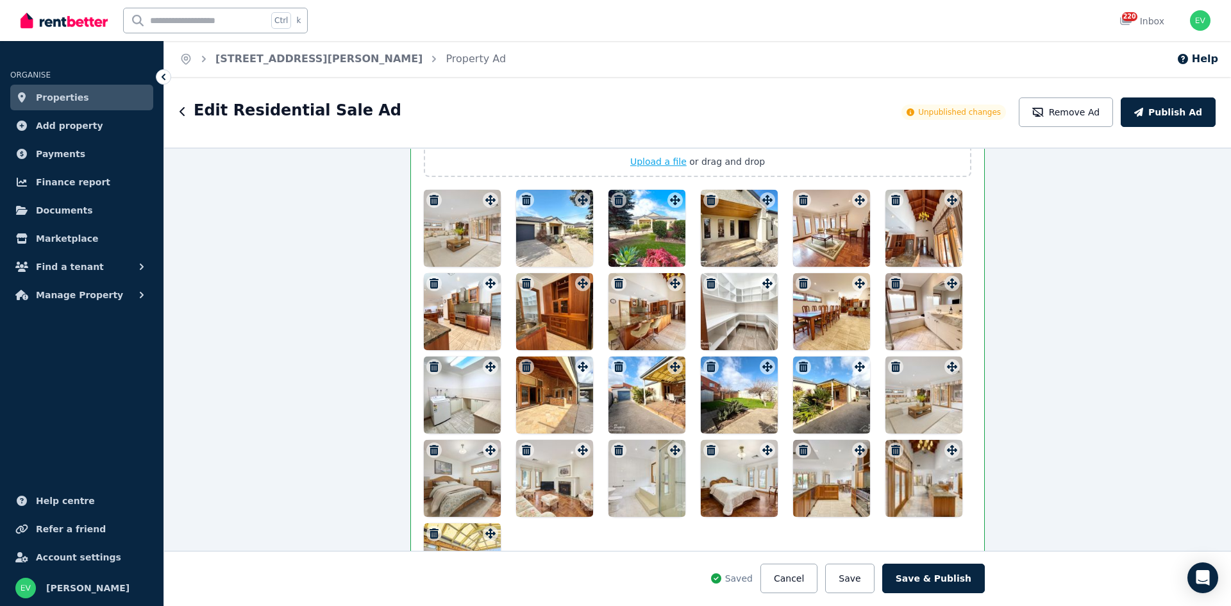
scroll to position [1448, 0]
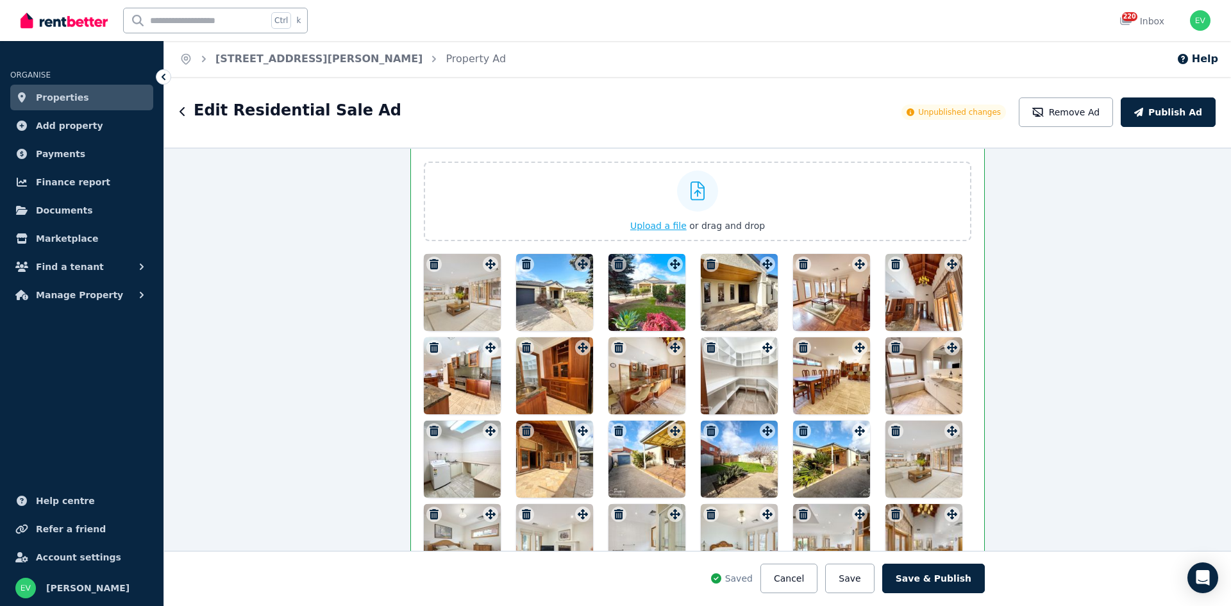
click at [895, 266] on icon "button" at bounding box center [896, 264] width 13 height 10
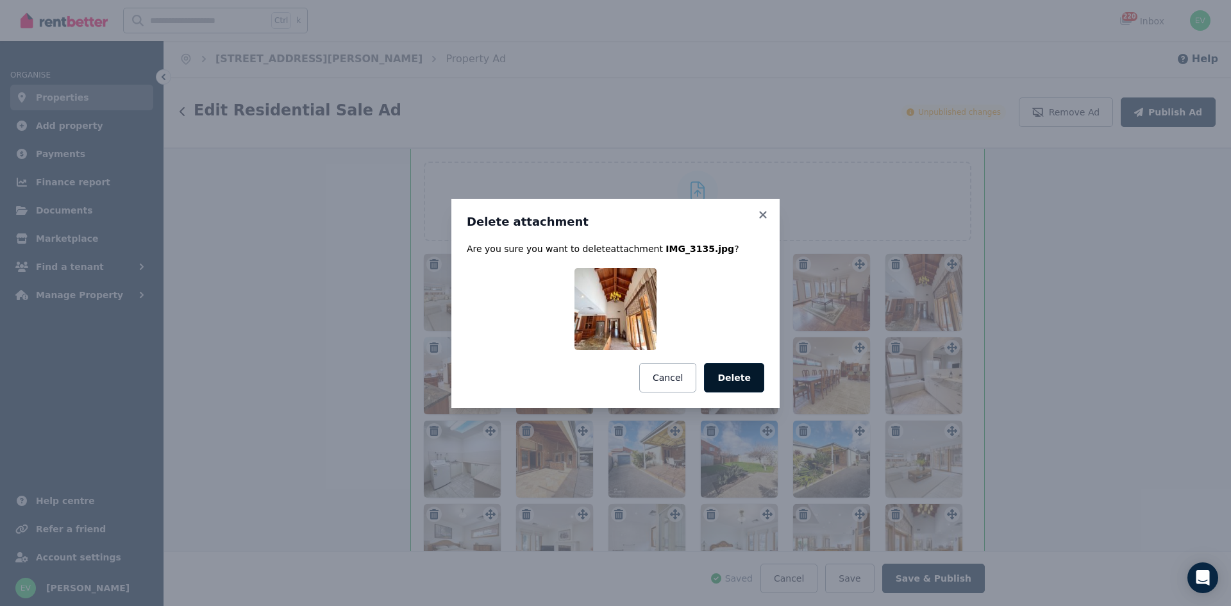
click at [745, 375] on button "Delete" at bounding box center [734, 378] width 60 height 30
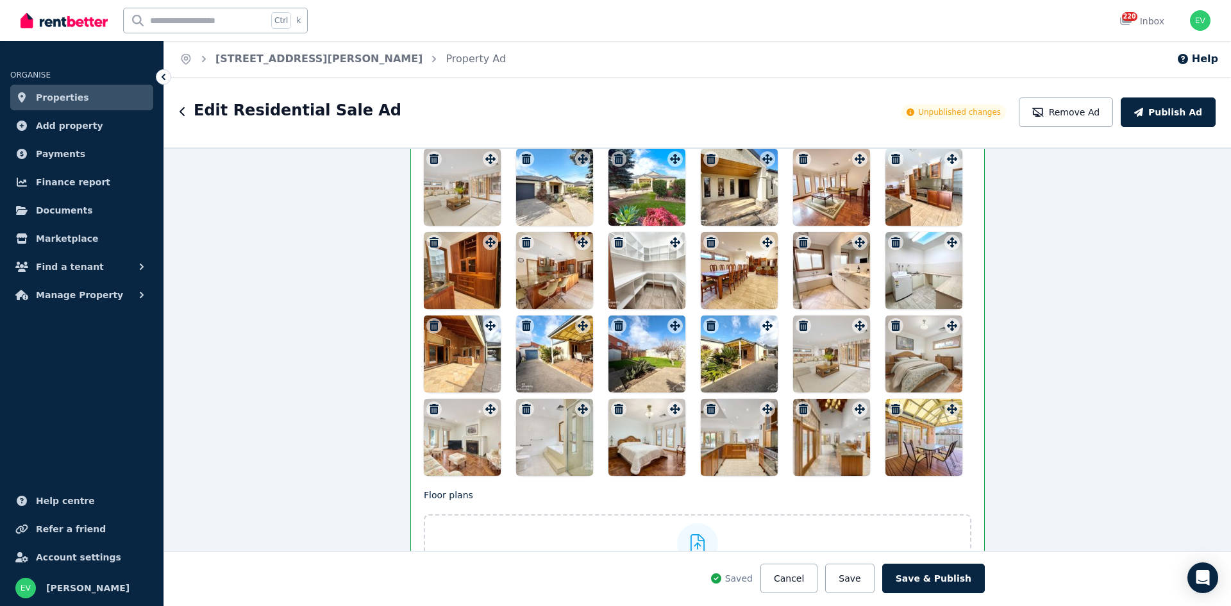
scroll to position [1576, 0]
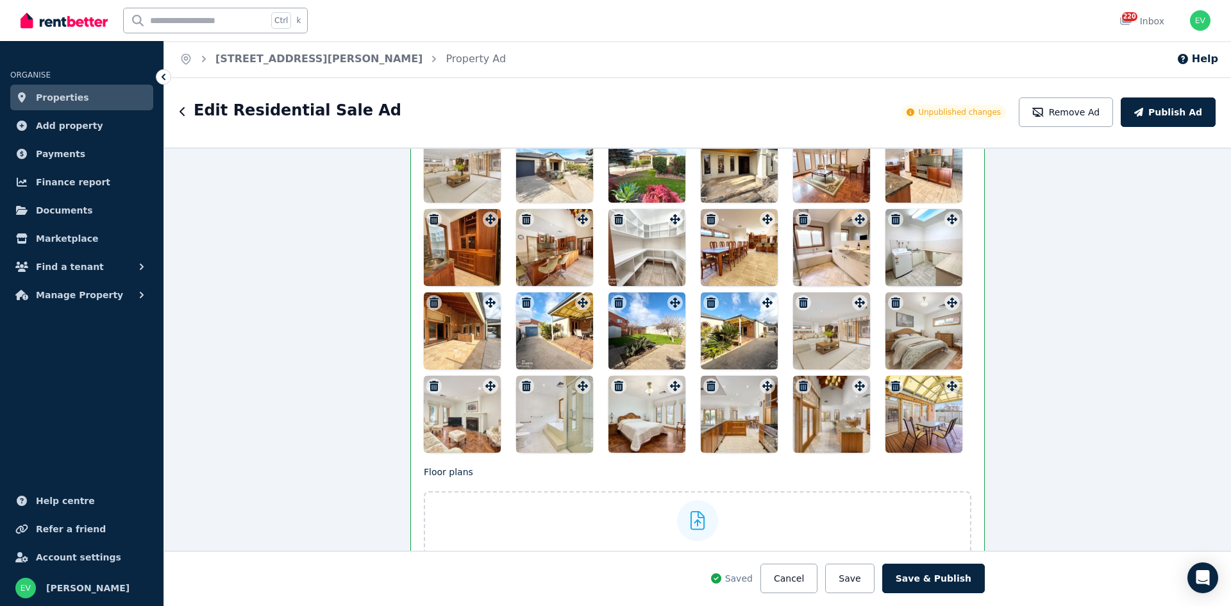
click at [430, 385] on icon "button" at bounding box center [434, 386] width 9 height 10
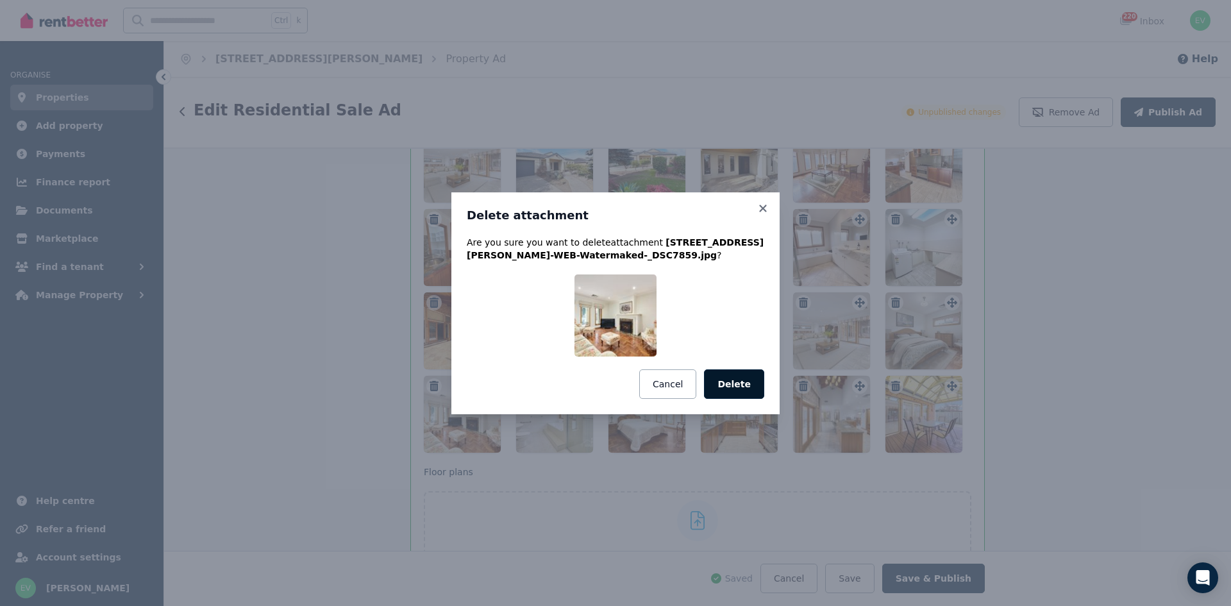
click at [736, 384] on button "Delete" at bounding box center [734, 384] width 60 height 30
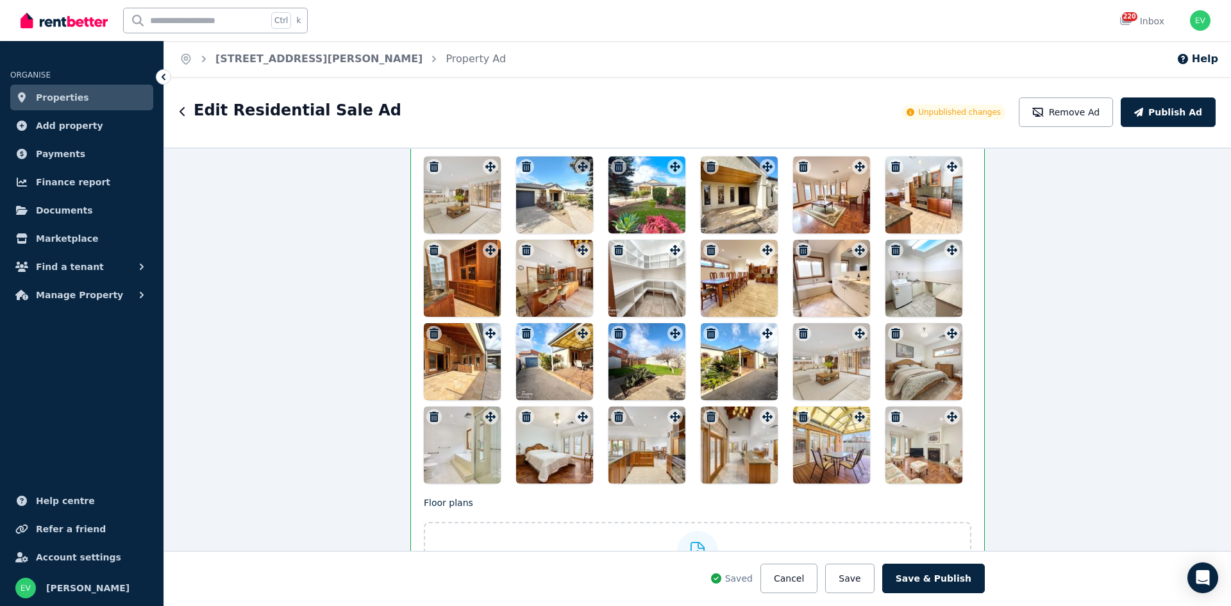
scroll to position [1545, 0]
click at [871, 580] on button "Save" at bounding box center [849, 579] width 49 height 30
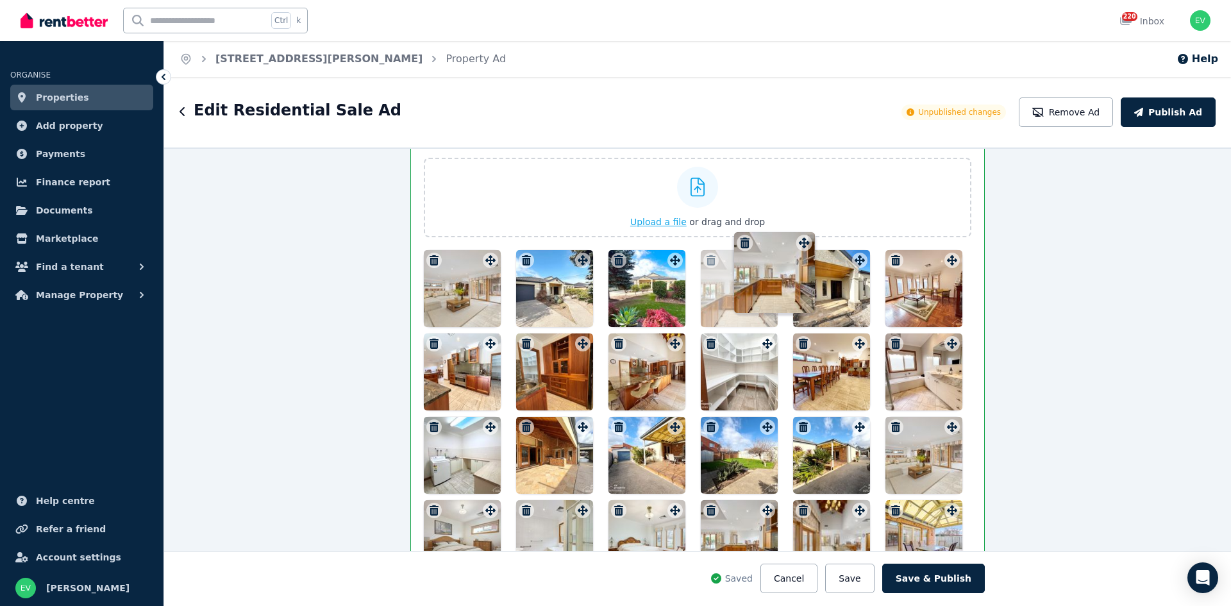
scroll to position [1442, 0]
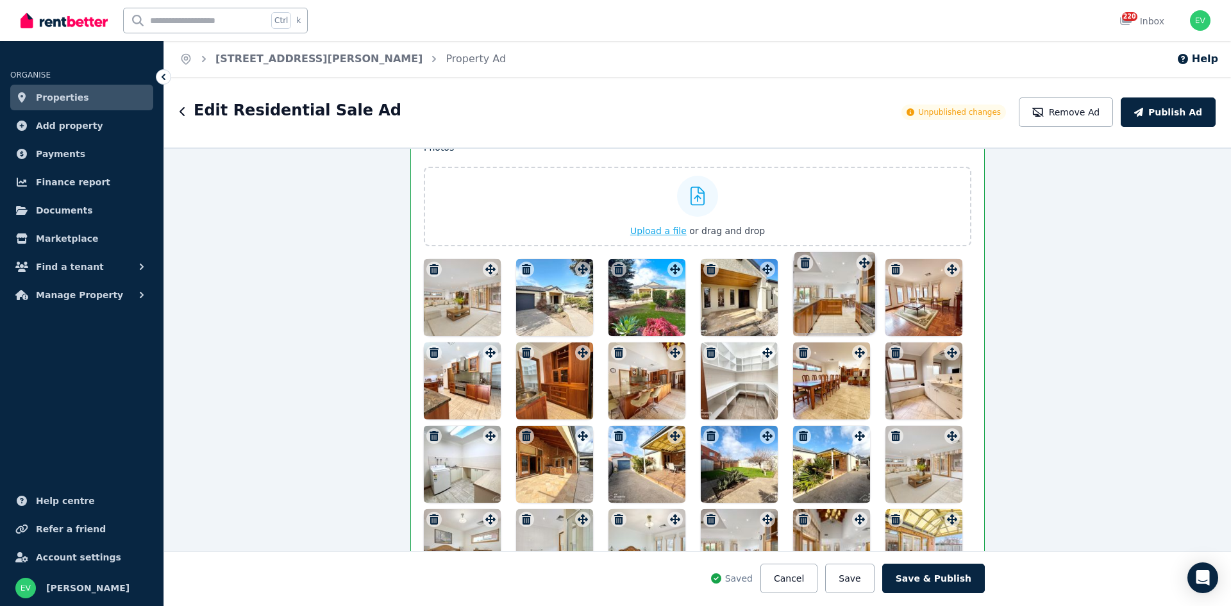
drag, startPoint x: 489, startPoint y: 470, endPoint x: 866, endPoint y: 255, distance: 434.3
click at [866, 255] on div "Photos Upload a file or drag and drop Uploaded " [STREET_ADDRESS][PERSON_NAME]-…" at bounding box center [698, 405] width 548 height 528
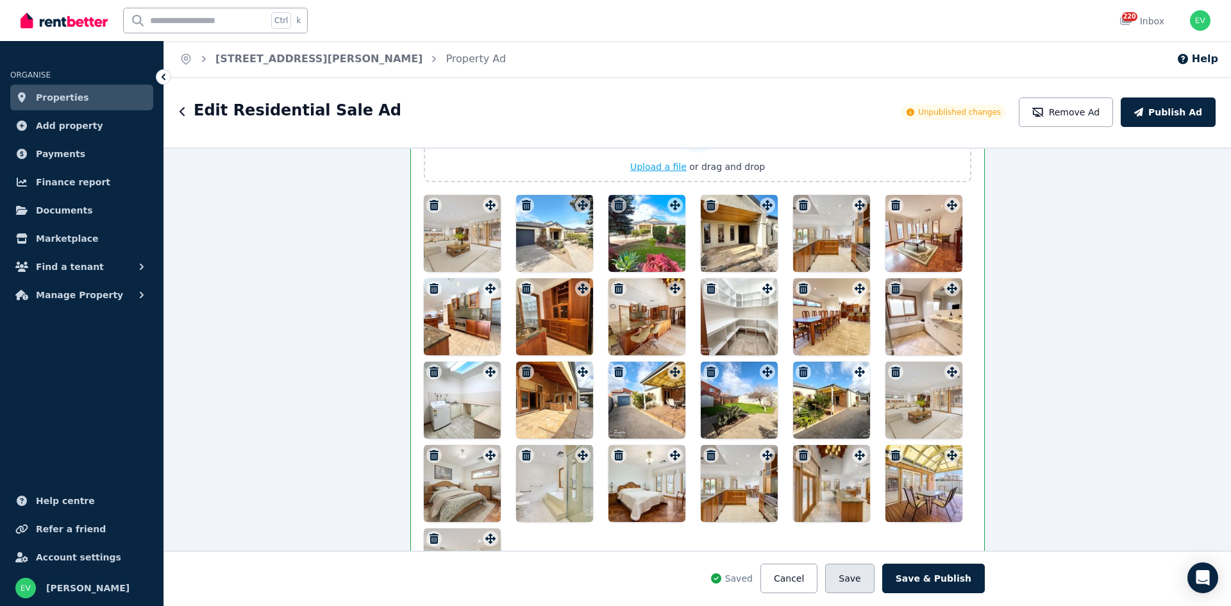
click at [863, 586] on button "Save" at bounding box center [849, 579] width 49 height 30
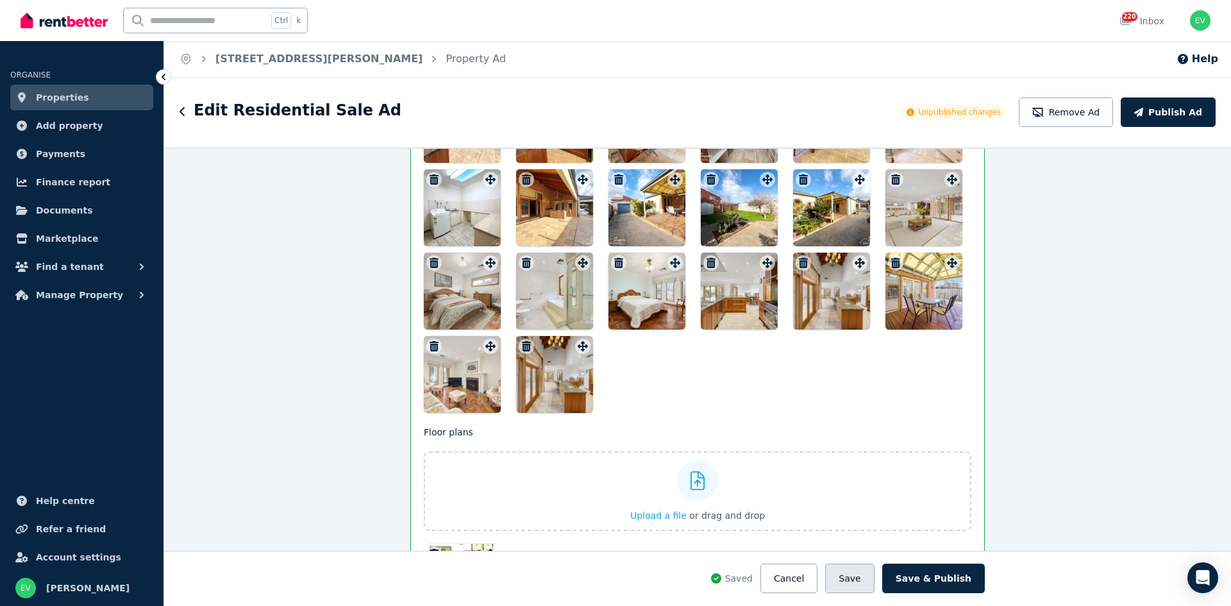
scroll to position [1668, 0]
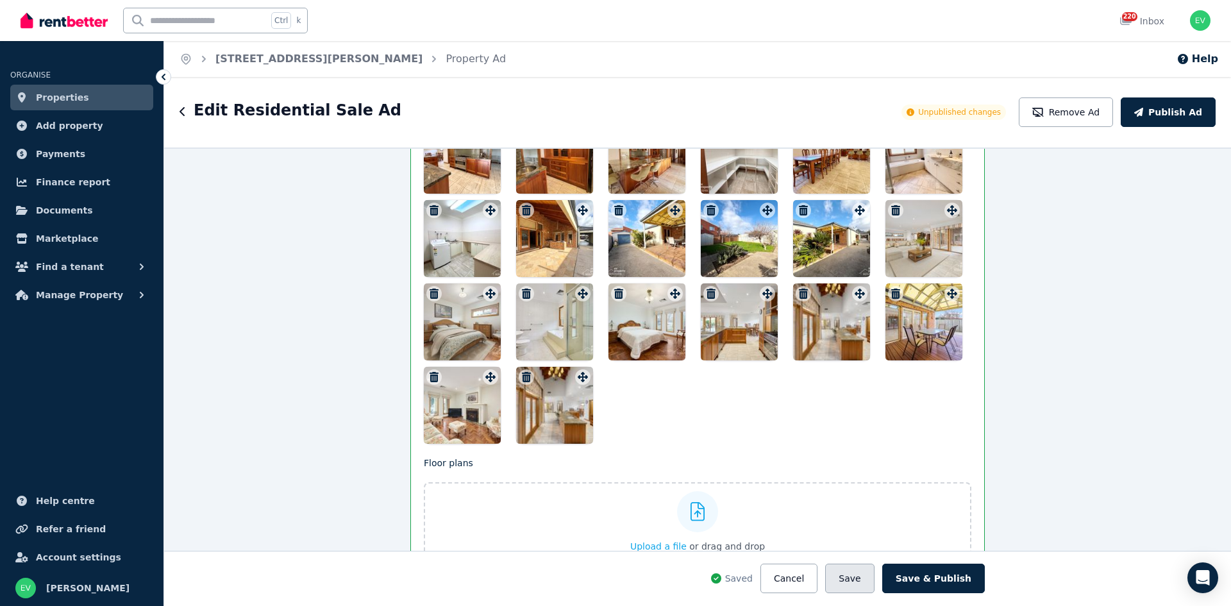
click at [860, 576] on button "Save" at bounding box center [849, 579] width 49 height 30
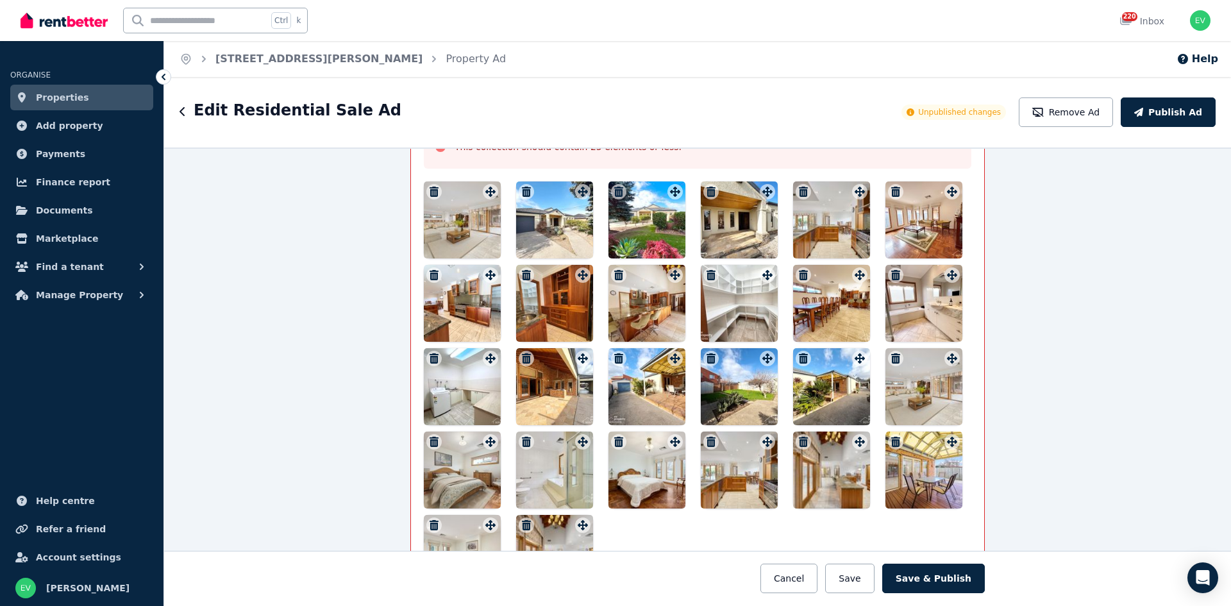
scroll to position [1607, 0]
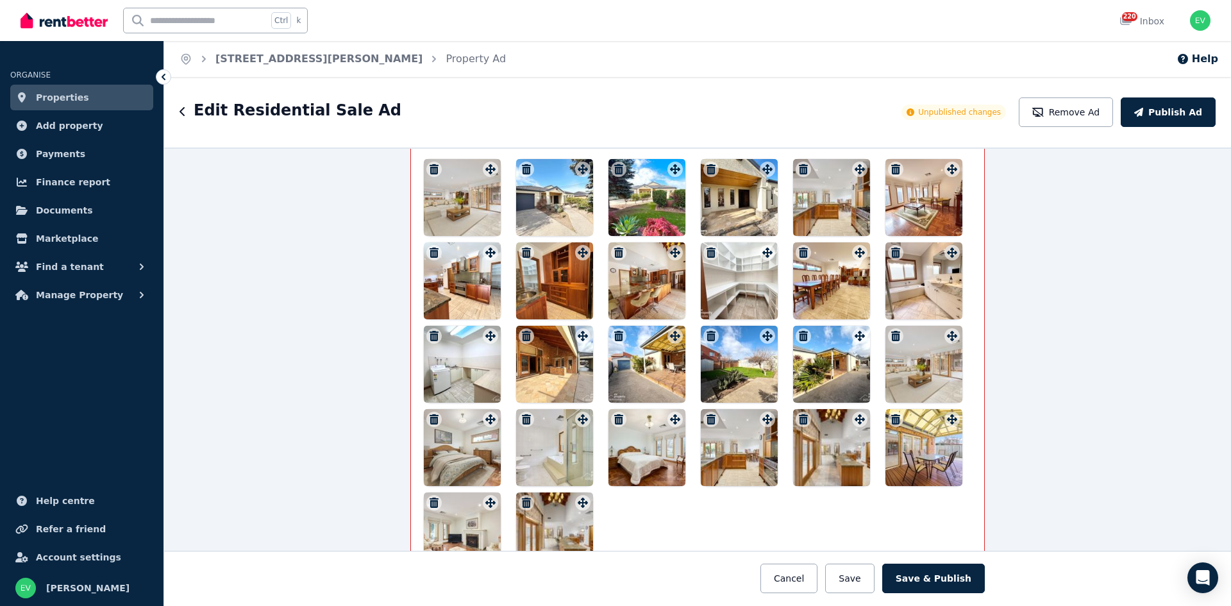
click at [615, 253] on icon "button" at bounding box center [618, 253] width 9 height 10
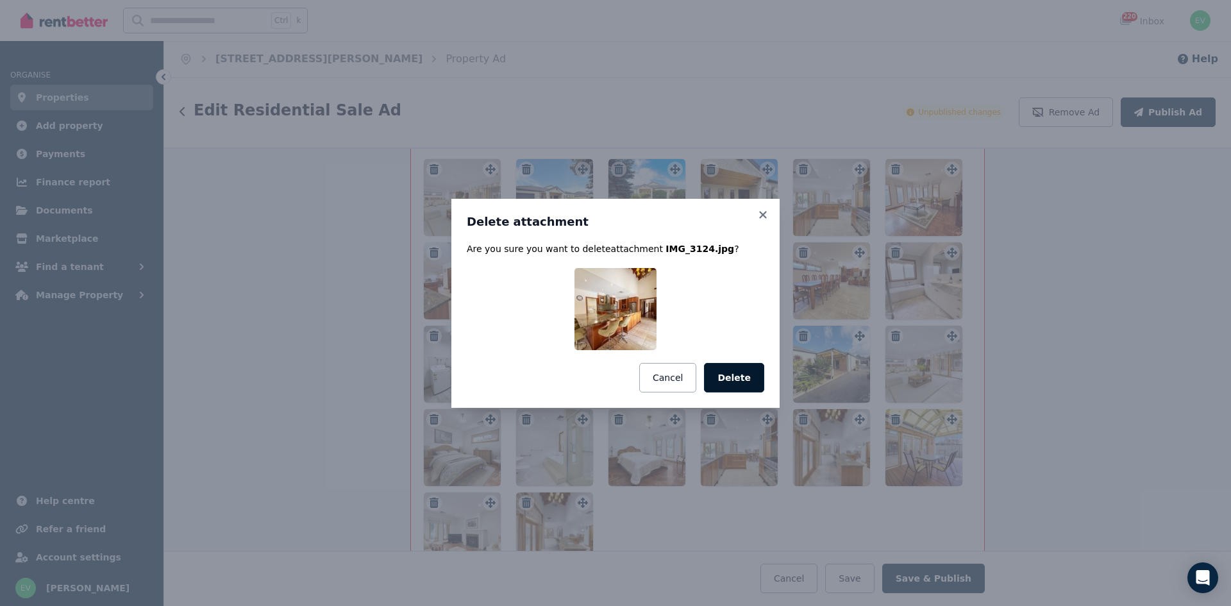
click at [720, 367] on button "Delete" at bounding box center [734, 378] width 60 height 30
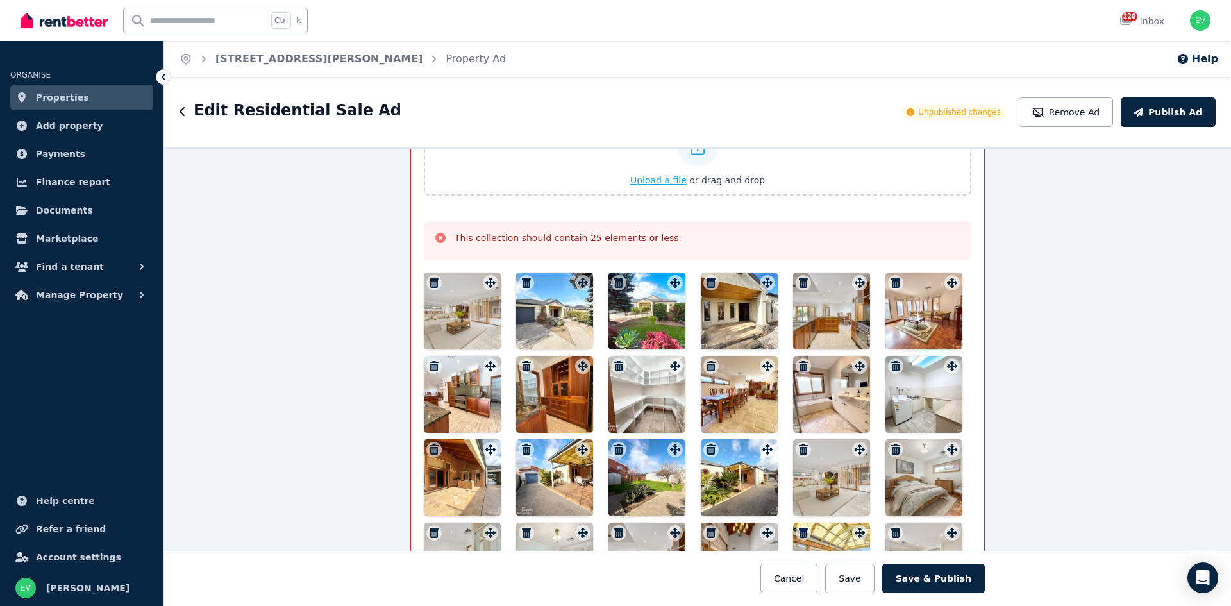
scroll to position [1478, 0]
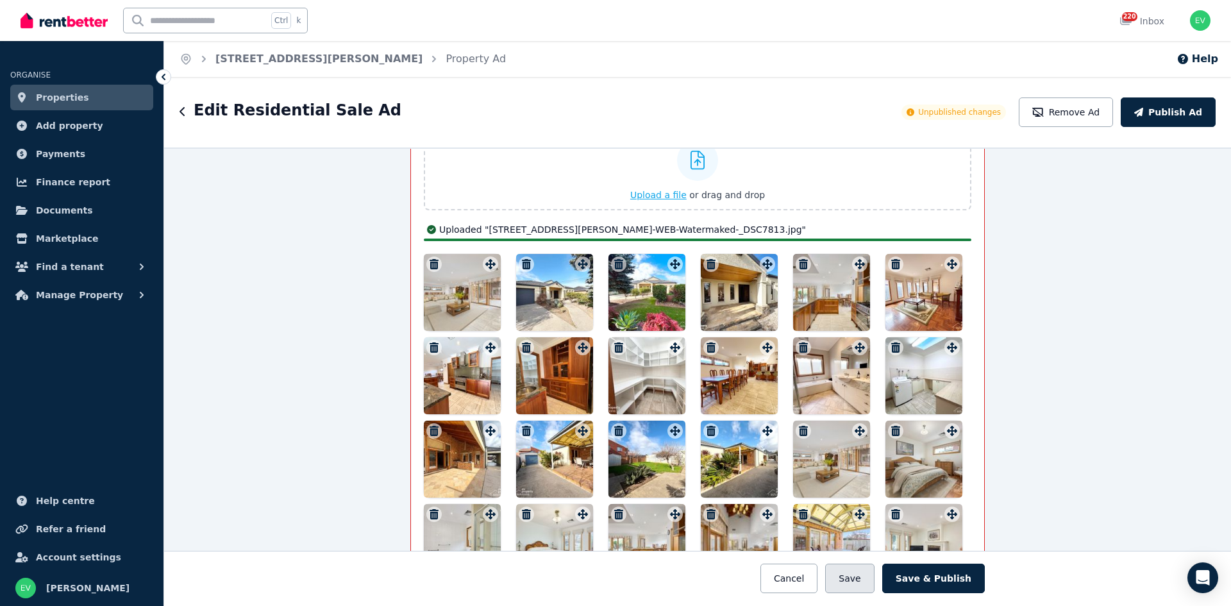
click at [860, 578] on button "Save" at bounding box center [849, 579] width 49 height 30
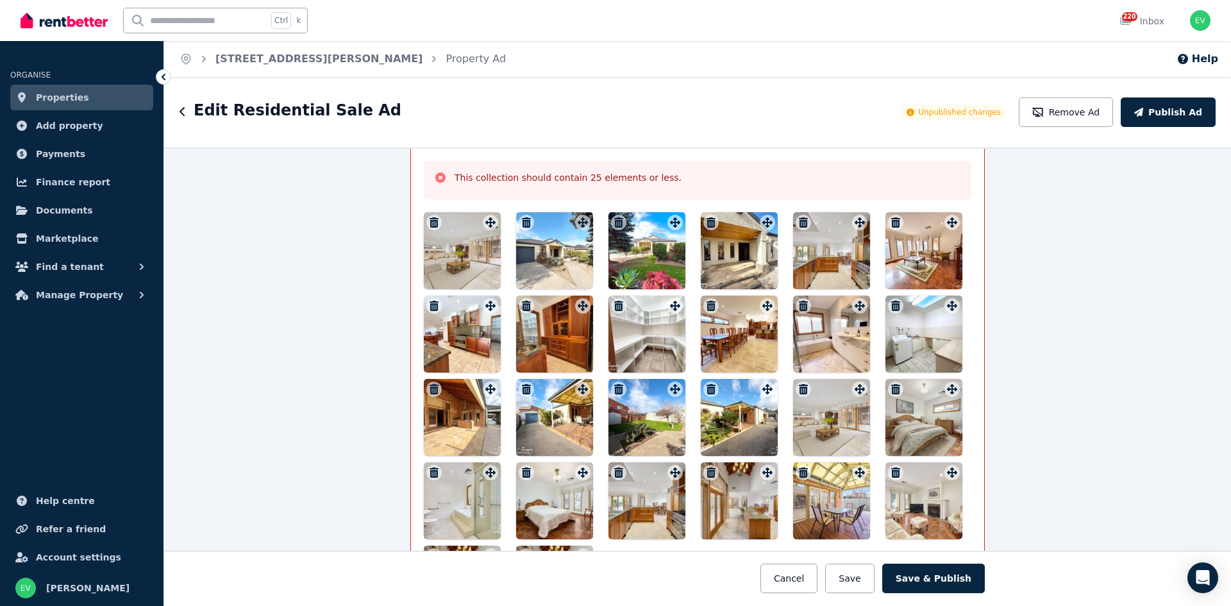
scroll to position [1576, 0]
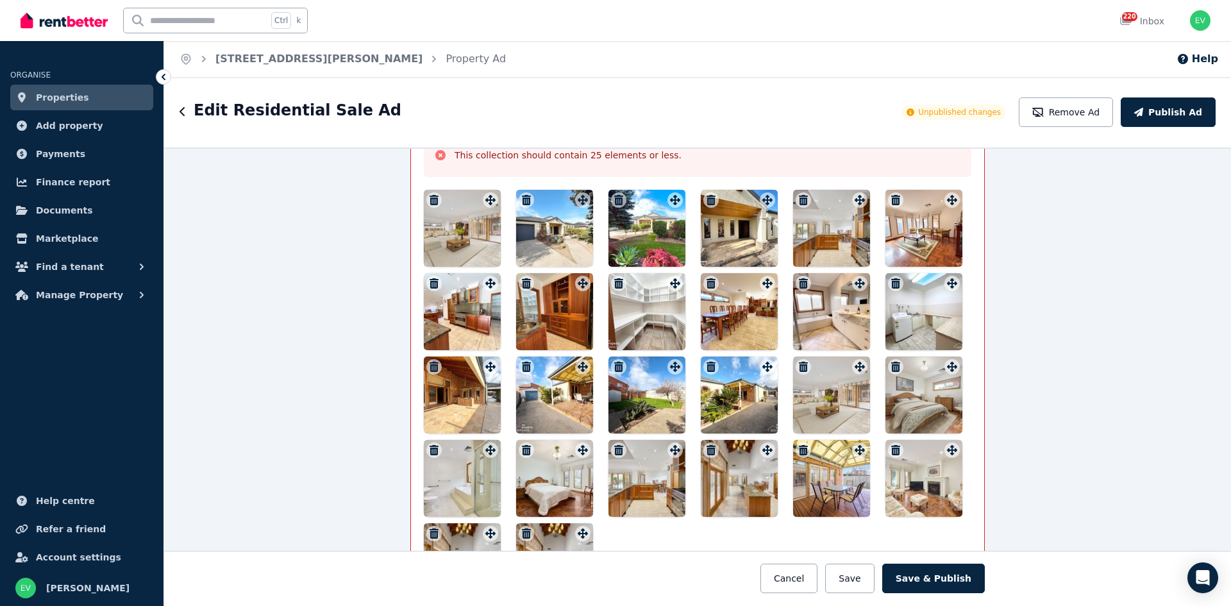
click at [541, 325] on div at bounding box center [554, 311] width 77 height 77
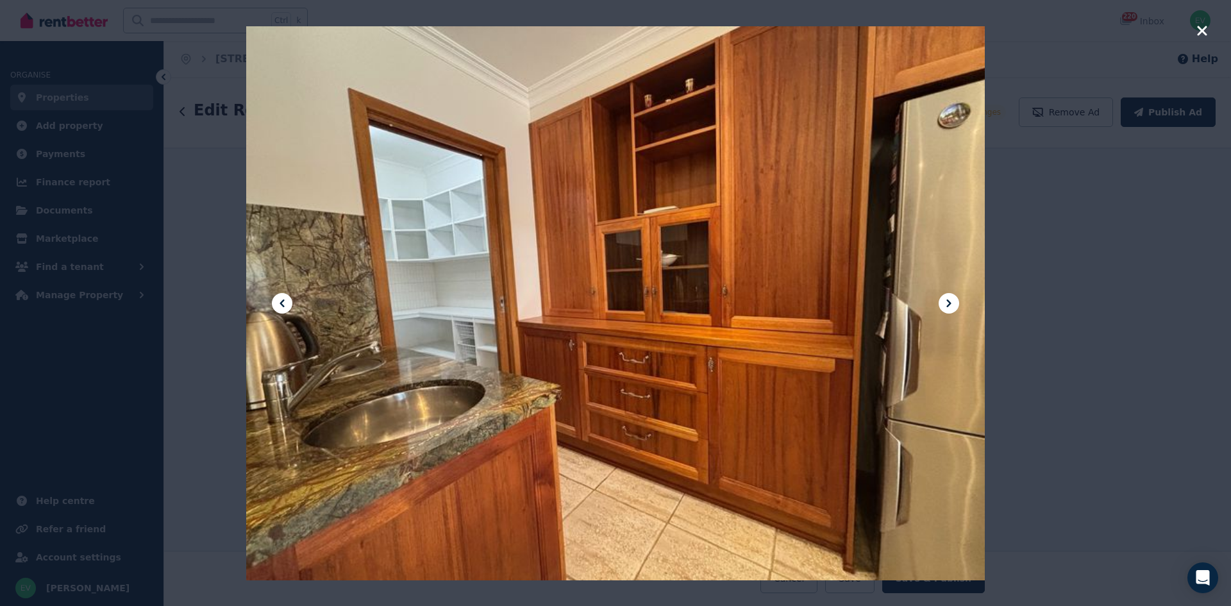
drag, startPoint x: 1205, startPoint y: 35, endPoint x: 1197, endPoint y: 38, distance: 8.6
click at [1205, 34] on icon "button" at bounding box center [1202, 31] width 10 height 10
